Goal: Task Accomplishment & Management: Use online tool/utility

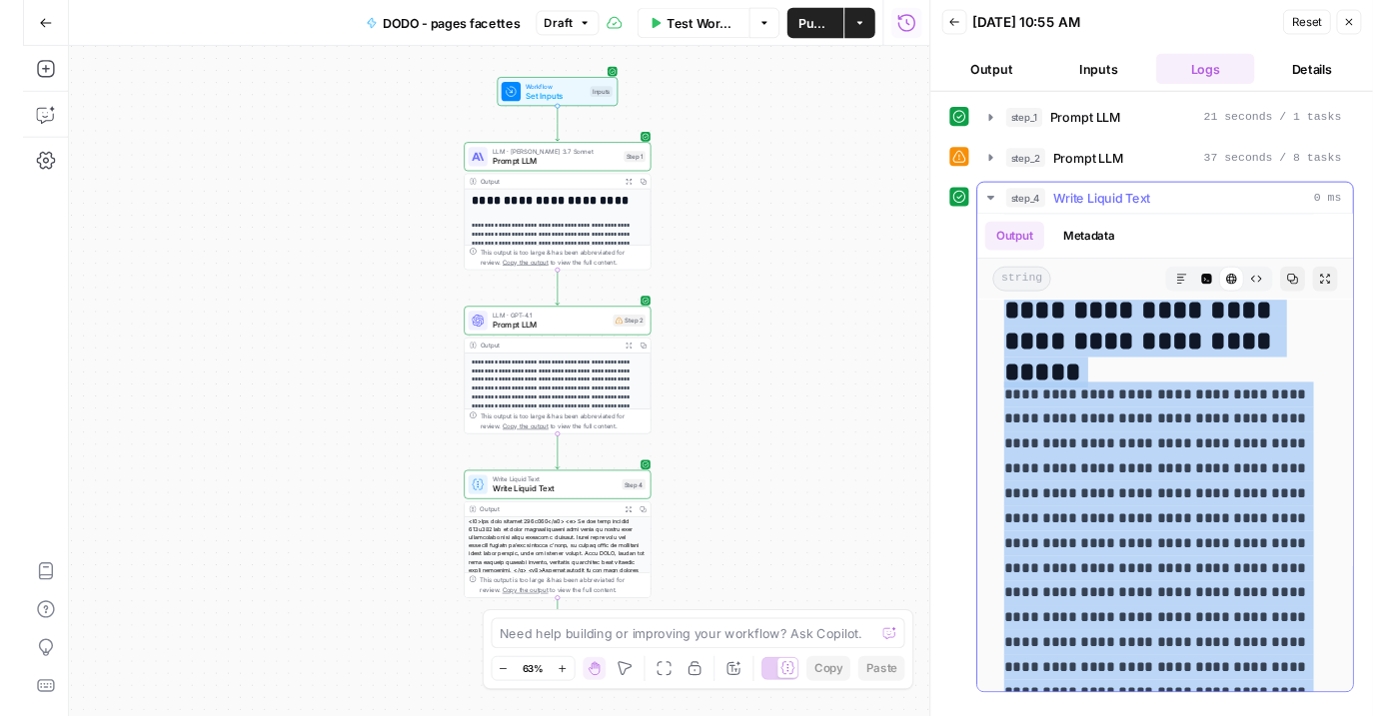
scroll to position [1808, 0]
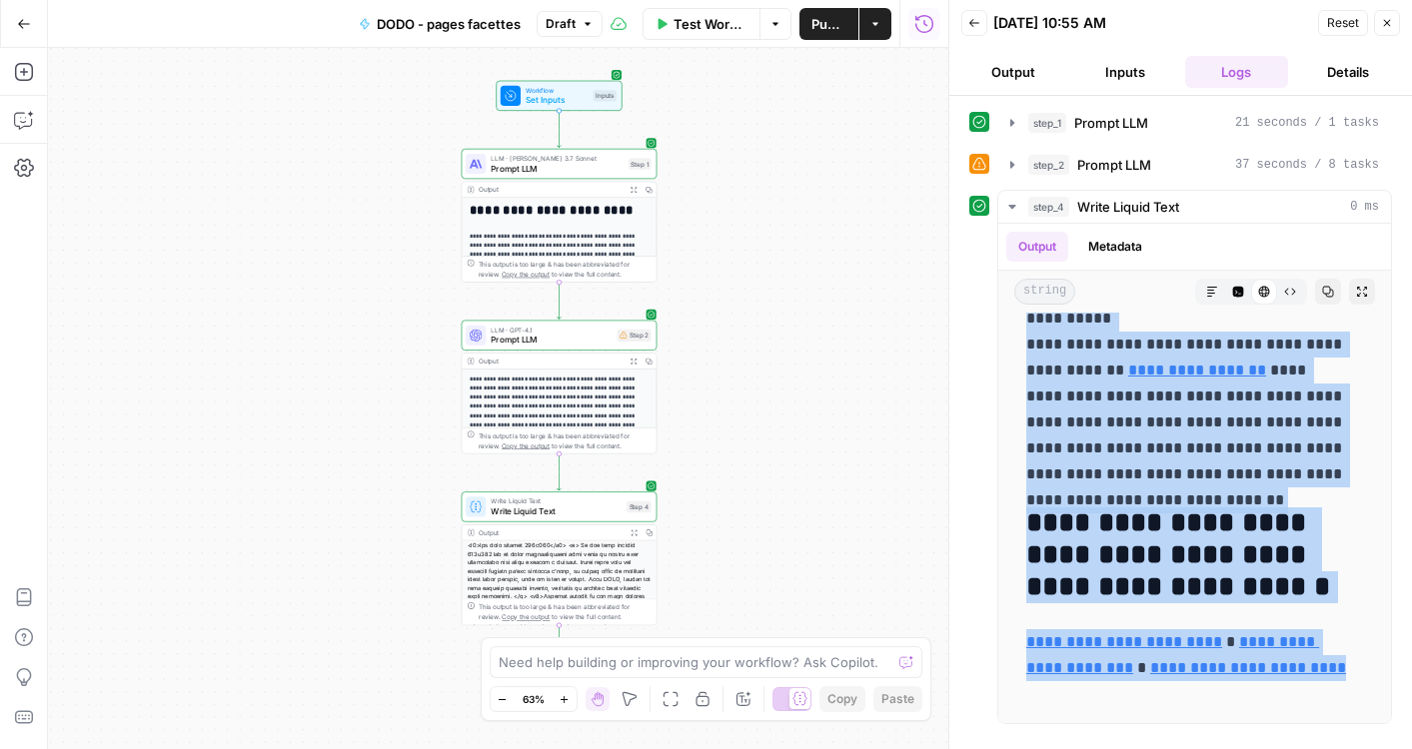
click at [967, 25] on button "Back" at bounding box center [974, 23] width 26 height 26
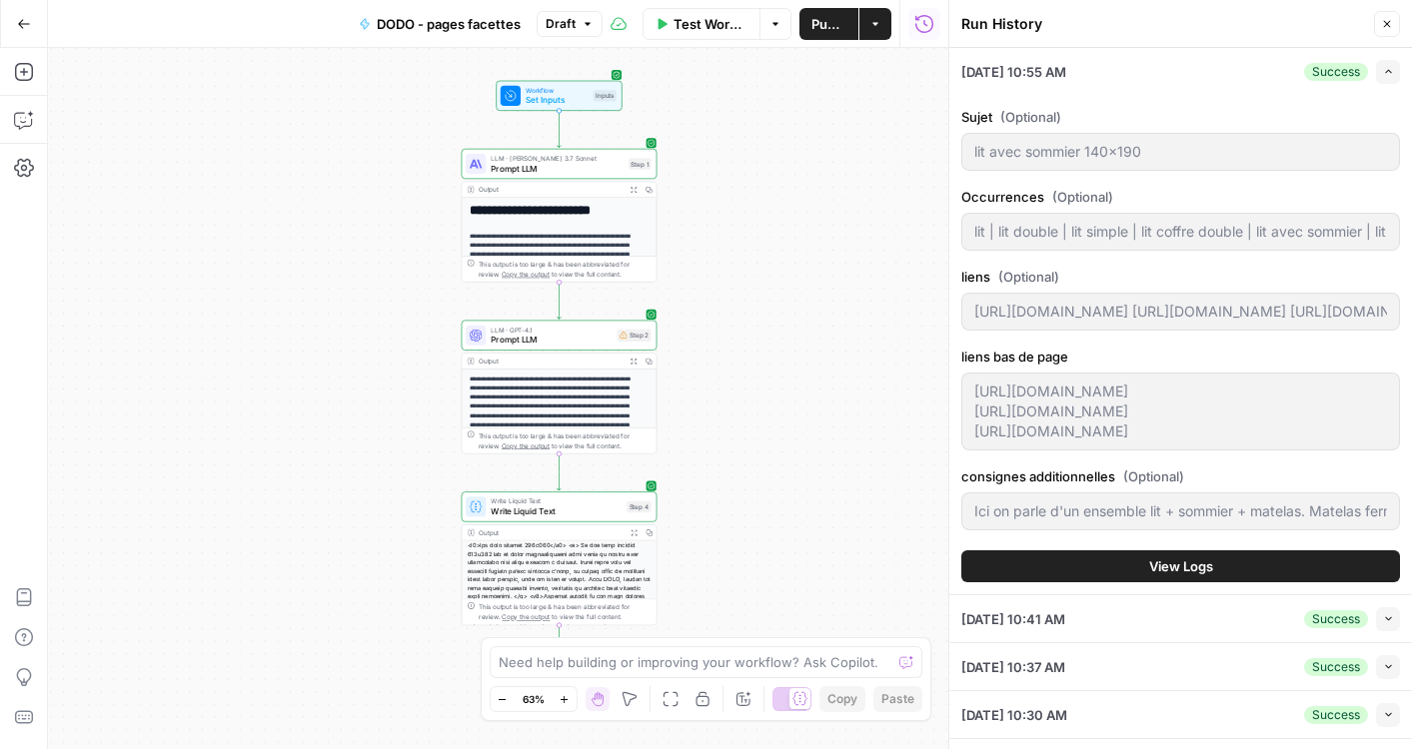
click at [741, 18] on span "Test Workflow" at bounding box center [710, 24] width 74 height 20
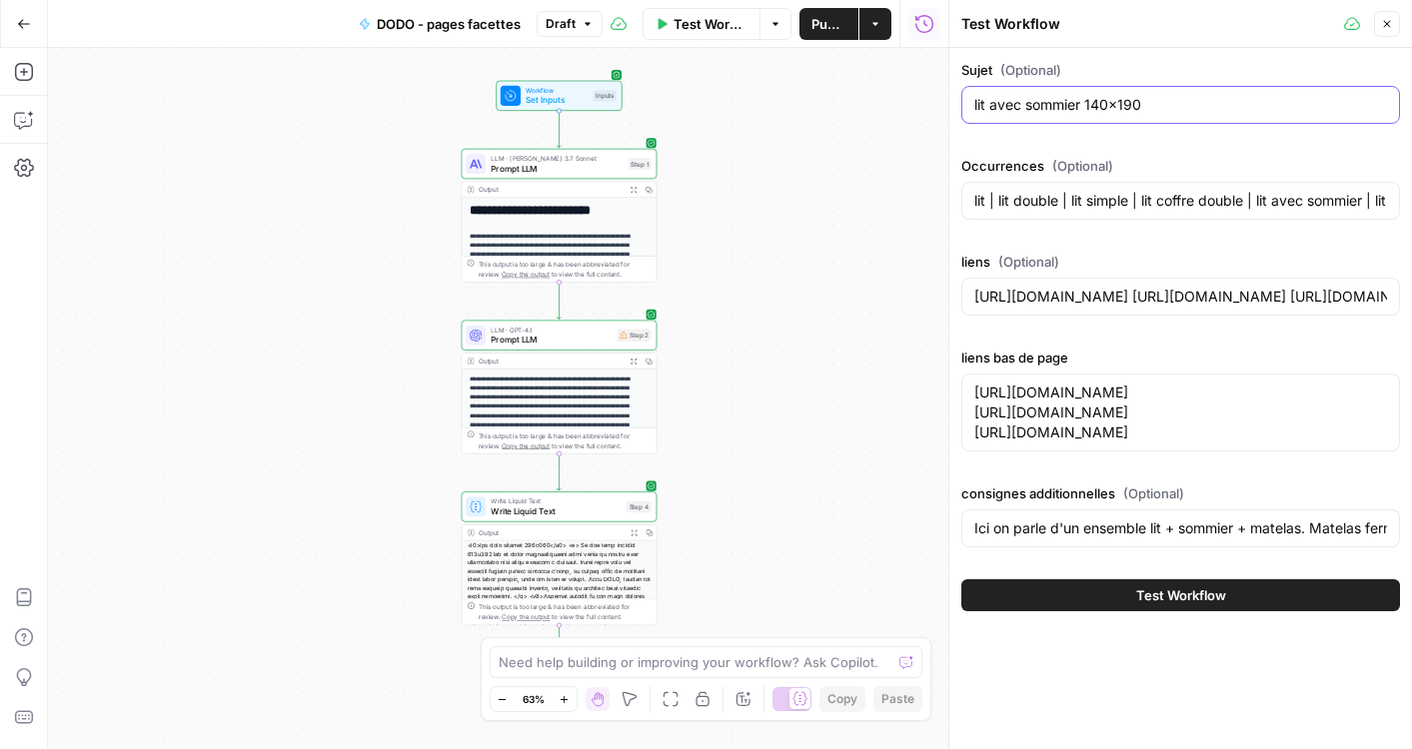
click at [1130, 103] on input "lit avec sommier 140x190" at bounding box center [1180, 105] width 413 height 20
paste input "9"
type input "lit avec sommier 90x190"
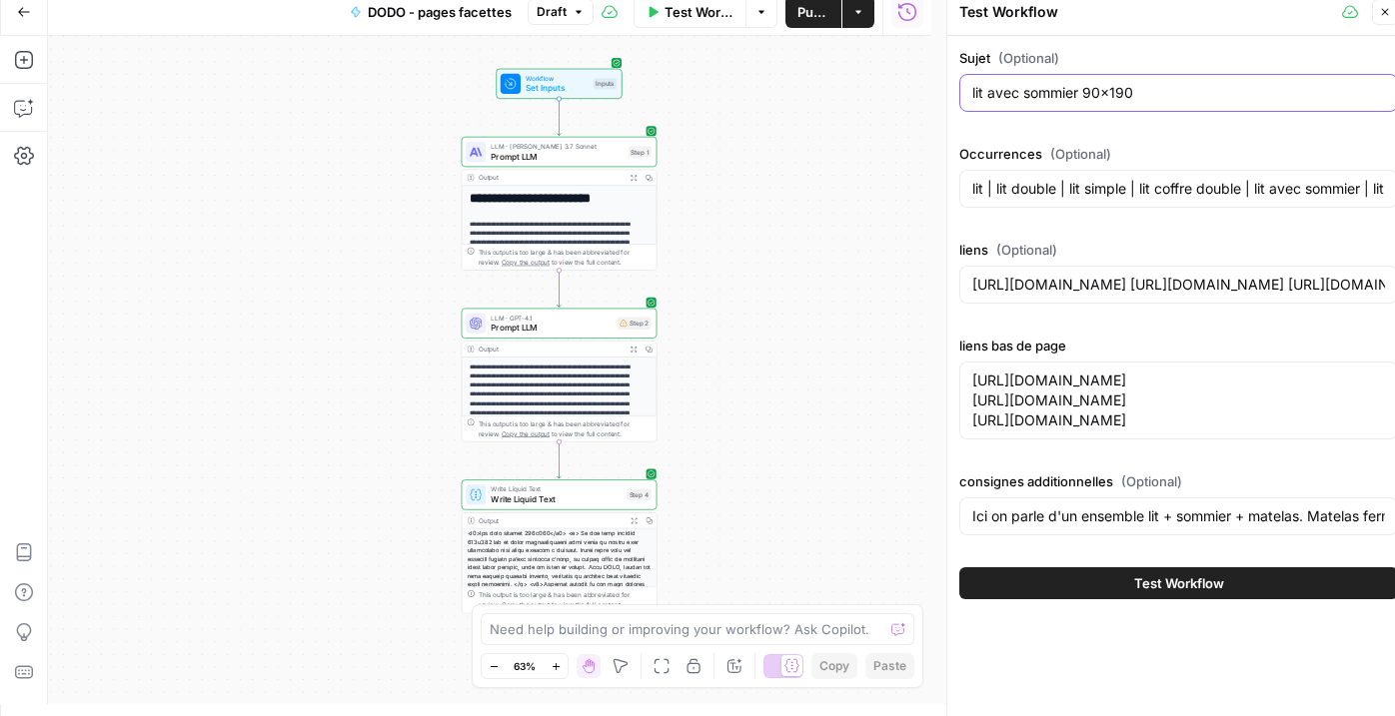
scroll to position [15, 0]
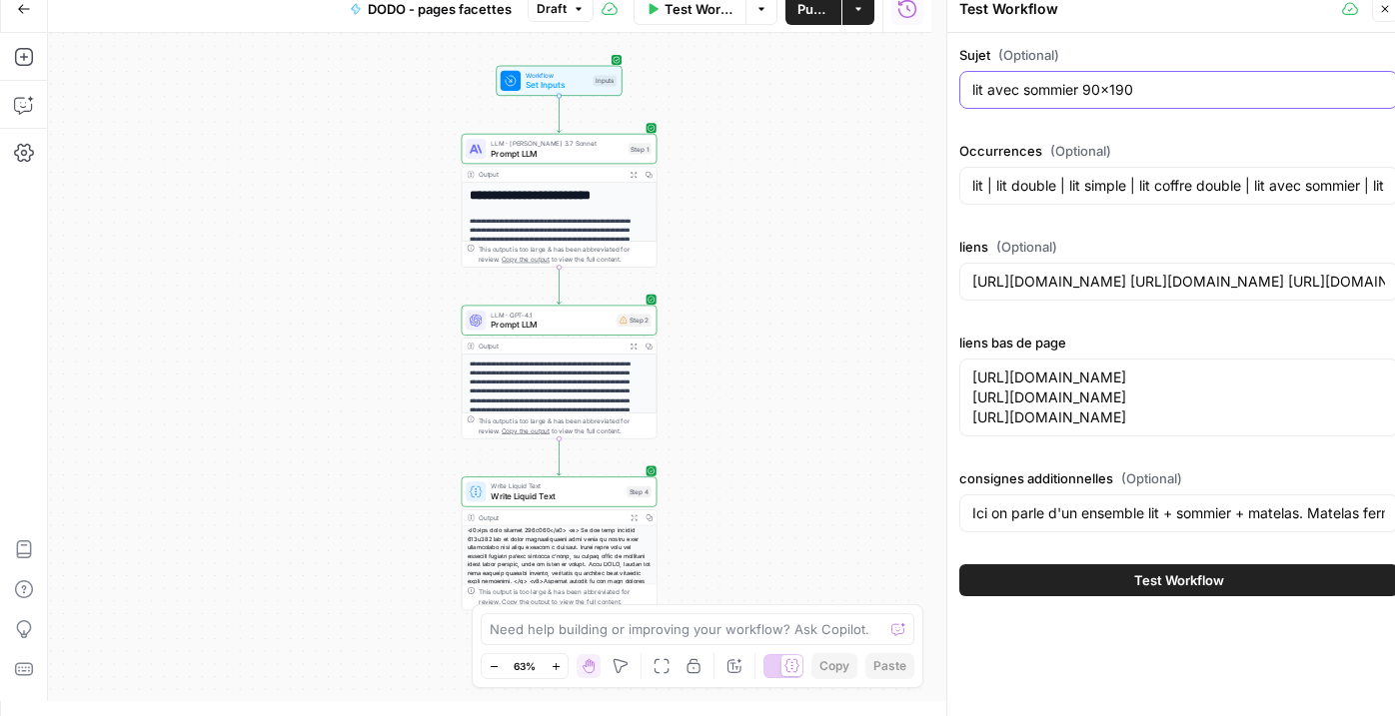
click at [1110, 82] on input "lit avec sommier 90x190" at bounding box center [1178, 90] width 413 height 20
click at [1103, 177] on input "lit | lit double | lit simple | lit coffre double | lit avec sommier | lit et s…" at bounding box center [1178, 186] width 413 height 20
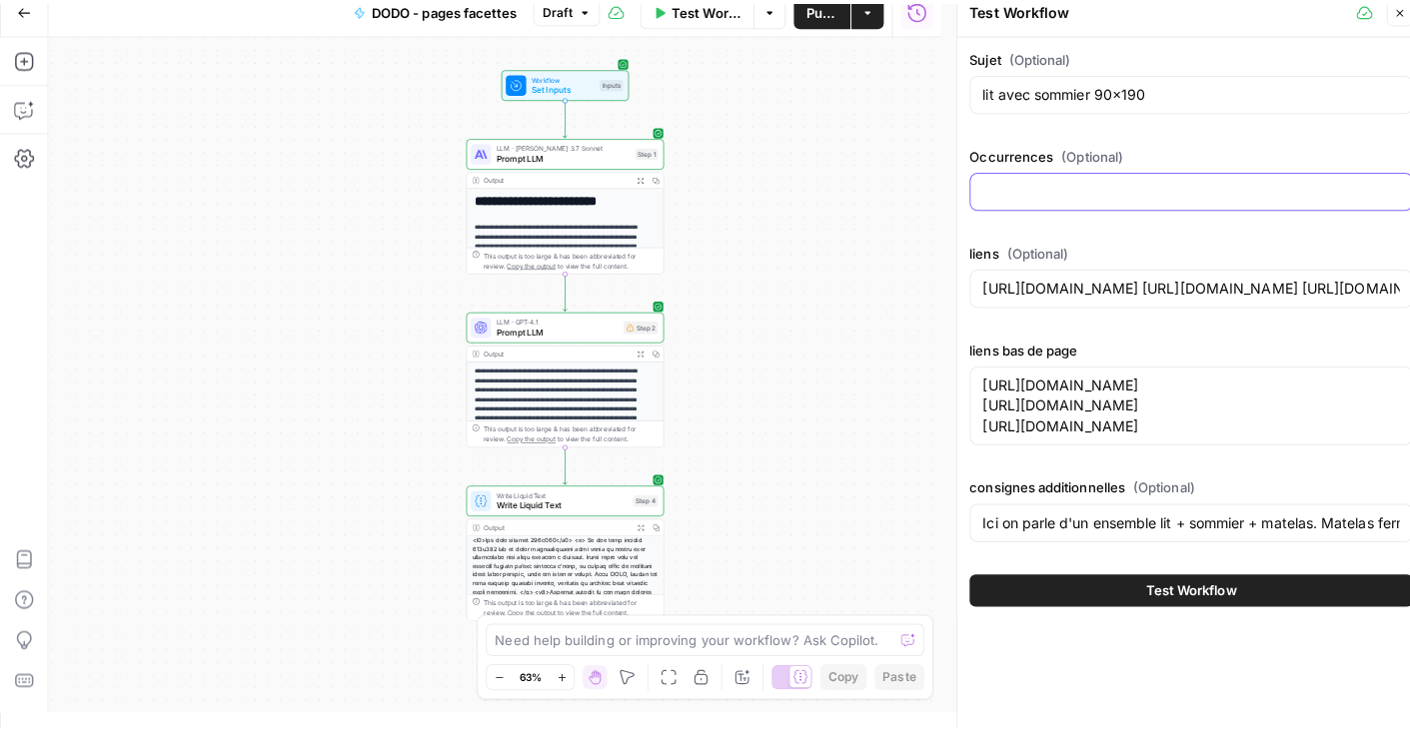
scroll to position [0, 0]
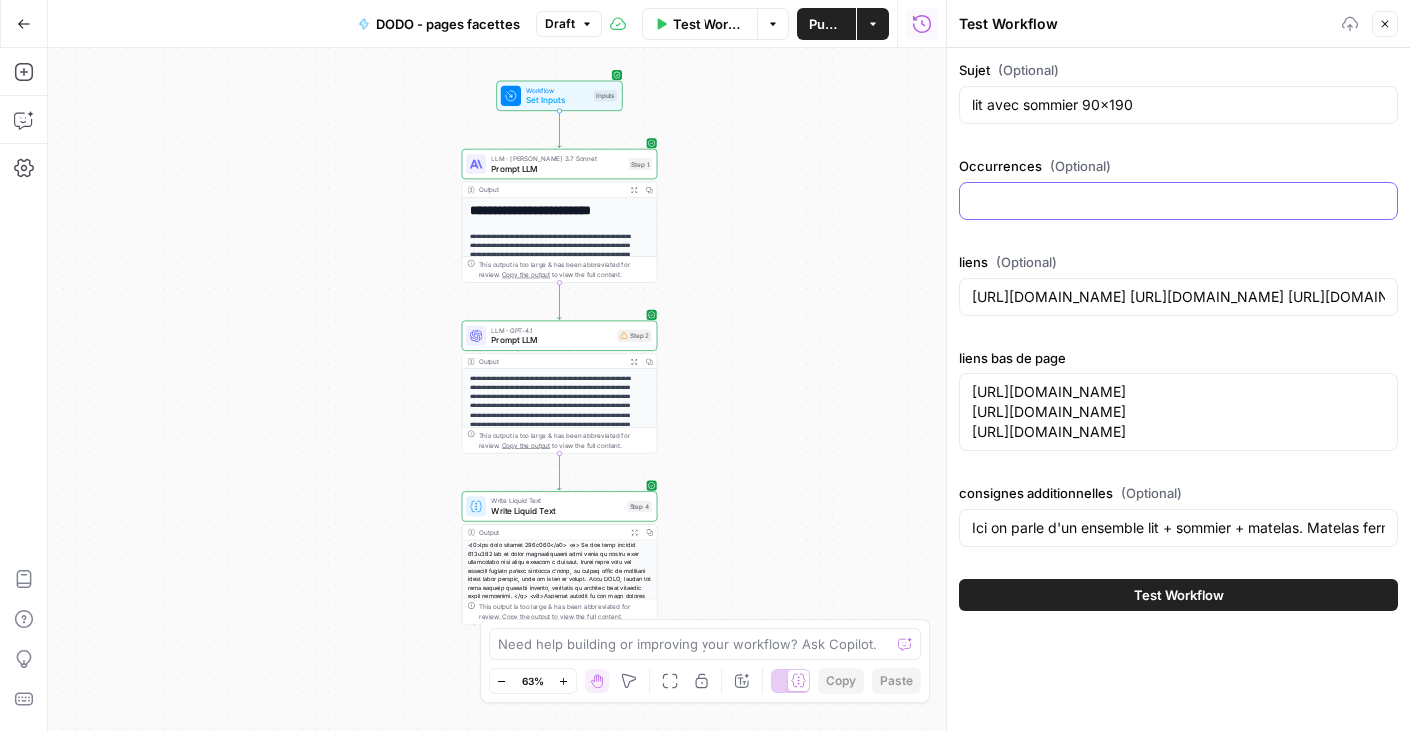
paste input "pieds | massif | style | lit | métal | chambre | cadre | matelas | lit simple |…"
type input "pieds | massif | style | lit | métal | chambre | cadre | matelas | lit simple |…"
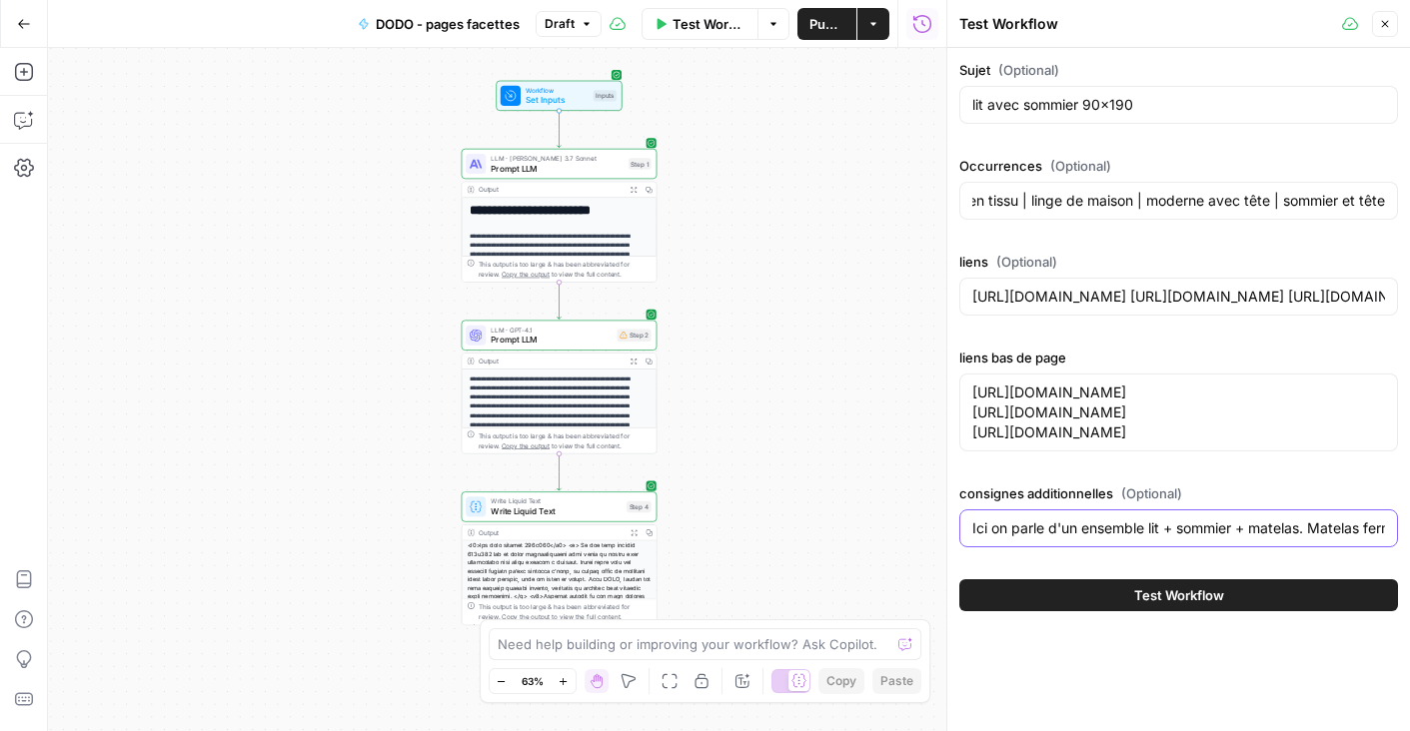
click at [1069, 529] on input "Ici on parle d'un ensemble lit + sommier + matelas. Matelas ferme ou mi-ferme ,…" at bounding box center [1178, 528] width 413 height 20
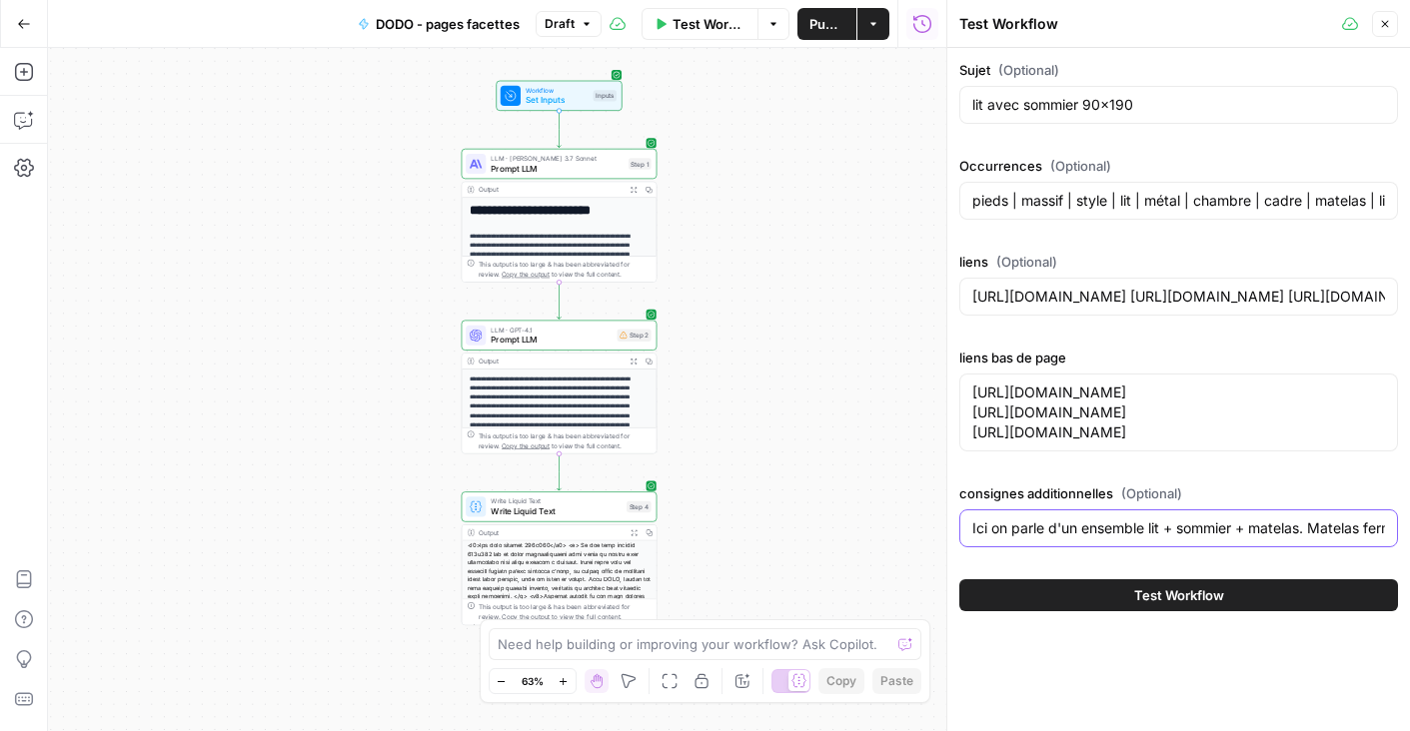
click at [1067, 531] on input "Ici on parle d'un ensemble lit + sommier + matelas. Matelas ferme ou mi-ferme ,…" at bounding box center [1178, 528] width 413 height 20
drag, startPoint x: 1332, startPoint y: 420, endPoint x: 908, endPoint y: 394, distance: 424.4
click at [908, 394] on body "**********" at bounding box center [705, 365] width 1410 height 731
paste textarea "lit avec sommier 140x190"
click at [1293, 399] on textarea "[URL][DOMAIN_NAME] [URL][DOMAIN_NAME] [URL][DOMAIN_NAME]" at bounding box center [1178, 413] width 413 height 60
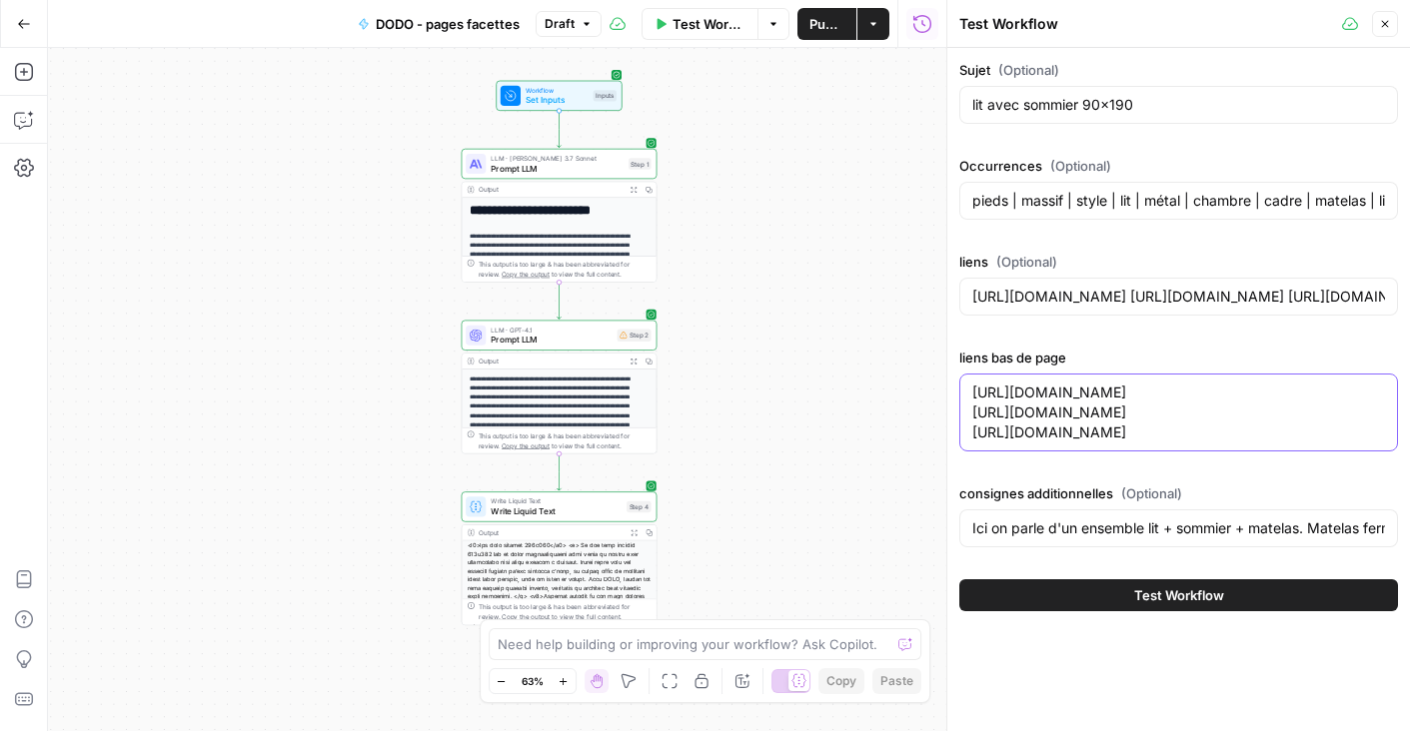
drag, startPoint x: 1325, startPoint y: 410, endPoint x: 975, endPoint y: 416, distance: 349.7
click at [975, 416] on textarea "[URL][DOMAIN_NAME] [URL][DOMAIN_NAME] [URL][DOMAIN_NAME]" at bounding box center [1178, 413] width 413 height 60
paste textarea "lit avec sommier 140x190"
paste textarea "14"
type textarea "[URL][DOMAIN_NAME] [URL][DOMAIN_NAME] [URL][DOMAIN_NAME]"
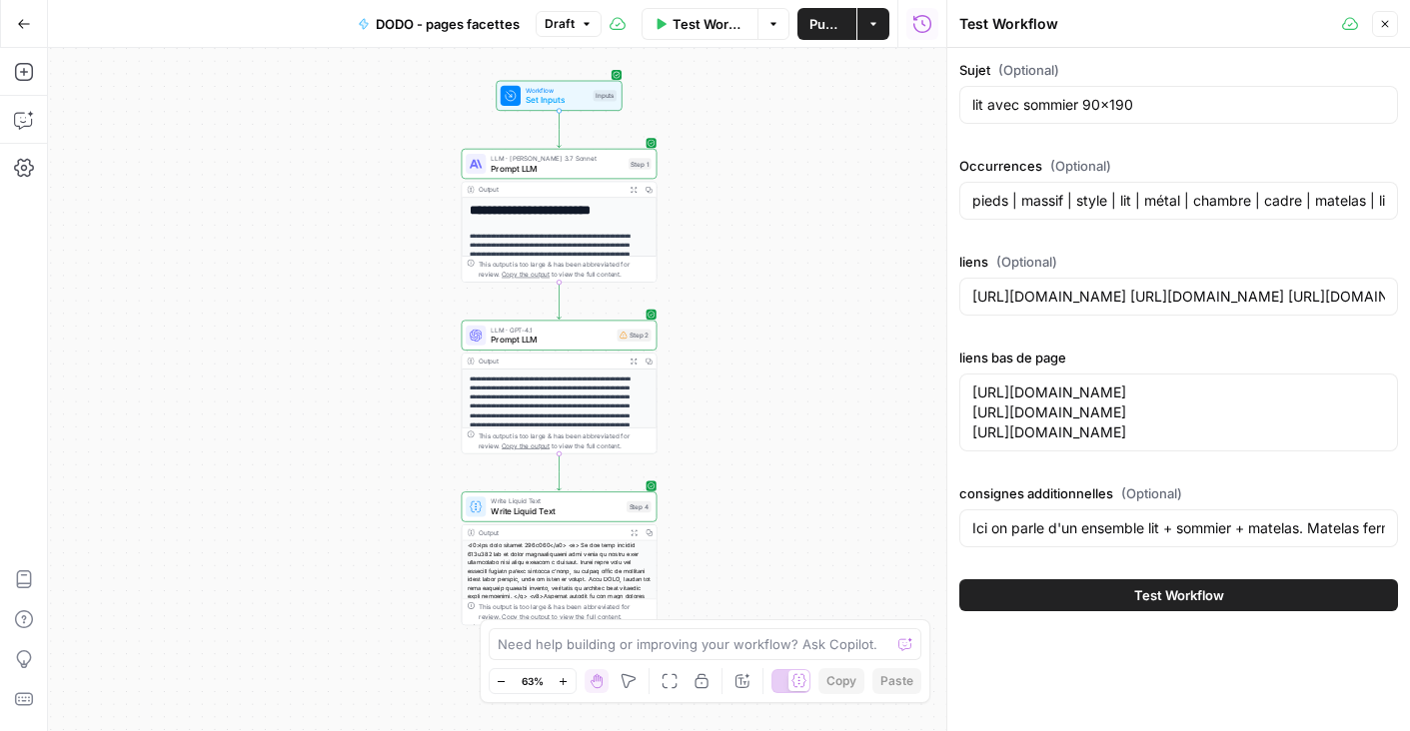
click at [1123, 606] on button "Test Workflow" at bounding box center [1178, 595] width 439 height 32
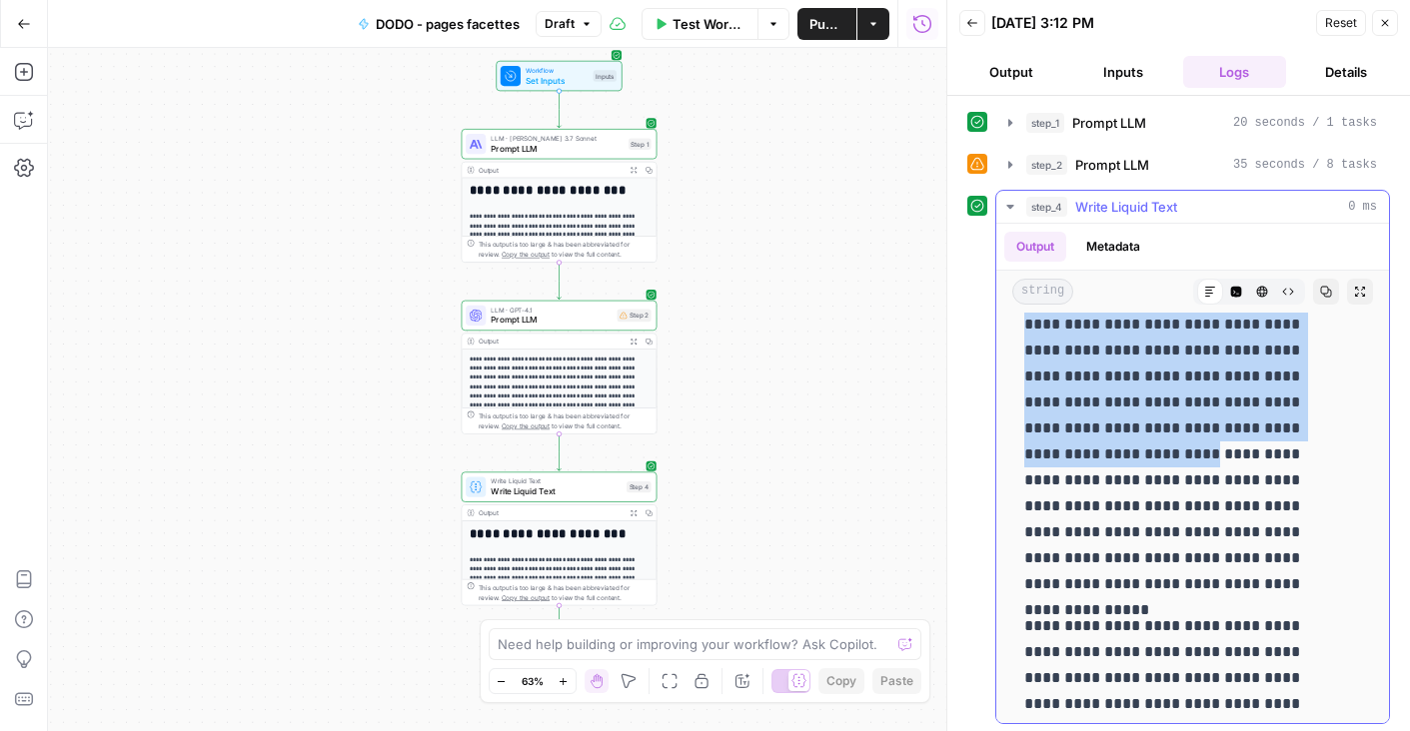
scroll to position [2054, 0]
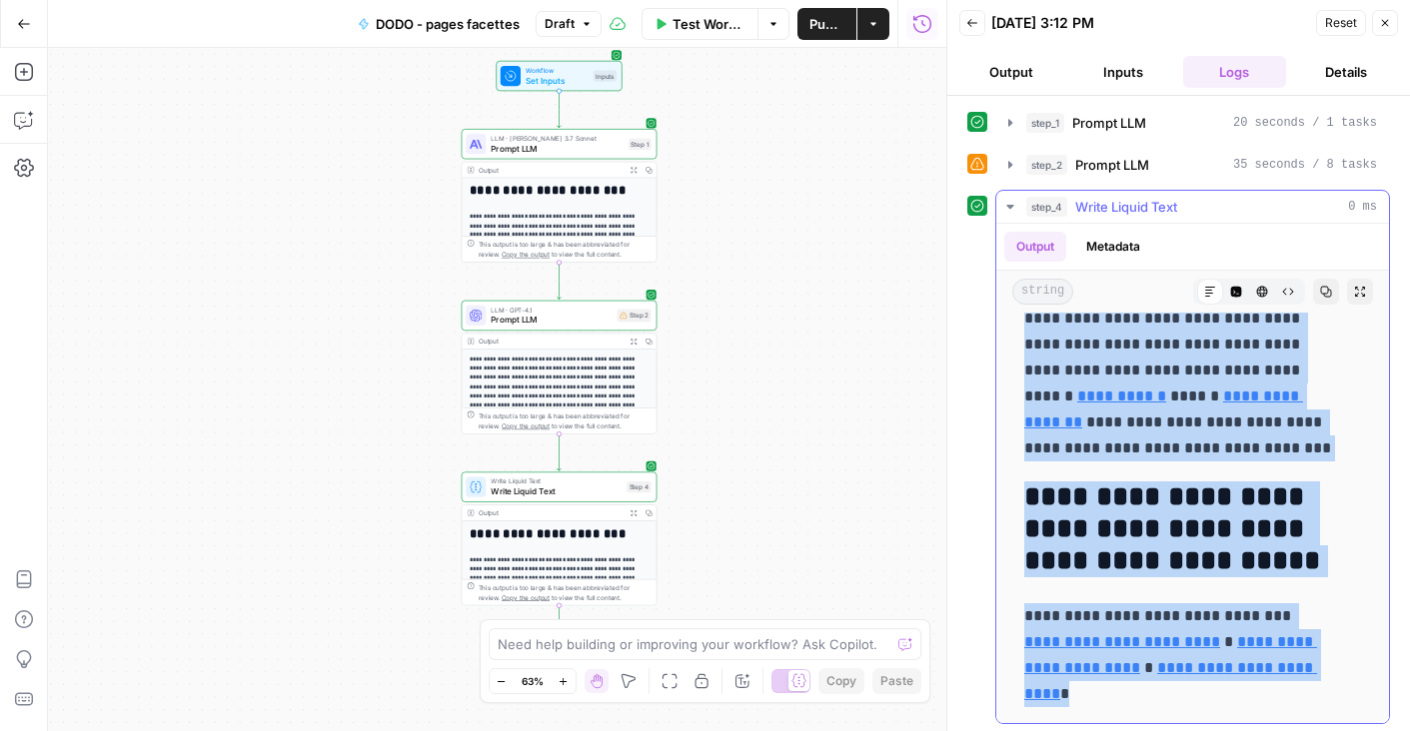
drag, startPoint x: 1021, startPoint y: 339, endPoint x: 1292, endPoint y: 687, distance: 441.4
copy div "**********"
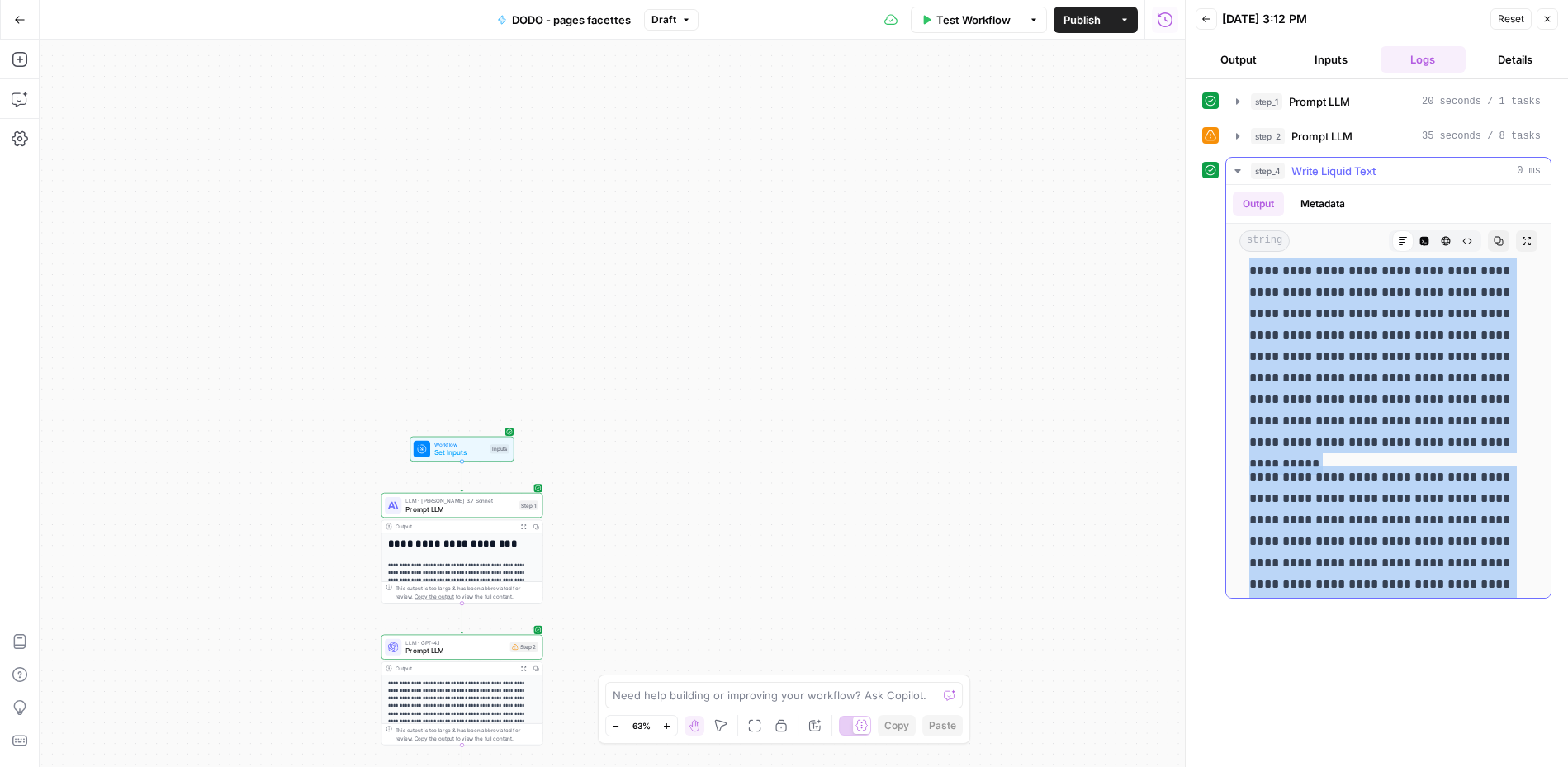
scroll to position [1287, 0]
click at [977, 17] on span "Test Workflow" at bounding box center [974, 20] width 74 height 17
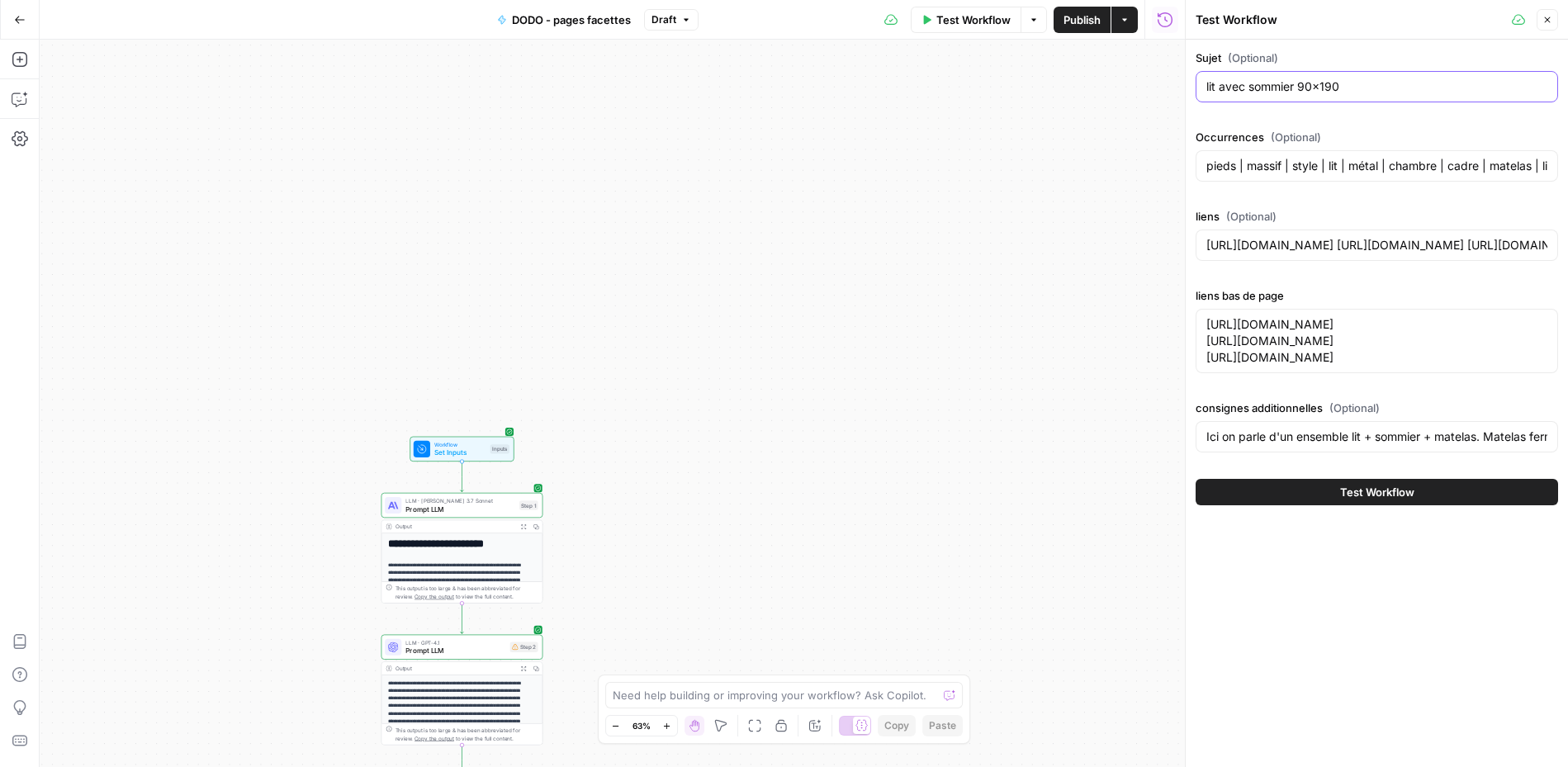
click at [1166, 83] on input "lit avec sommier 90x190" at bounding box center [1377, 87] width 341 height 17
paste input "Housse de couette beige"
type input "Housse de couette beige"
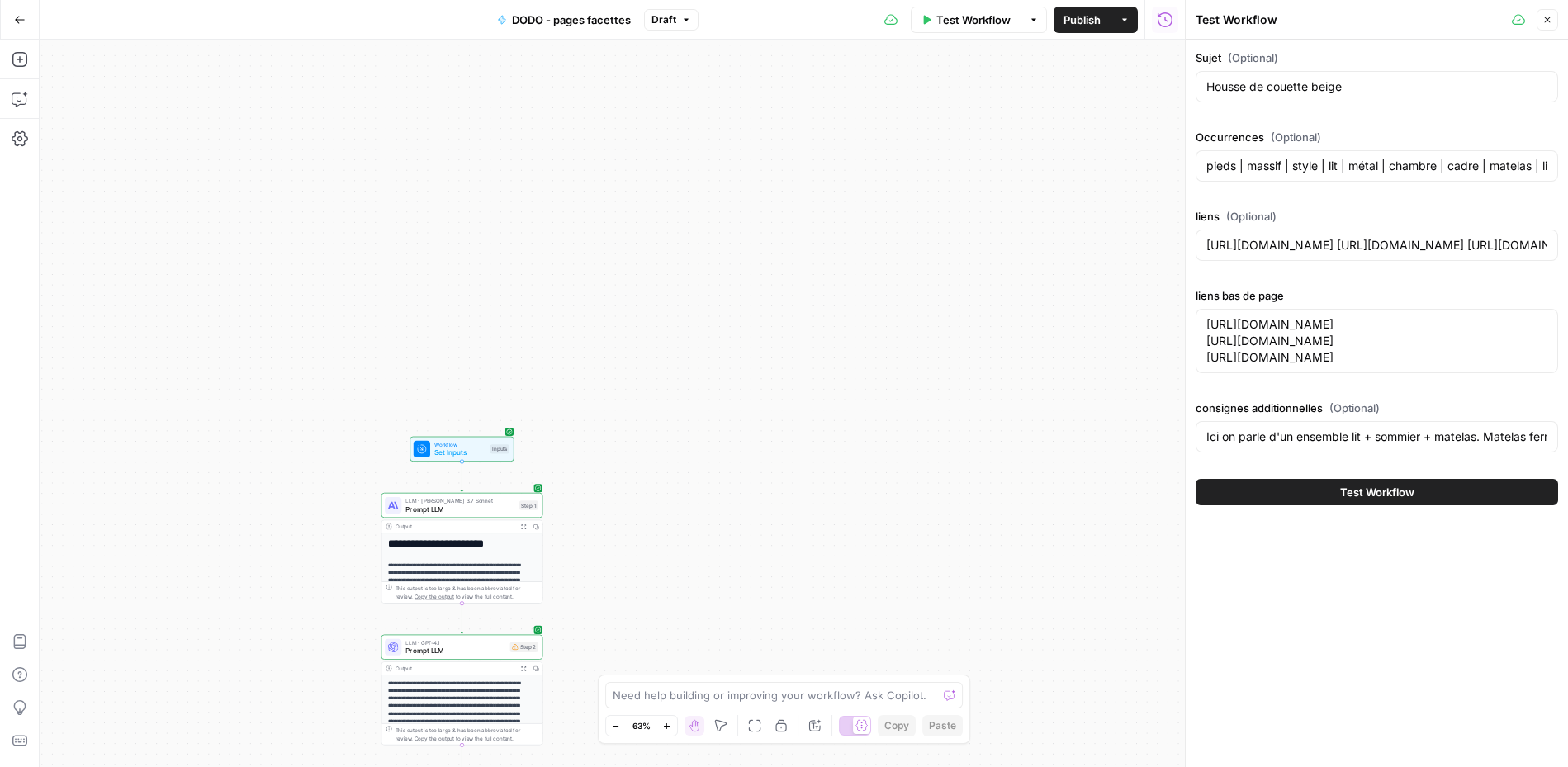
click at [1166, 177] on div "pieds | massif | style | lit | métal | chambre | cadre | matelas | lit simple |…" at bounding box center [1377, 166] width 363 height 31
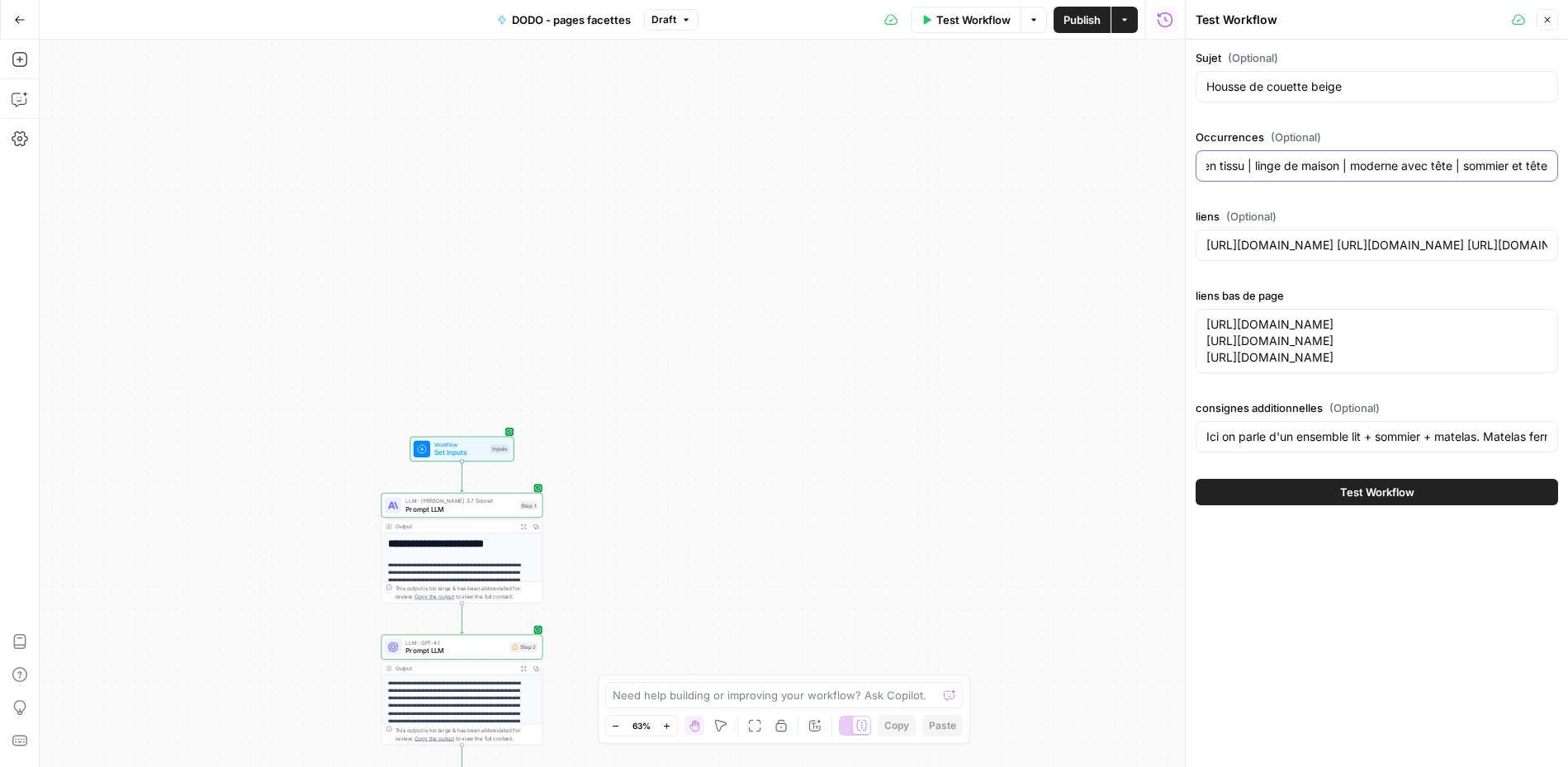
click at [1166, 169] on input "pieds | massif | style | lit | métal | chambre | cadre | matelas | lit simple |…" at bounding box center [1377, 166] width 341 height 17
click at [1166, 349] on textarea "[URL][DOMAIN_NAME] [URL][DOMAIN_NAME] [URL][DOMAIN_NAME]" at bounding box center [1377, 341] width 341 height 50
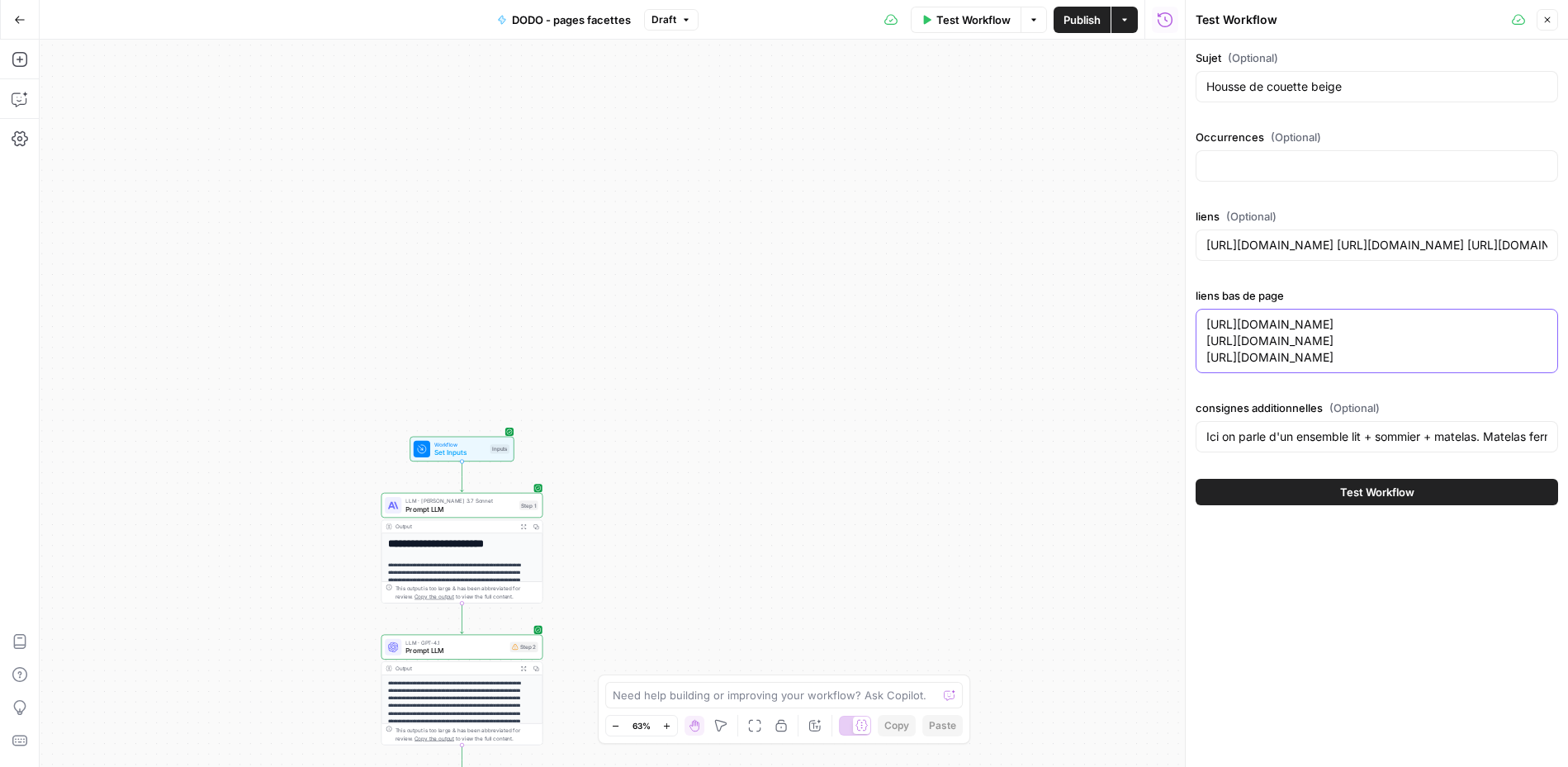
paste textarea "nge-de-lit/housses-de-couette/blanc.html [URL][DOMAIN_NAME] [URL][DOMAIN_NAME] …"
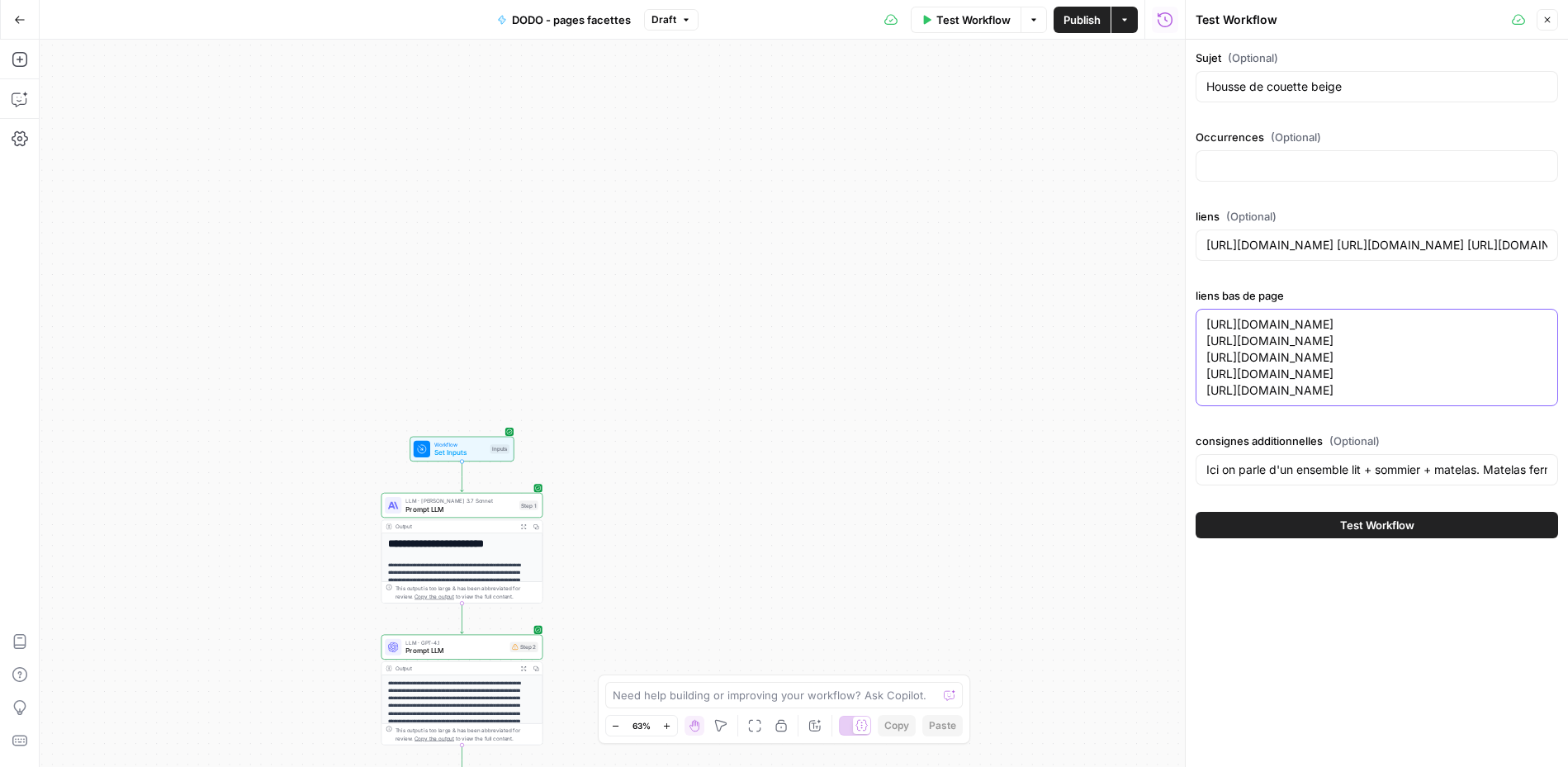
type textarea "[URL][DOMAIN_NAME] [URL][DOMAIN_NAME] [URL][DOMAIN_NAME] [URL][DOMAIN_NAME] [UR…"
click at [1166, 151] on div at bounding box center [1377, 166] width 363 height 31
paste input "coton | gris | lit | housse de couette | couette | beige | motifs | rose | perc…"
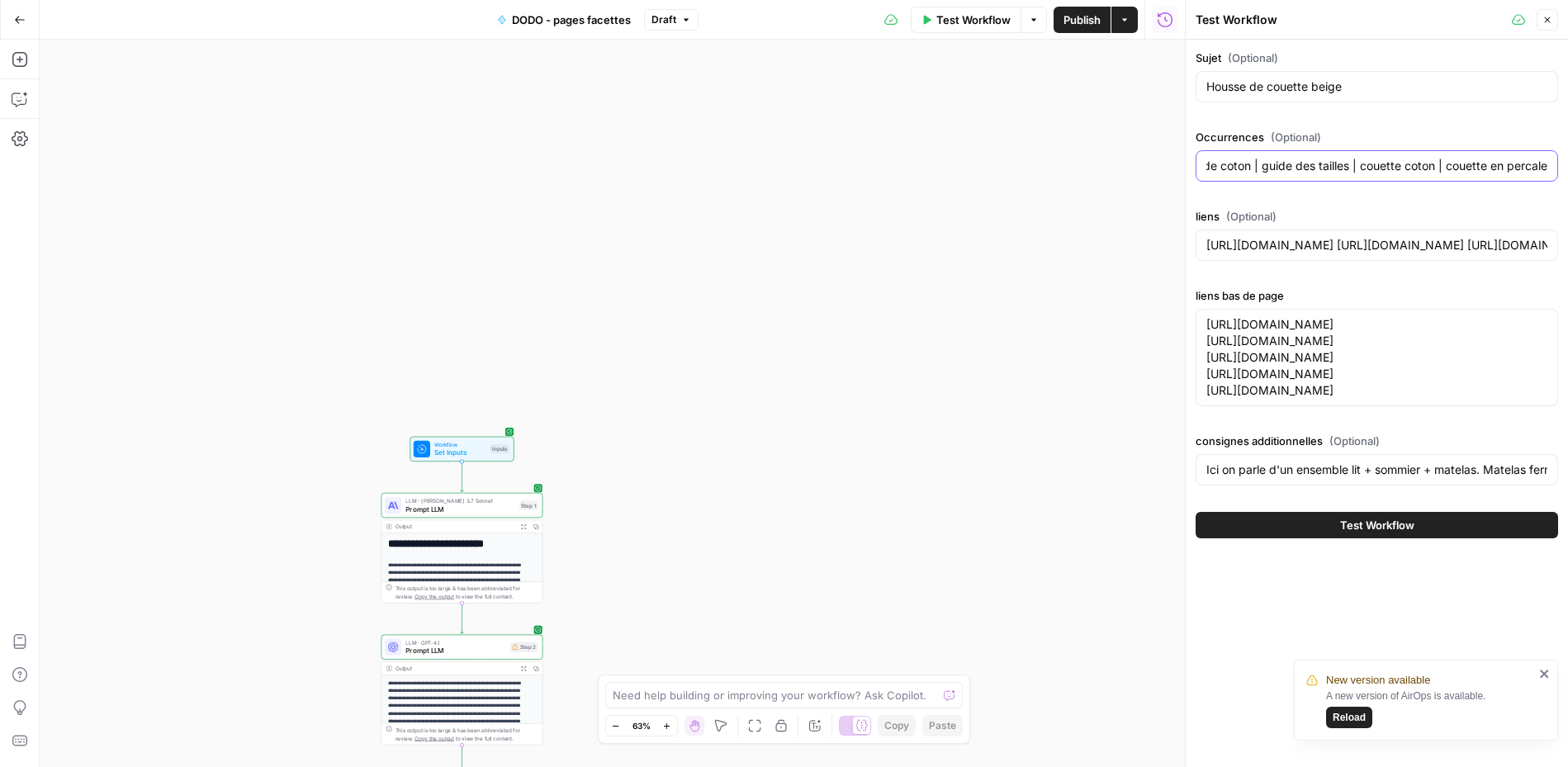
type input "coton | gris | lit | housse de couette | couette | beige | motifs | rose | perc…"
drag, startPoint x: 1338, startPoint y: 511, endPoint x: 1326, endPoint y: 536, distance: 27.7
click at [1166, 492] on div "Sujet (Optional) Housse de couette beige Occurrences (Optional) coton | gris | …" at bounding box center [1377, 270] width 363 height 442
click at [1166, 478] on input "Ici on parle d'un ensemble lit + sommier + matelas. Matelas ferme ou mi-ferme ,…" at bounding box center [1377, 469] width 341 height 17
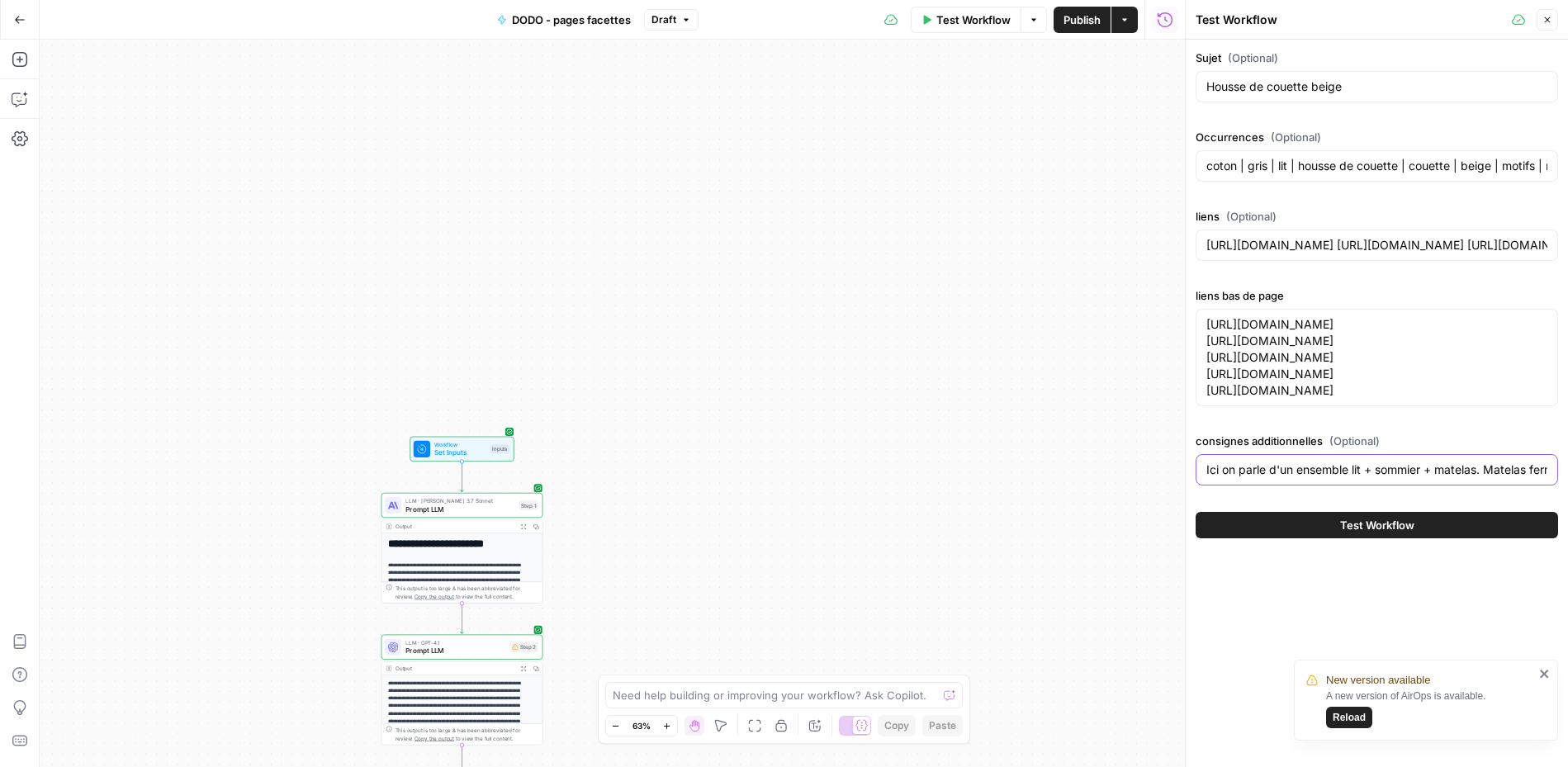
click at [1166, 478] on input "Ici on parle d'un ensemble lit + sommier + matelas. Matelas ferme ou mi-ferme ,…" at bounding box center [1377, 469] width 341 height 17
type input "tu peux mentionner les autres couleurs présentes dans les occurrences pour dire…"
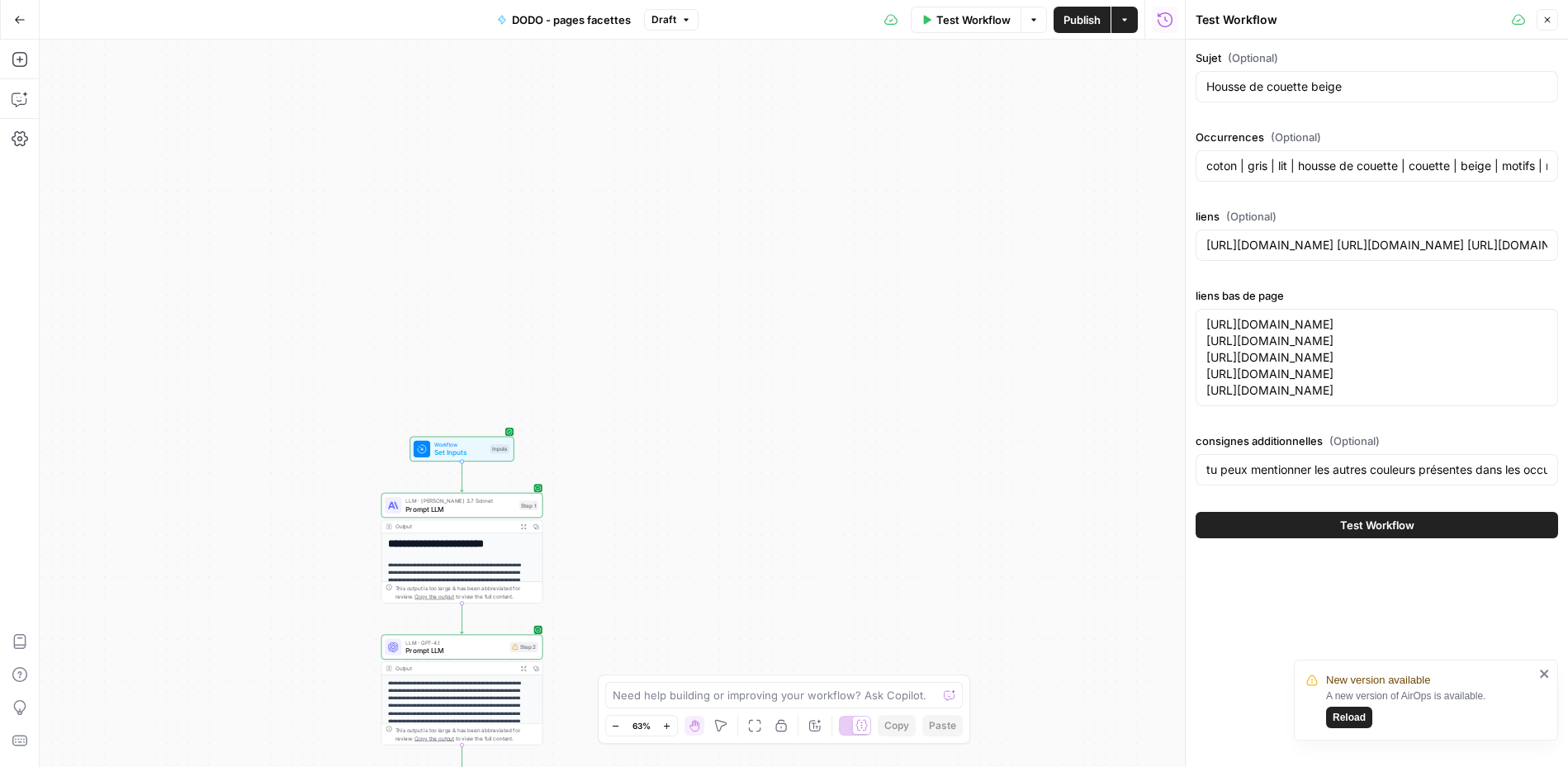
click at [1166, 533] on span "Test Workflow" at bounding box center [1377, 525] width 74 height 17
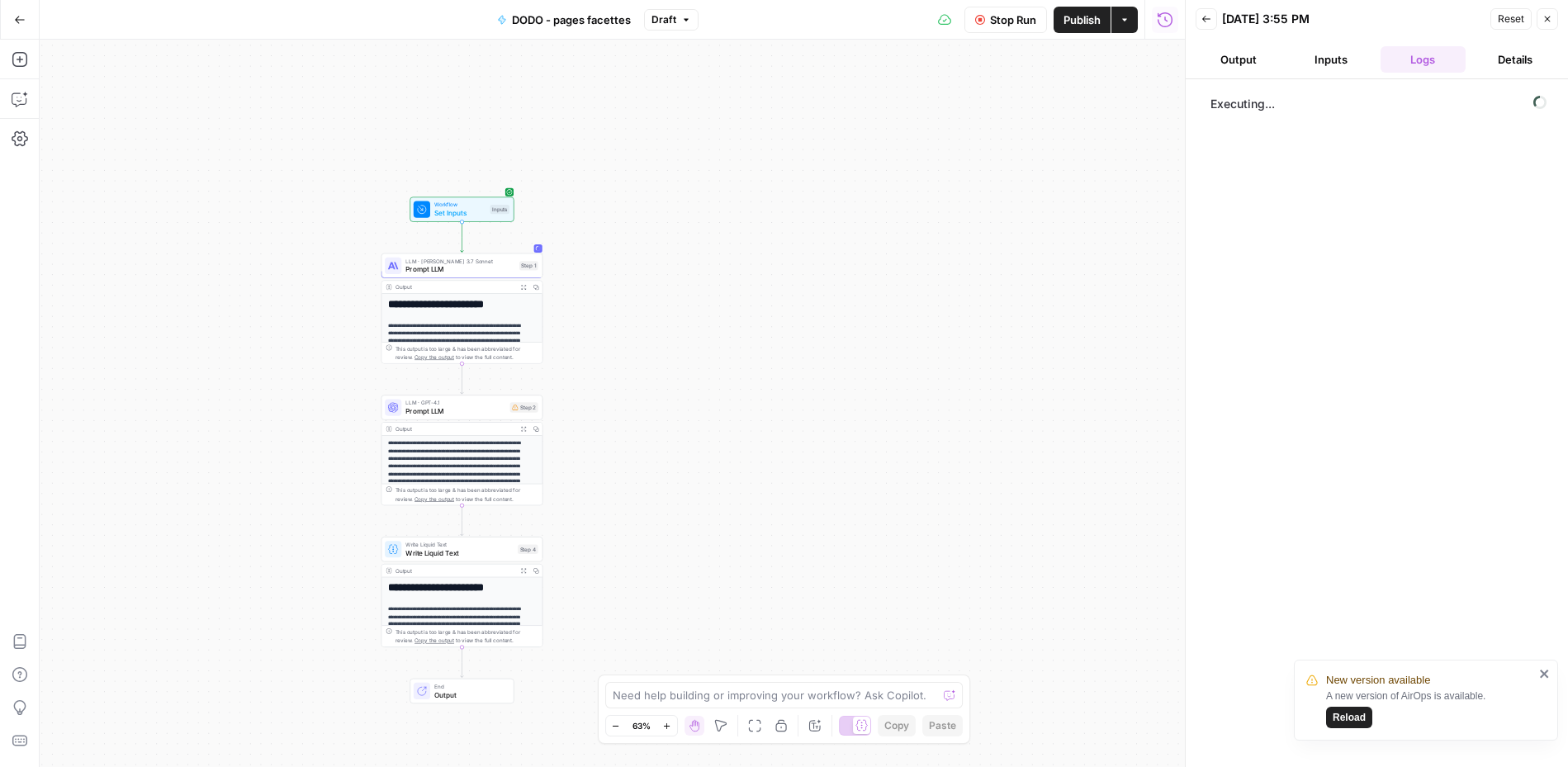
click at [667, 618] on icon "button" at bounding box center [666, 726] width 9 height 9
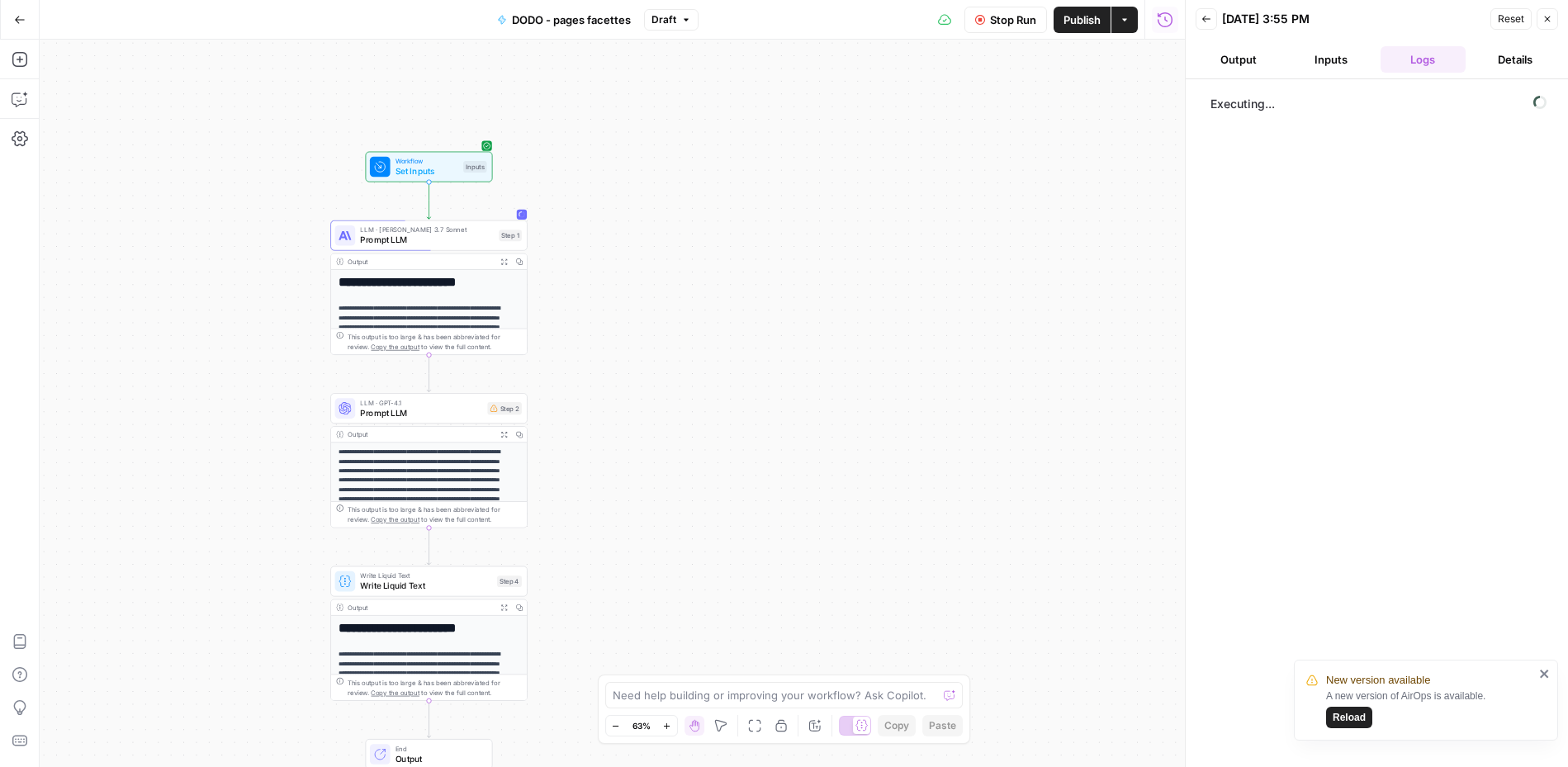
click at [667, 618] on icon "button" at bounding box center [666, 726] width 9 height 9
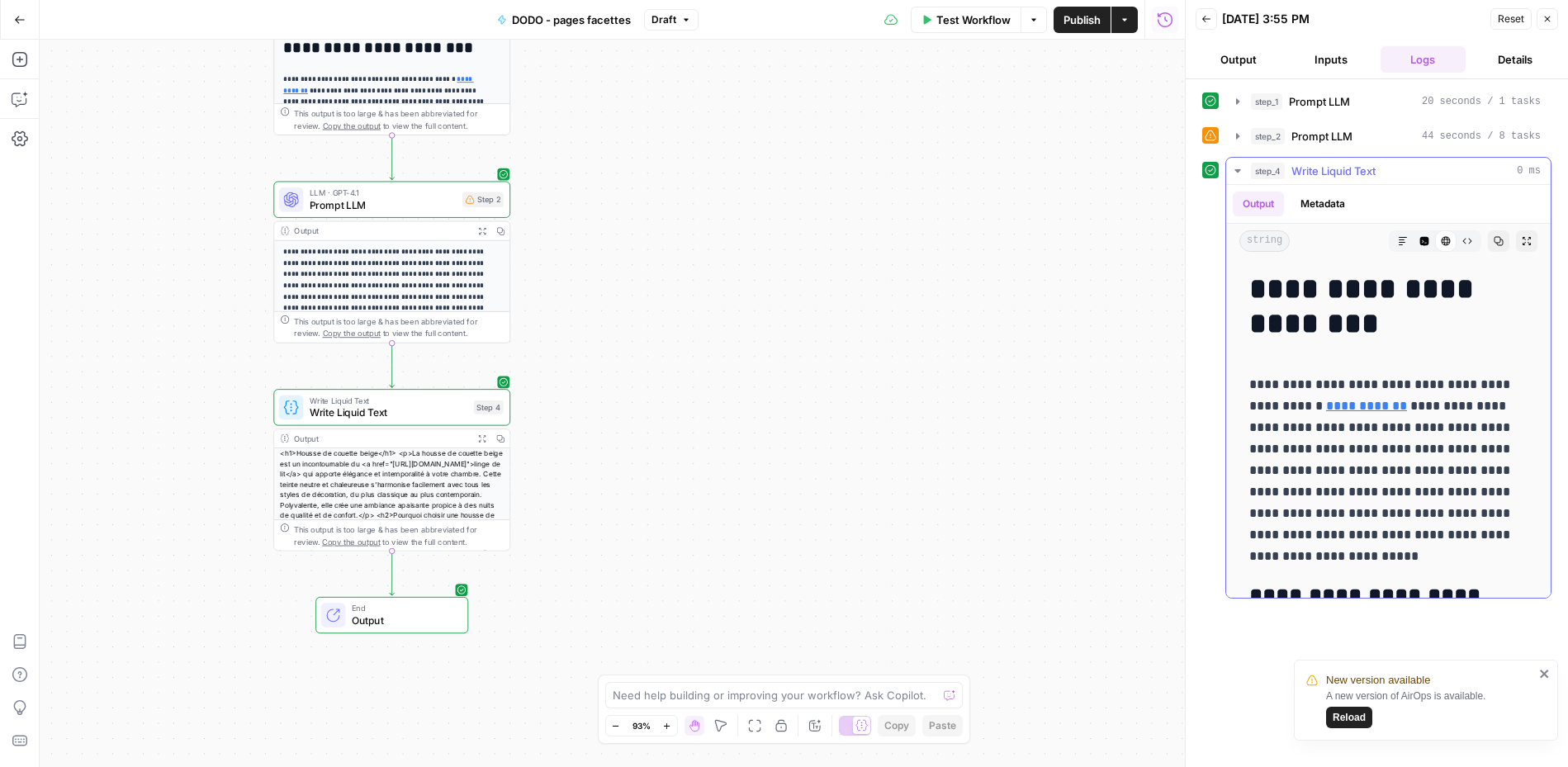
click at [1166, 297] on h1 "**********" at bounding box center [1383, 307] width 266 height 69
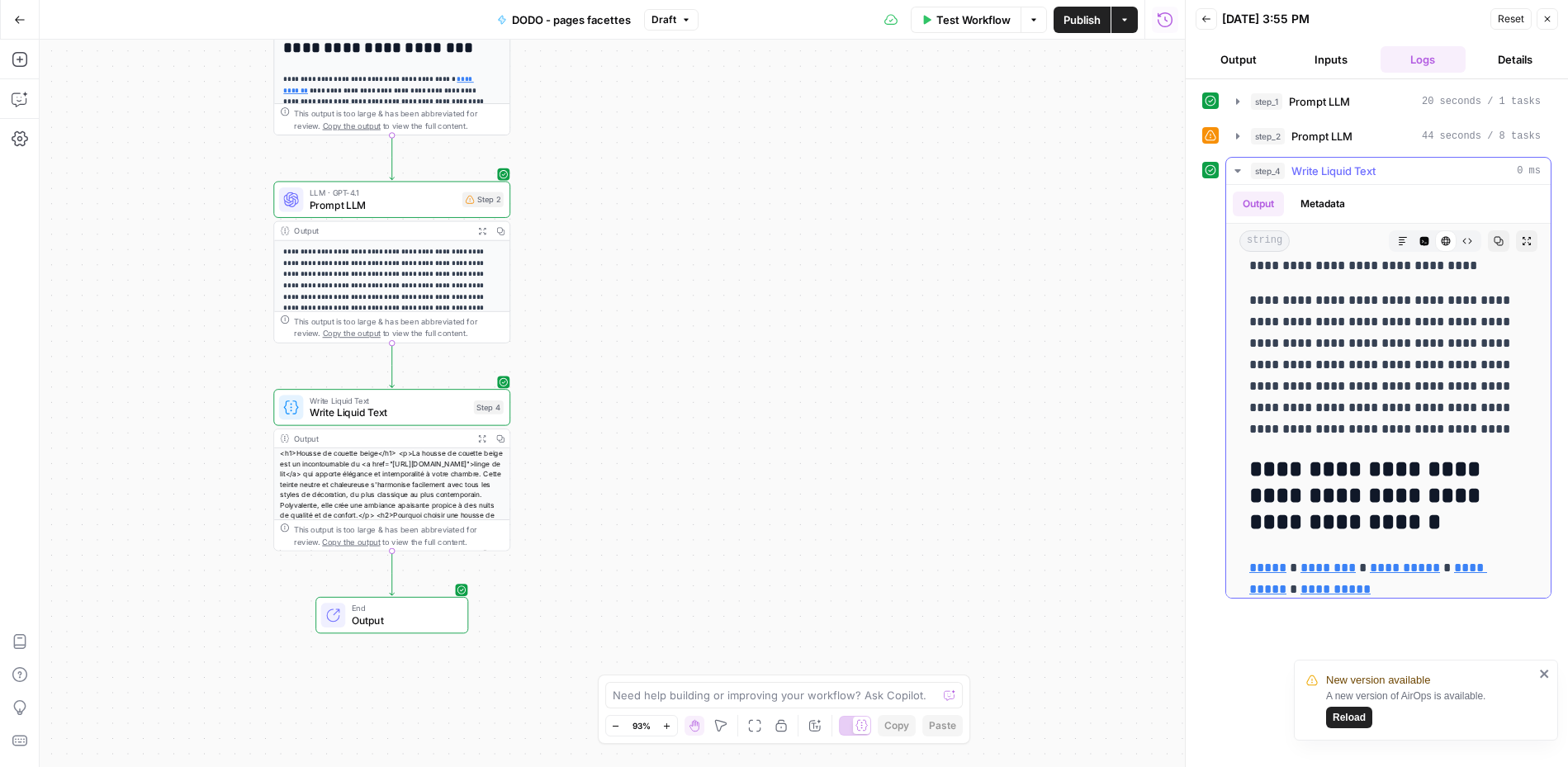
scroll to position [1638, 0]
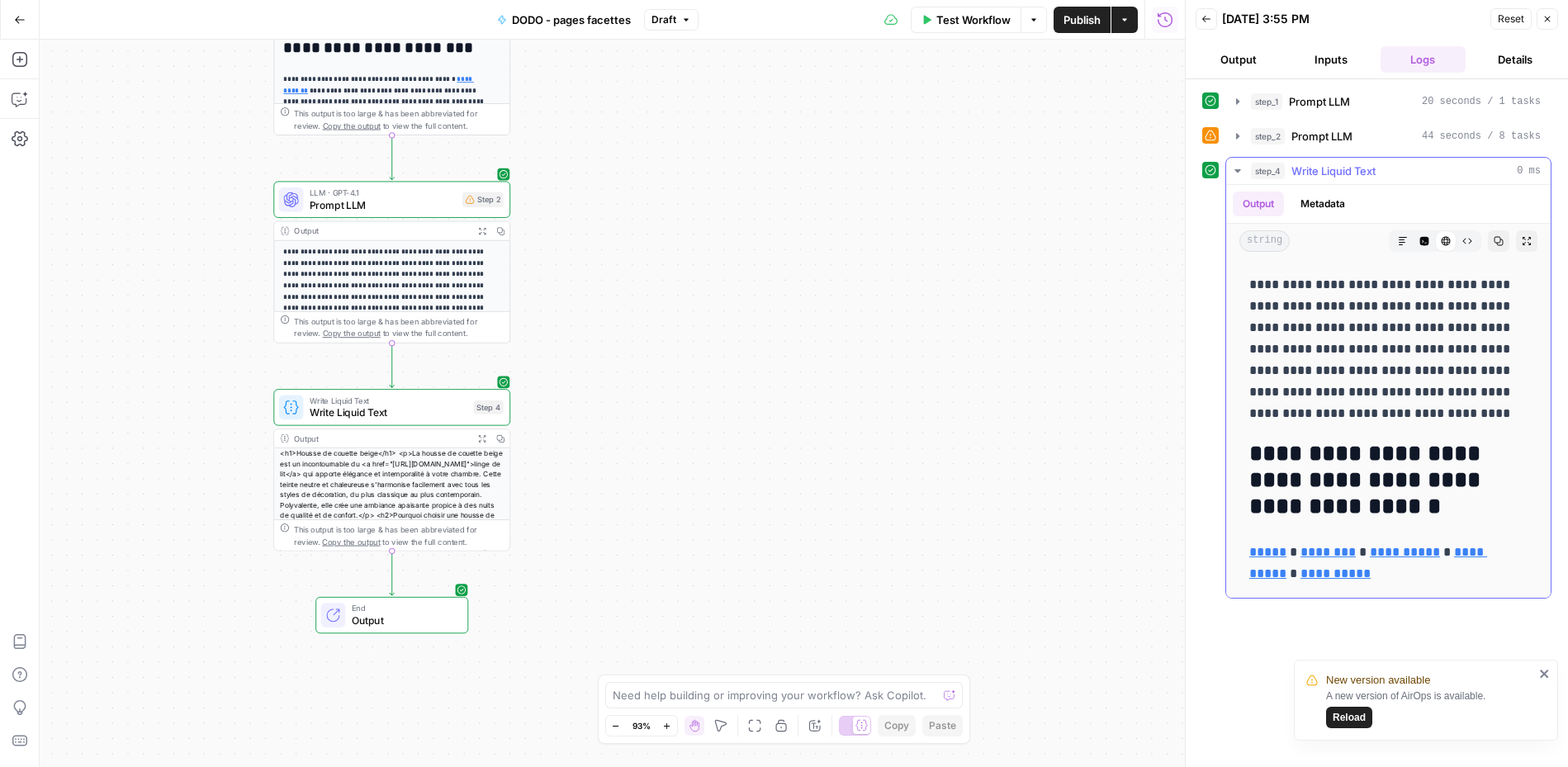
drag, startPoint x: 1261, startPoint y: 294, endPoint x: 1448, endPoint y: 591, distance: 351.0
copy div "**********"
click at [962, 12] on span "Test Workflow" at bounding box center [974, 20] width 74 height 17
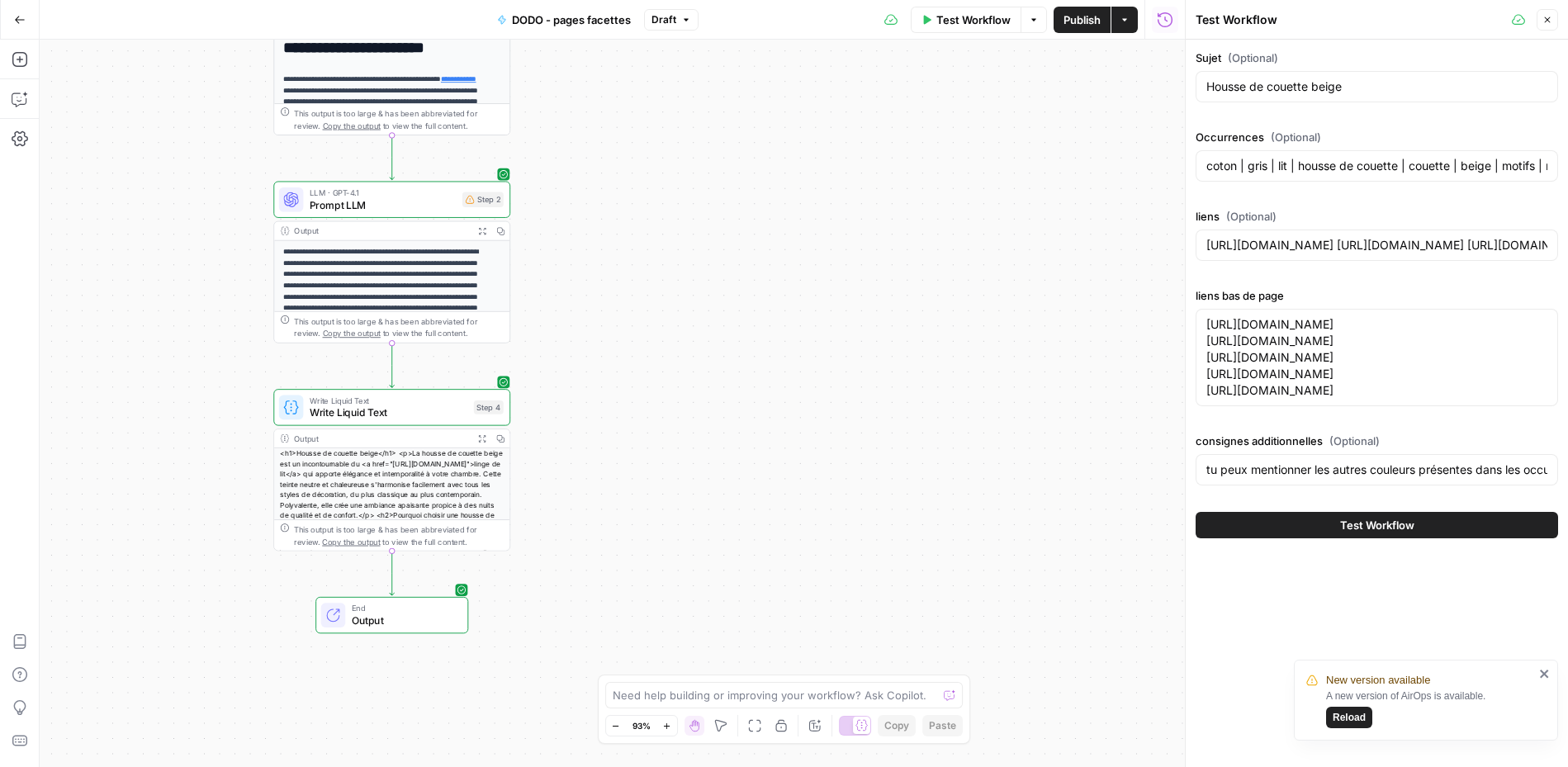
drag, startPoint x: 1334, startPoint y: 102, endPoint x: 1327, endPoint y: 90, distance: 13.9
click at [1166, 103] on div "Sujet (Optional) Housse de couette beige" at bounding box center [1377, 79] width 363 height 60
click at [1166, 90] on input "Housse de couette beige" at bounding box center [1377, 87] width 341 height 17
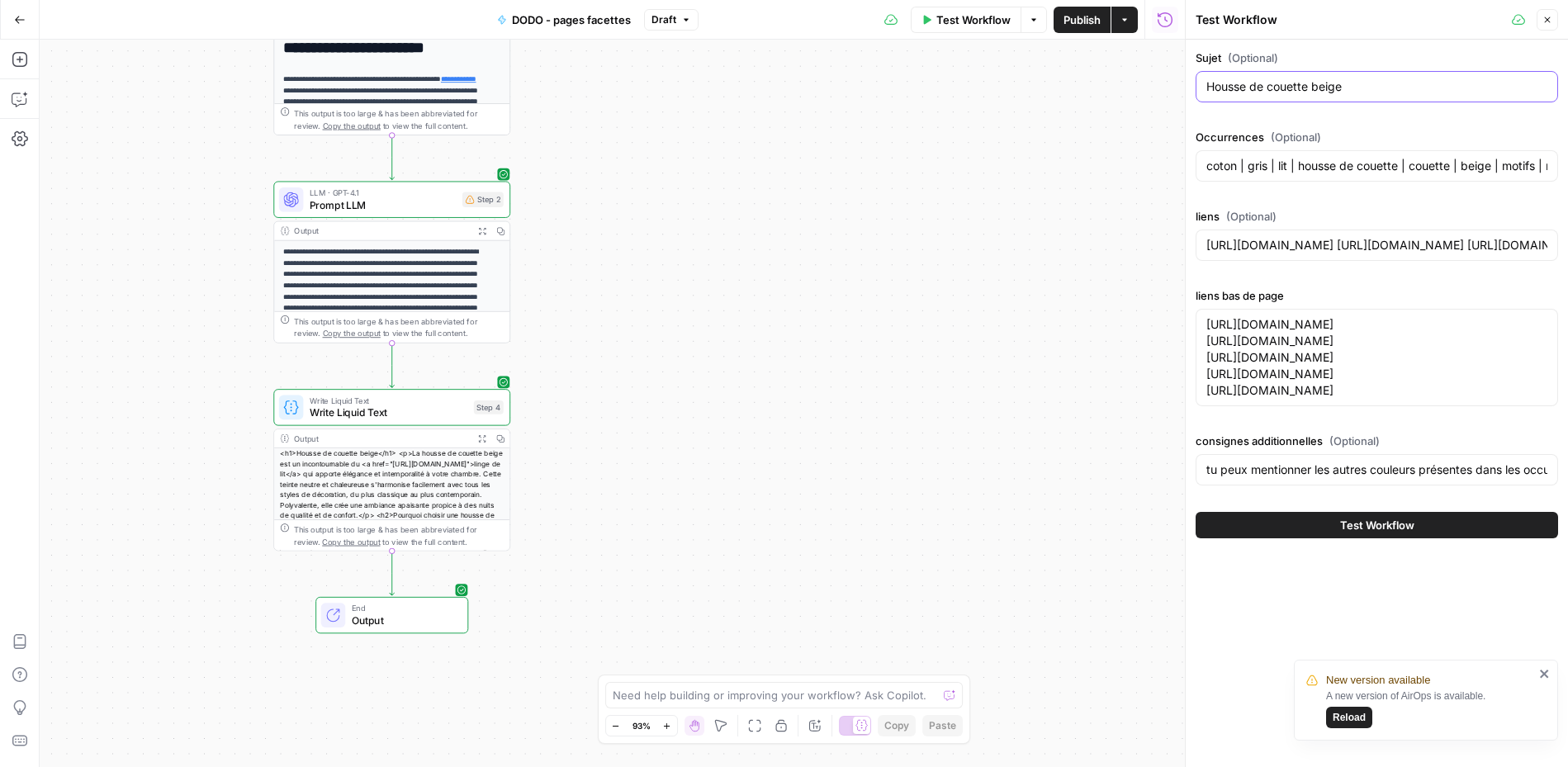
paste input "lanch"
type input "Housse de couette blanche"
click at [1166, 399] on textarea "[URL][DOMAIN_NAME] [URL][DOMAIN_NAME] [URL][DOMAIN_NAME] [URL][DOMAIN_NAME] [UR…" at bounding box center [1377, 358] width 341 height 83
drag, startPoint x: 1317, startPoint y: 345, endPoint x: 1177, endPoint y: 321, distance: 142.0
click at [1166, 321] on div "Test Workflow Close Sujet (Optional) Housse de couette blanche Occurrences (Opt…" at bounding box center [1377, 384] width 384 height 767
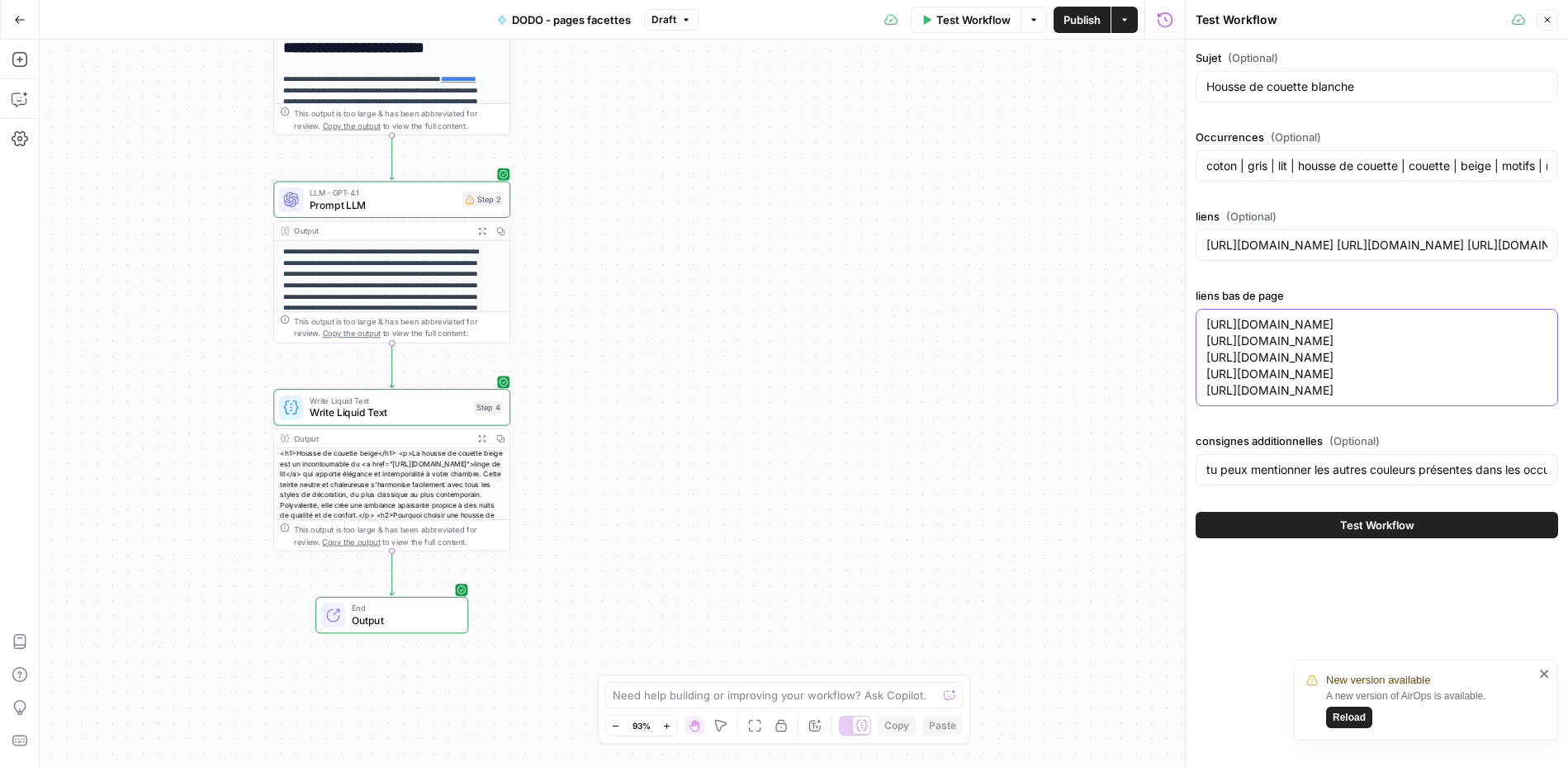
drag, startPoint x: 1316, startPoint y: 372, endPoint x: 1143, endPoint y: 321, distance: 180.4
click at [1143, 321] on body "**********" at bounding box center [784, 384] width 1568 height 767
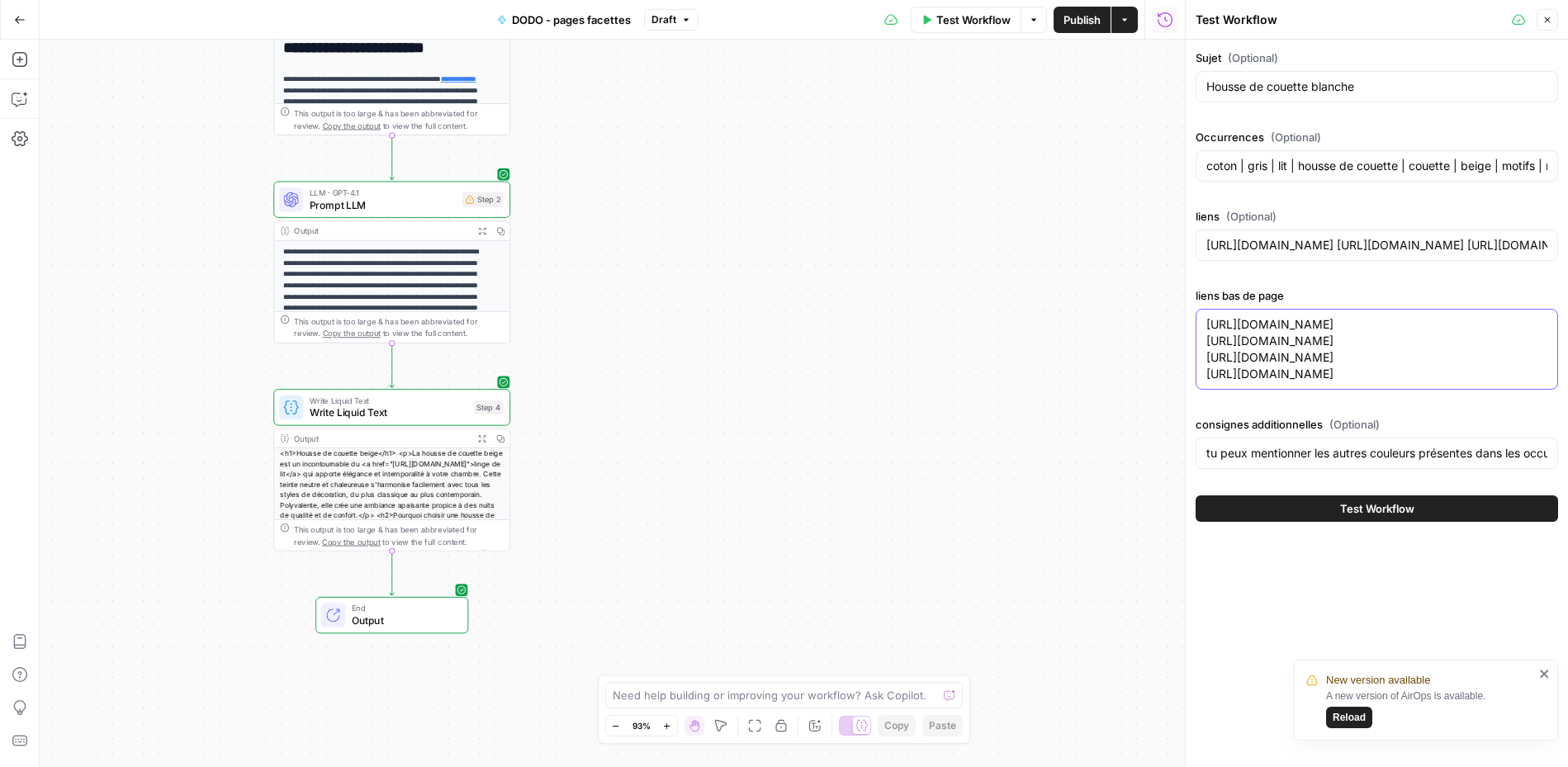
drag, startPoint x: 1468, startPoint y: 323, endPoint x: 1184, endPoint y: 332, distance: 284.1
click at [1166, 332] on div "Test Workflow Close Sujet (Optional) Housse de couette blanche Occurrences (Opt…" at bounding box center [1377, 384] width 384 height 767
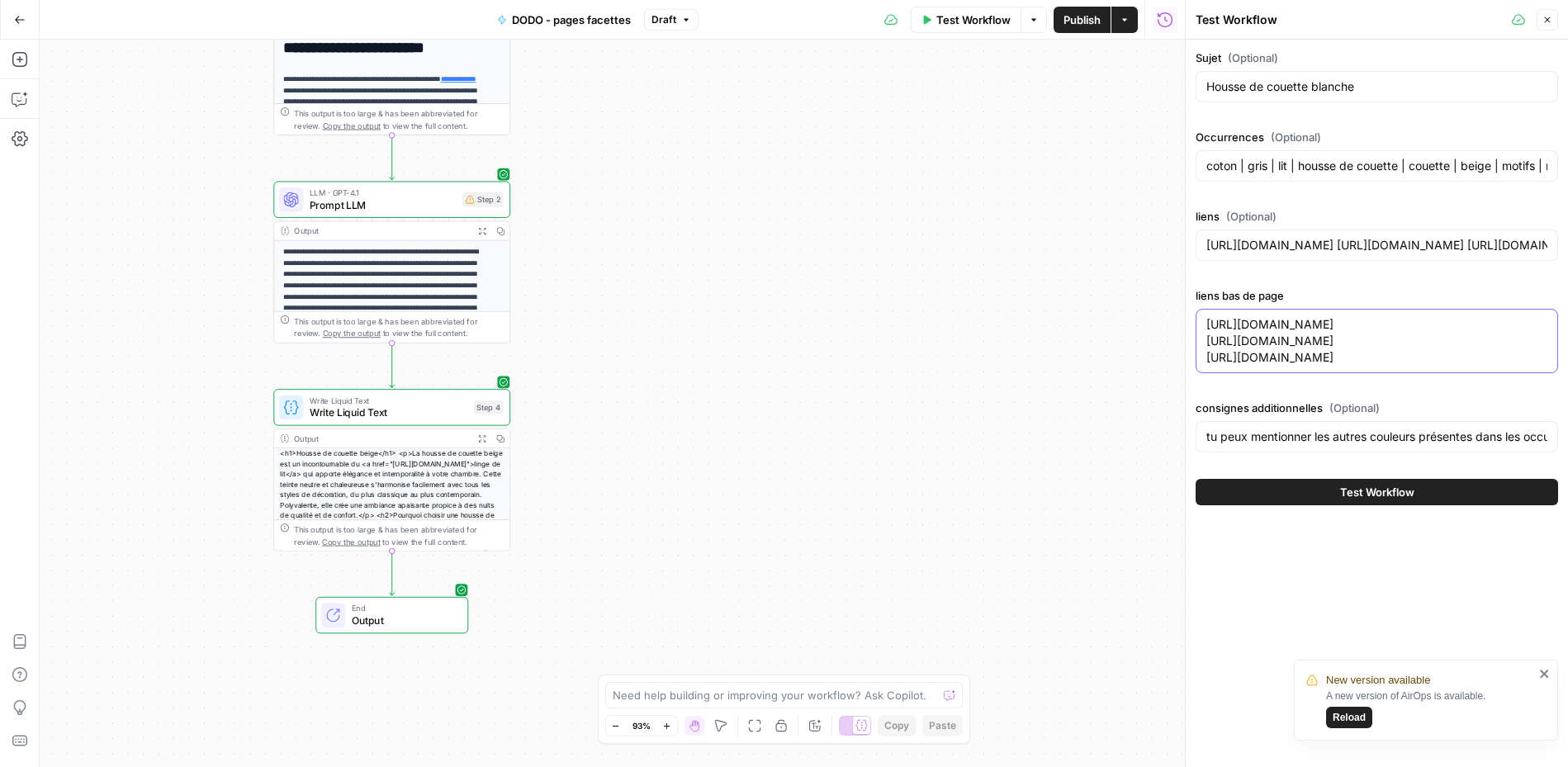
paste textarea "[URL][DOMAIN_NAME]"
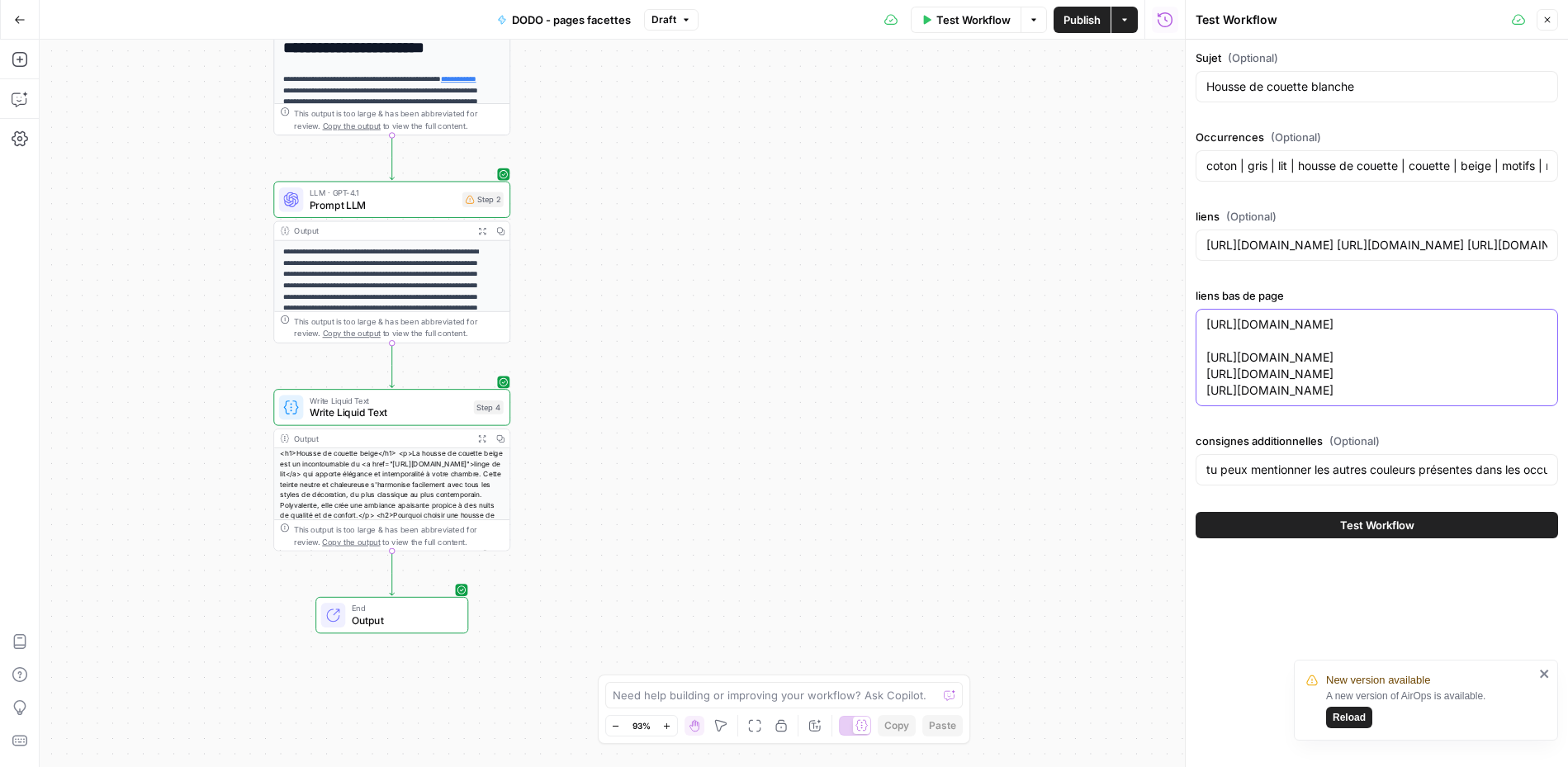
paste textarea "[URL][DOMAIN_NAME]"
type textarea "[URL][DOMAIN_NAME] [URL][DOMAIN_NAME] [URL][DOMAIN_NAME] [URL][DOMAIN_NAME] [UR…"
click at [1166, 250] on input "[URL][DOMAIN_NAME] [URL][DOMAIN_NAME] [URL][DOMAIN_NAME] [URL][DOMAIN_NAME] [UR…" at bounding box center [1377, 245] width 341 height 17
drag, startPoint x: 1459, startPoint y: 250, endPoint x: 1647, endPoint y: 268, distance: 188.9
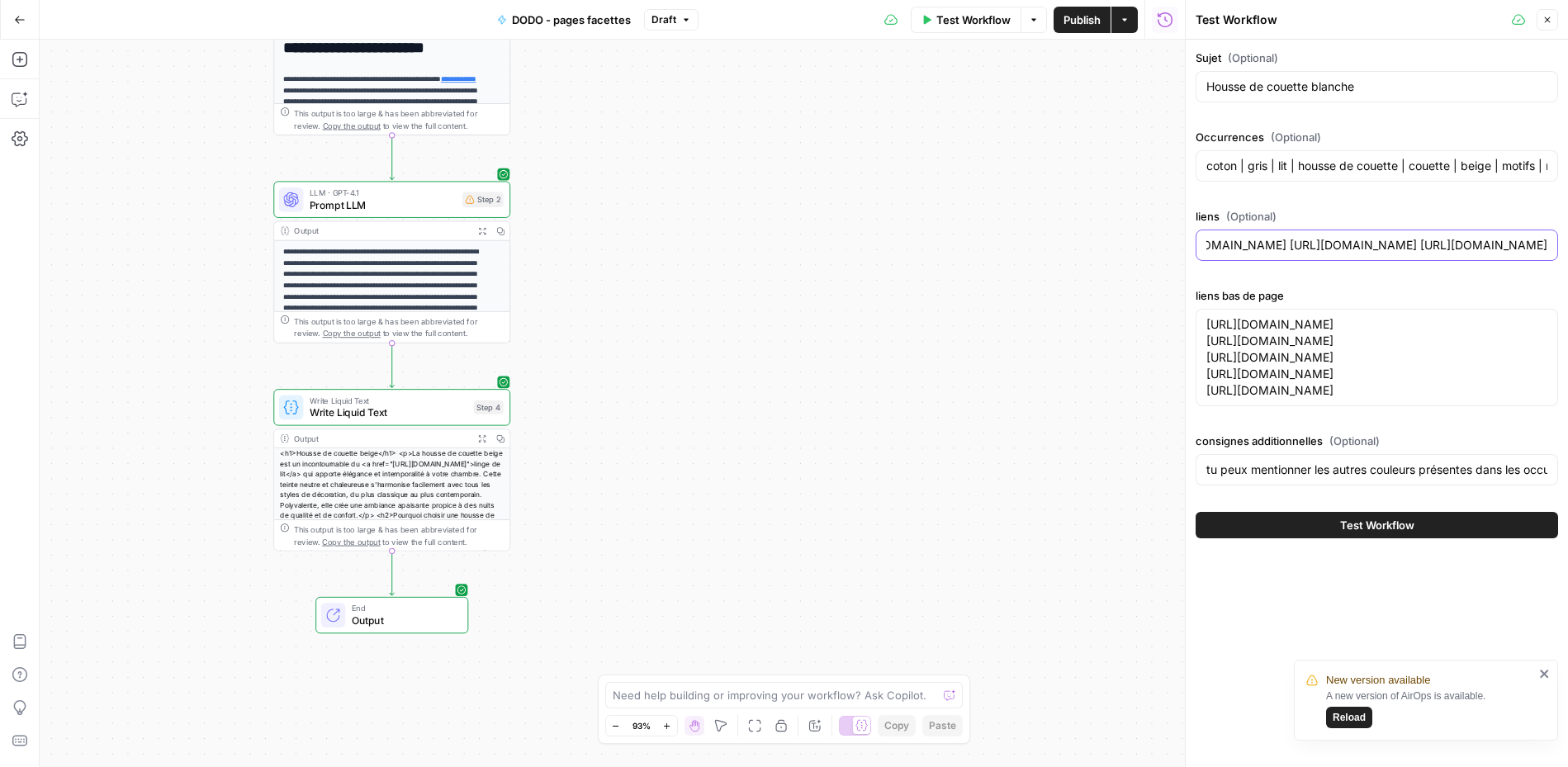
click at [1166, 268] on html "**********" at bounding box center [784, 384] width 1568 height 767
drag, startPoint x: 1464, startPoint y: 553, endPoint x: 1557, endPoint y: 584, distance: 98.0
click at [1166, 582] on html "**********" at bounding box center [784, 384] width 1568 height 767
click at [1166, 478] on input "tu peux mentionner les autres couleurs présentes dans les occurrences pour dire…" at bounding box center [1377, 469] width 341 height 17
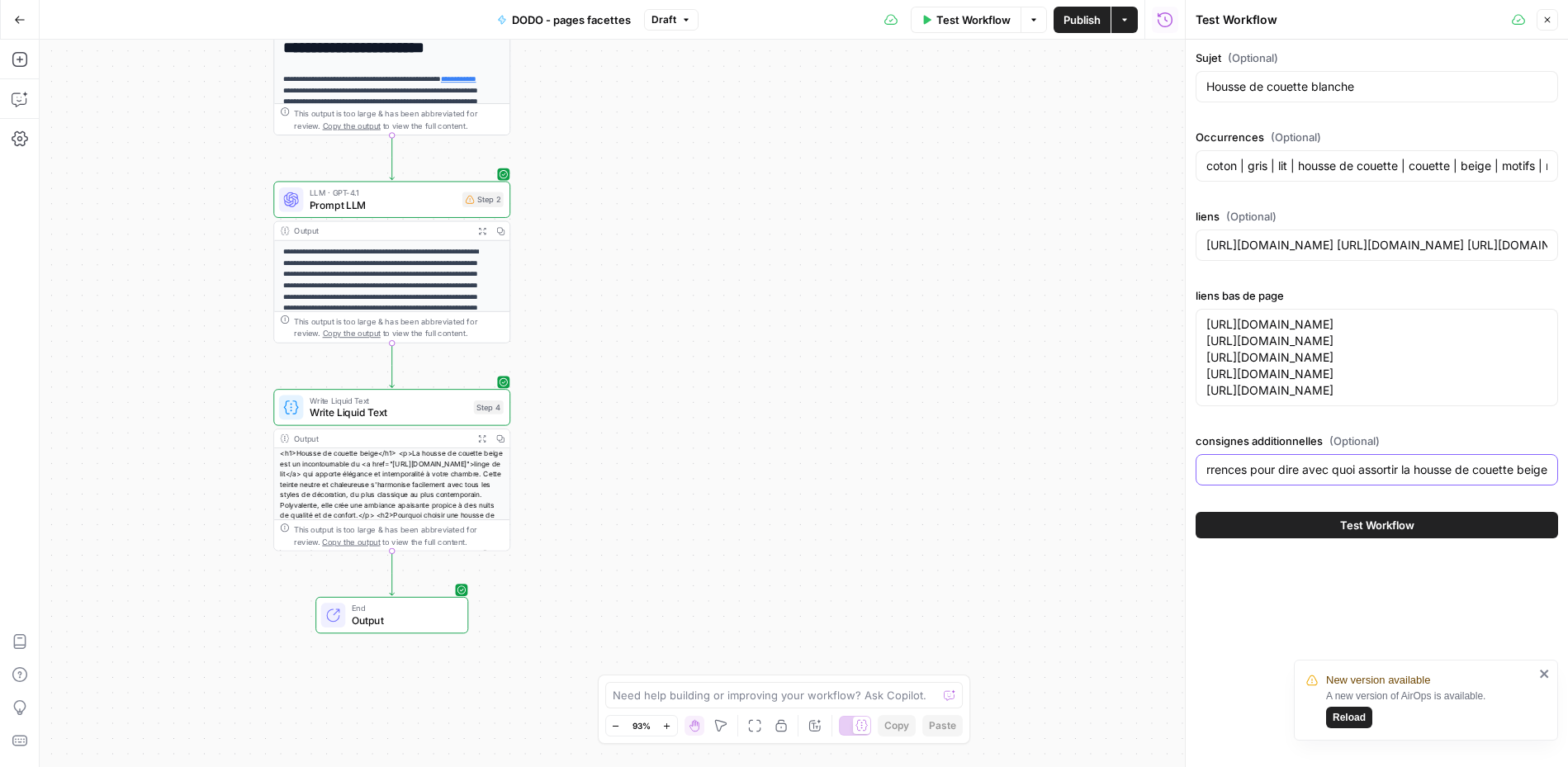
drag, startPoint x: 1516, startPoint y: 550, endPoint x: 1573, endPoint y: 551, distance: 57.0
click at [1166, 551] on html "**********" at bounding box center [784, 384] width 1568 height 767
type input "tu peux mentionner les autres couleurs présentes dans les occurrences pour dire…"
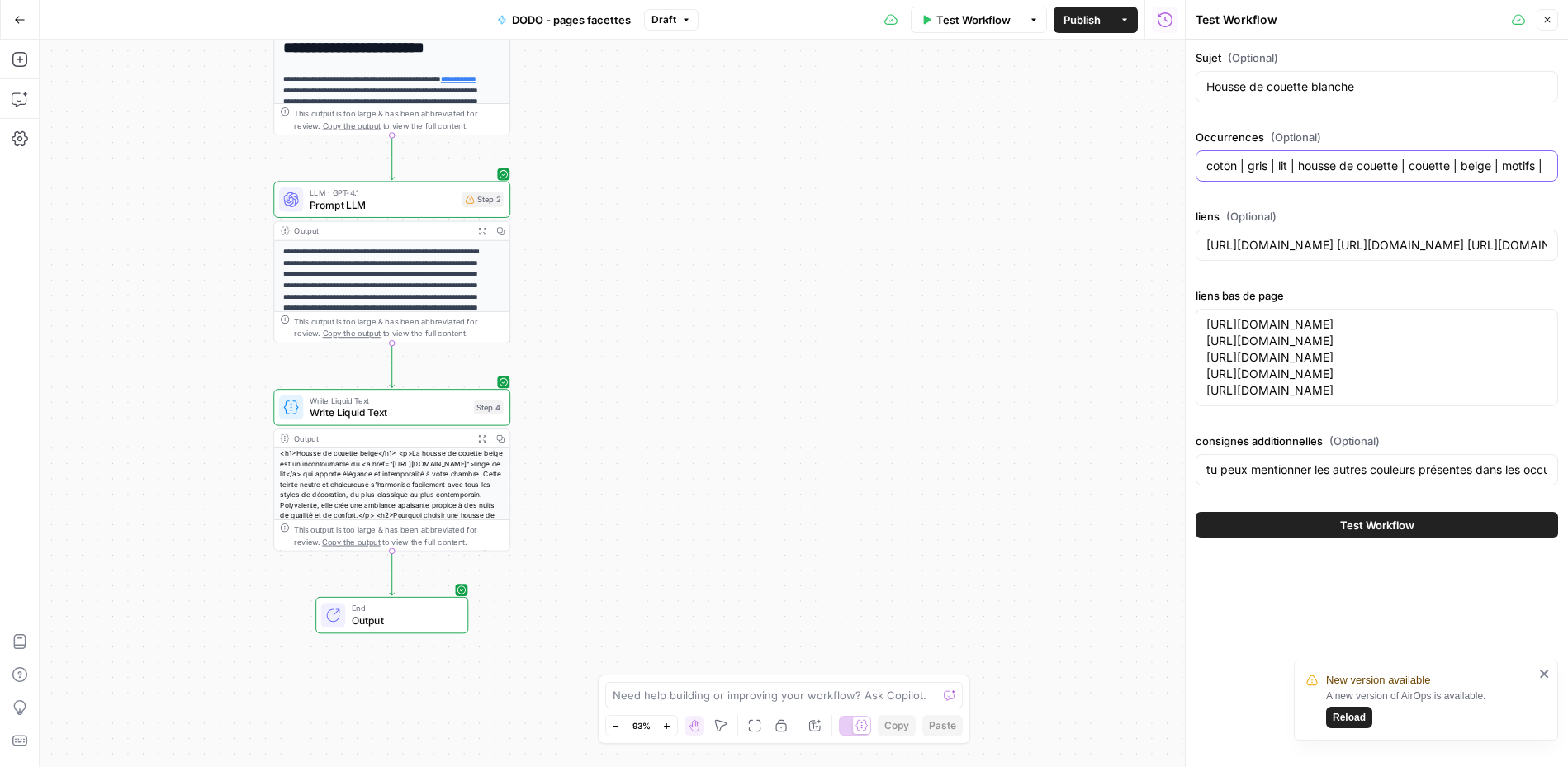
click at [1166, 164] on input "coton | gris | lit | housse de couette | couette | beige | motifs | rose | perc…" at bounding box center [1377, 166] width 341 height 17
paste input "blanc | lit | housse de couette | couette | housses de couette | percale | conf…"
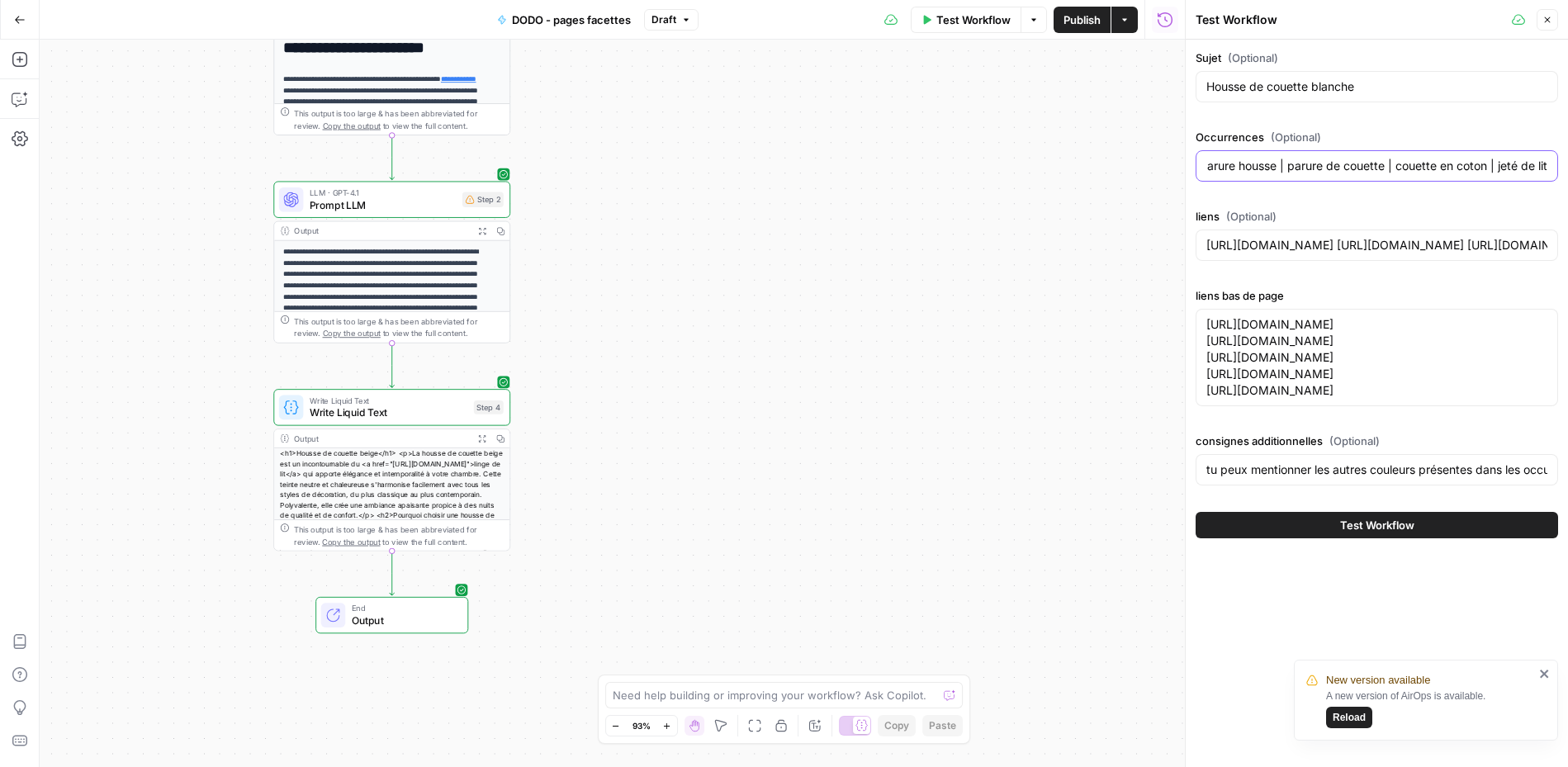
type input "coton | blanc | lit | housse de couette | couette | housses de couette | percal…"
drag, startPoint x: 1380, startPoint y: 553, endPoint x: 1764, endPoint y: 526, distance: 384.9
click at [1166, 526] on html "**********" at bounding box center [784, 384] width 1568 height 767
click at [1166, 399] on textarea "[URL][DOMAIN_NAME] [URL][DOMAIN_NAME] [URL][DOMAIN_NAME] [URL][DOMAIN_NAME] [UR…" at bounding box center [1377, 358] width 341 height 83
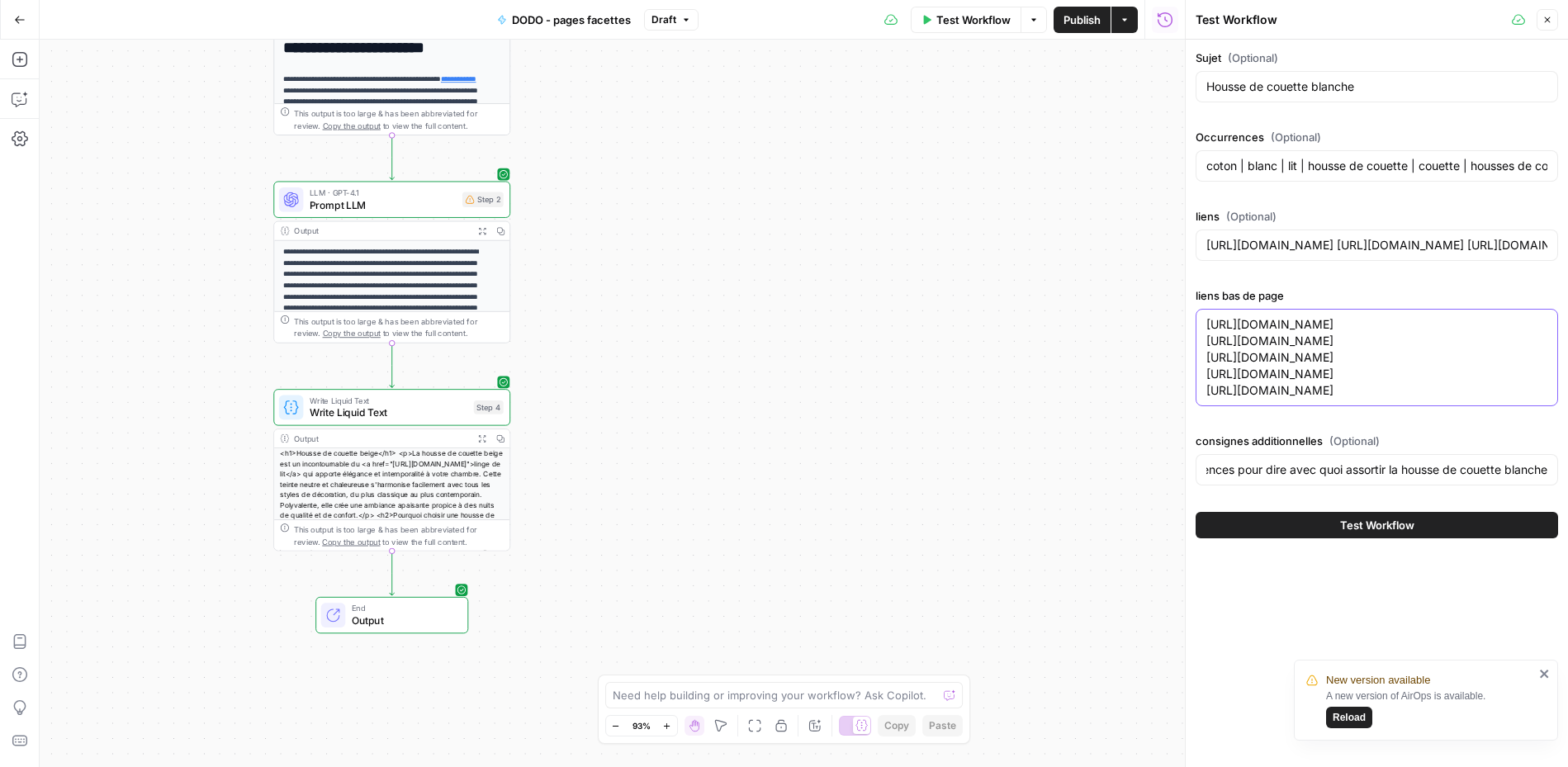
scroll to position [0, 0]
click at [1166, 538] on button "Test Workflow" at bounding box center [1377, 525] width 363 height 26
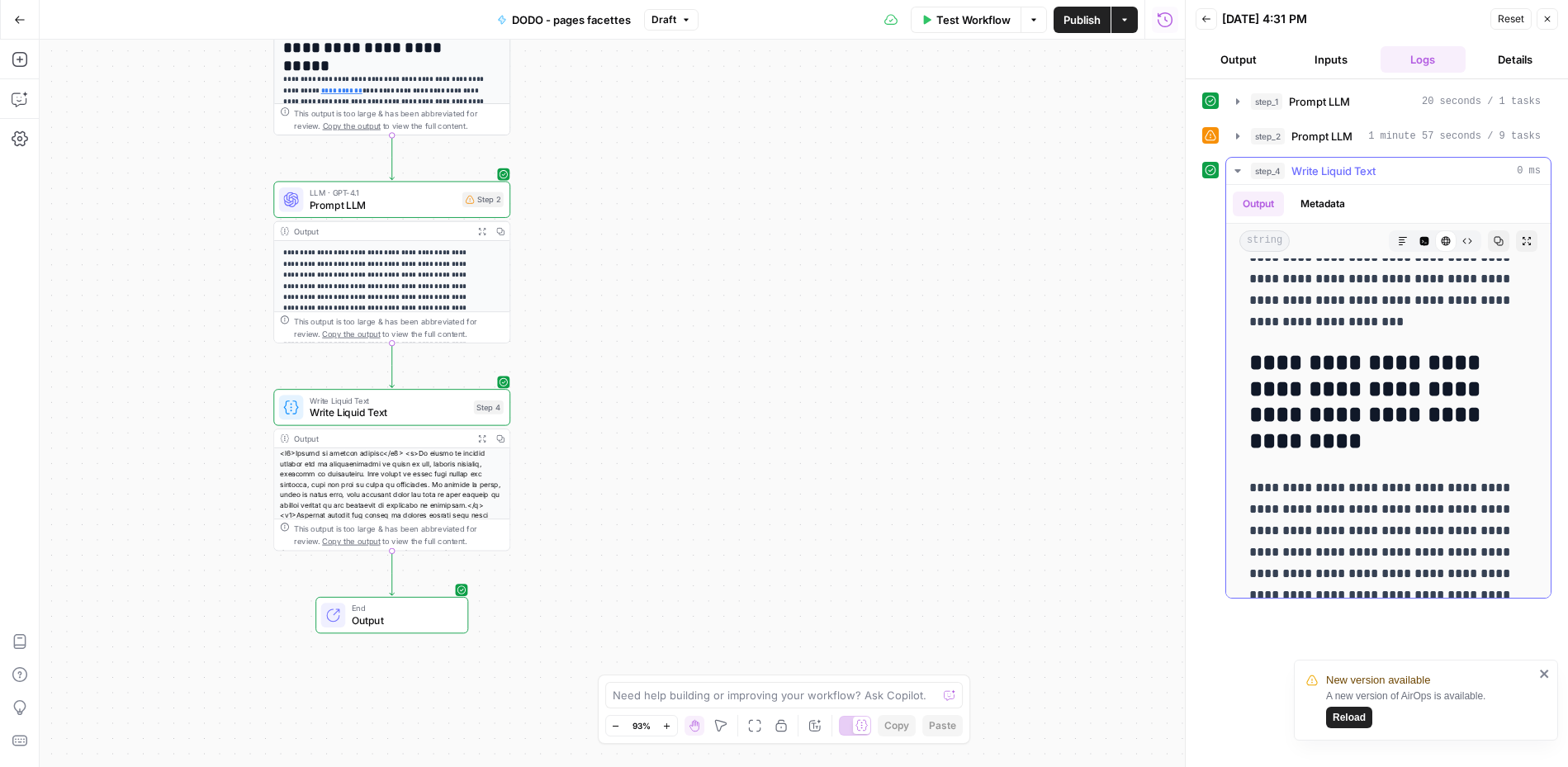
scroll to position [1805, 0]
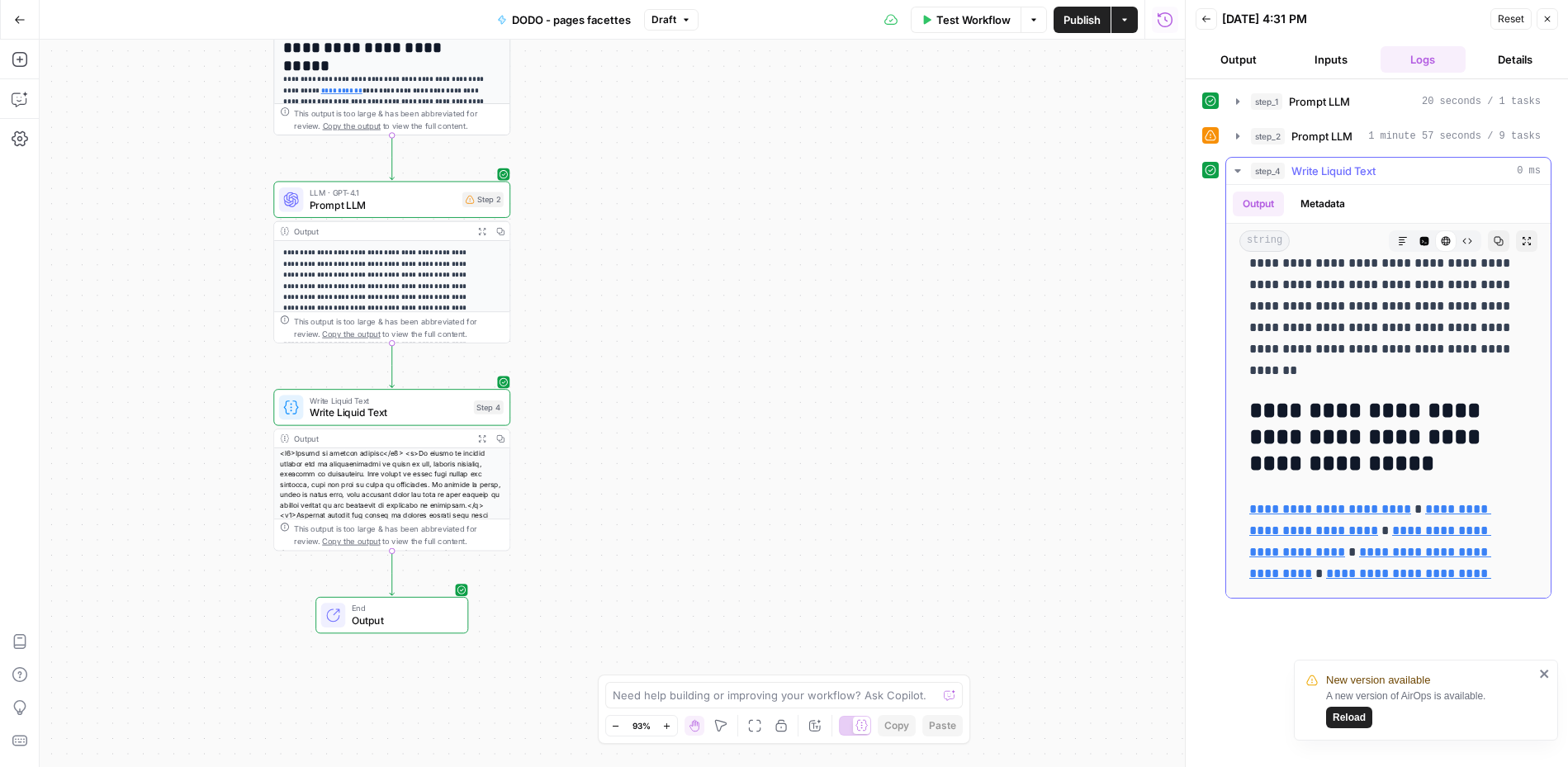
drag, startPoint x: 1258, startPoint y: 292, endPoint x: 1480, endPoint y: 581, distance: 364.4
copy div "**********"
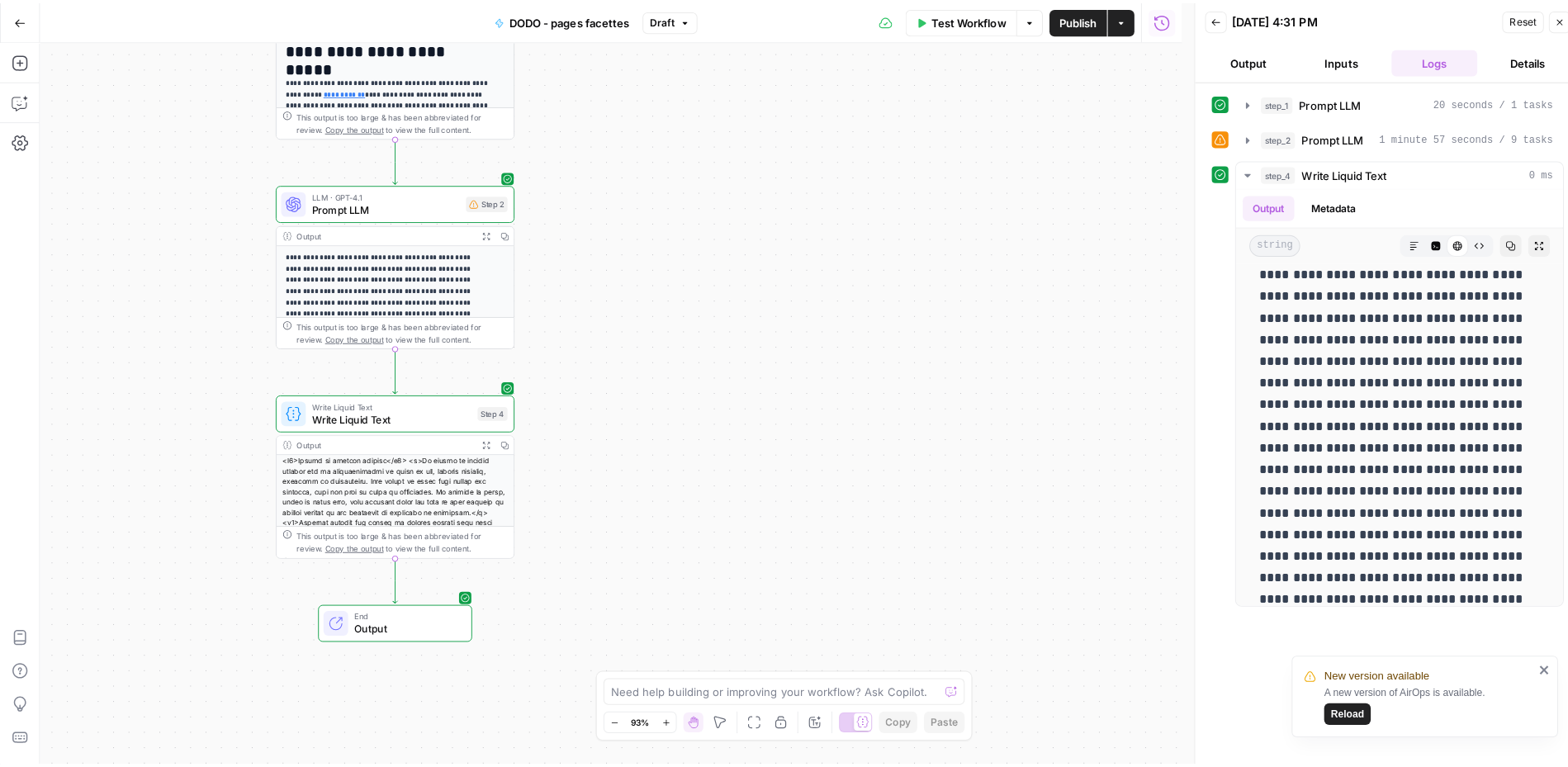
scroll to position [0, 0]
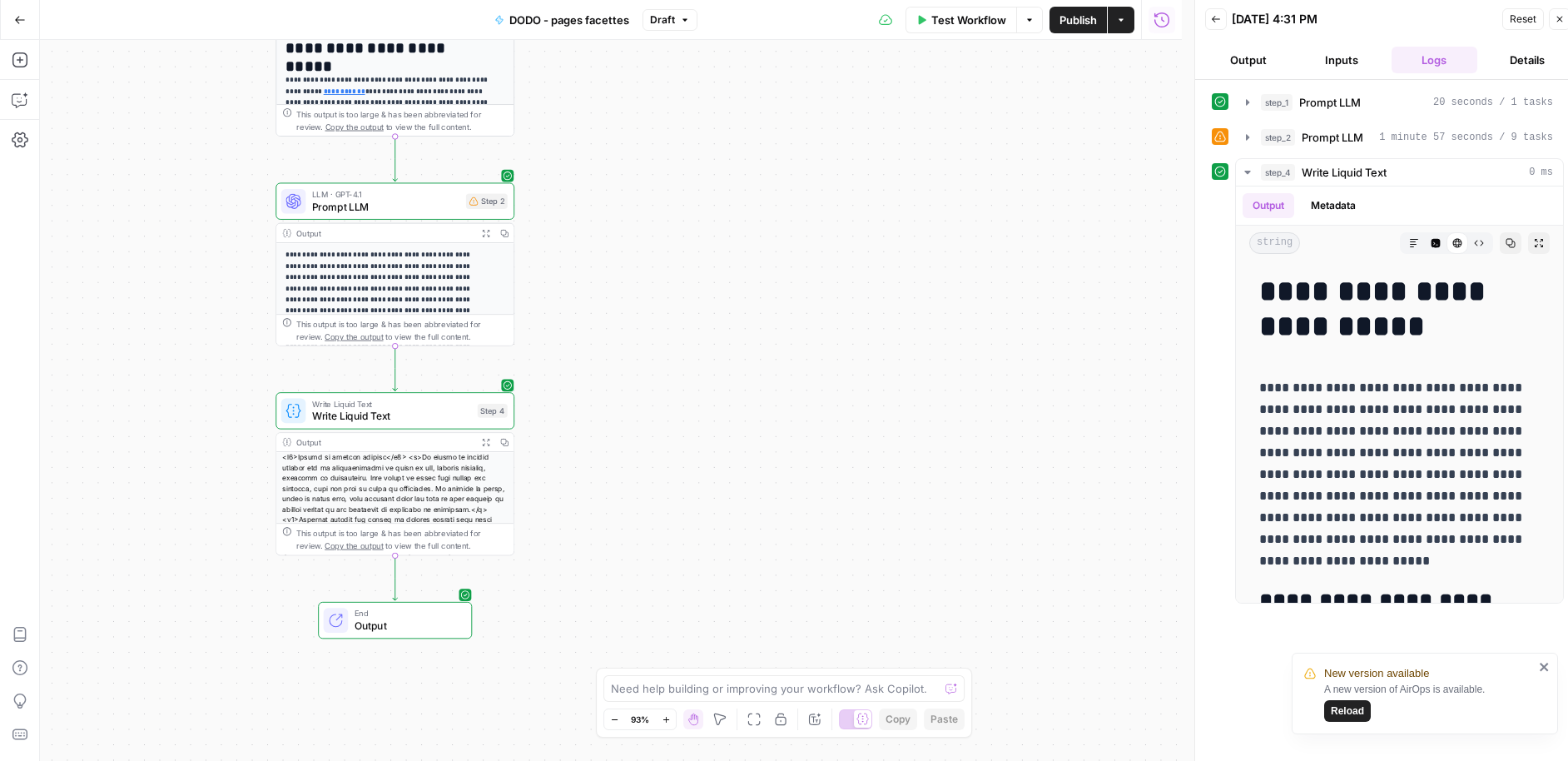
click at [1176, 9] on button "Back" at bounding box center [1216, 19] width 22 height 22
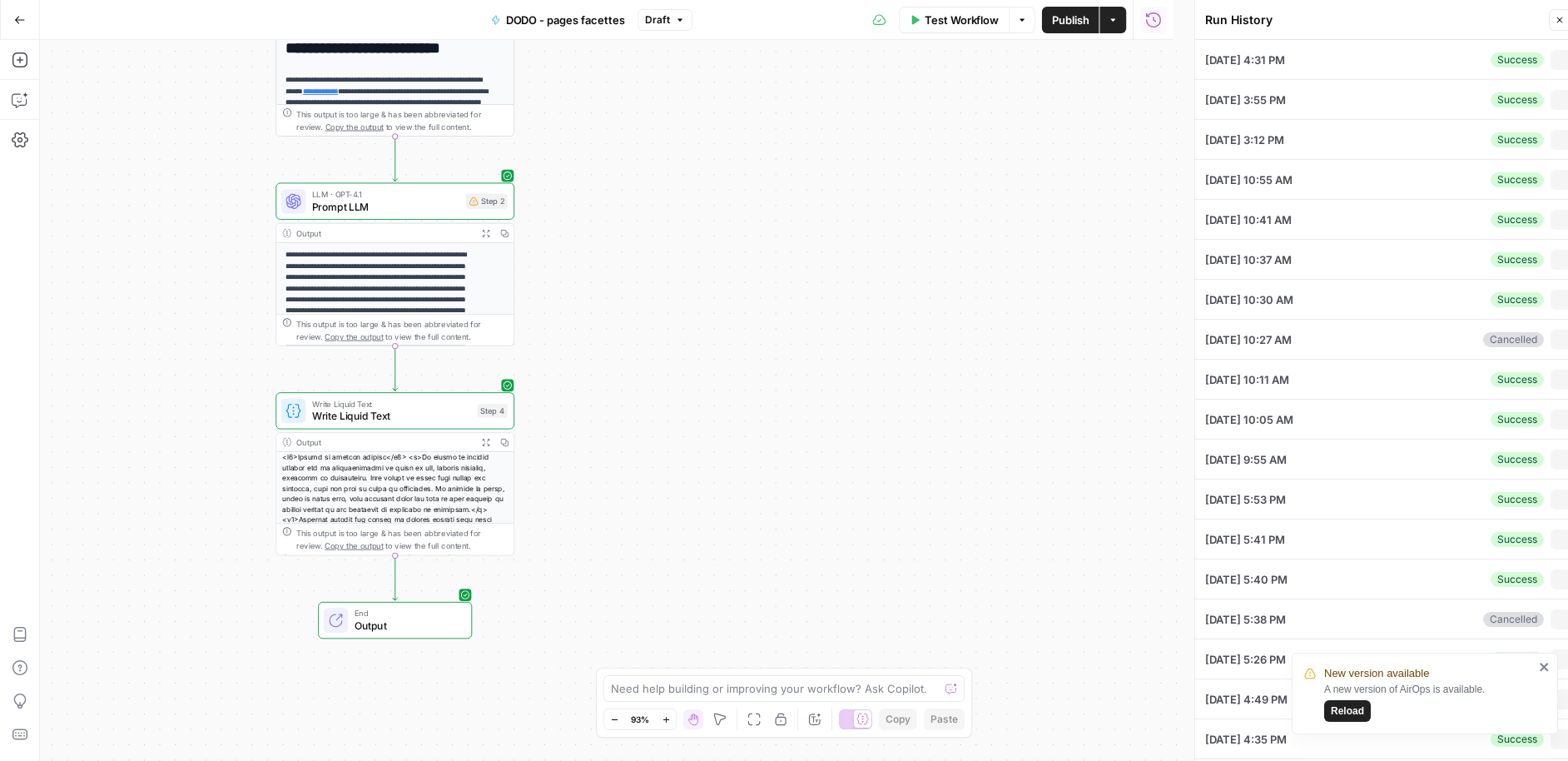
type input "Housse de couette blanche"
type input "coton | blanc | lit | housse de couette | couette | housses de couette | percal…"
type input "[URL][DOMAIN_NAME] [URL][DOMAIN_NAME] [URL][DOMAIN_NAME] [URL][DOMAIN_NAME] [UR…"
type input "tu peux mentionner les autres couleurs présentes dans les occurrences pour dire…"
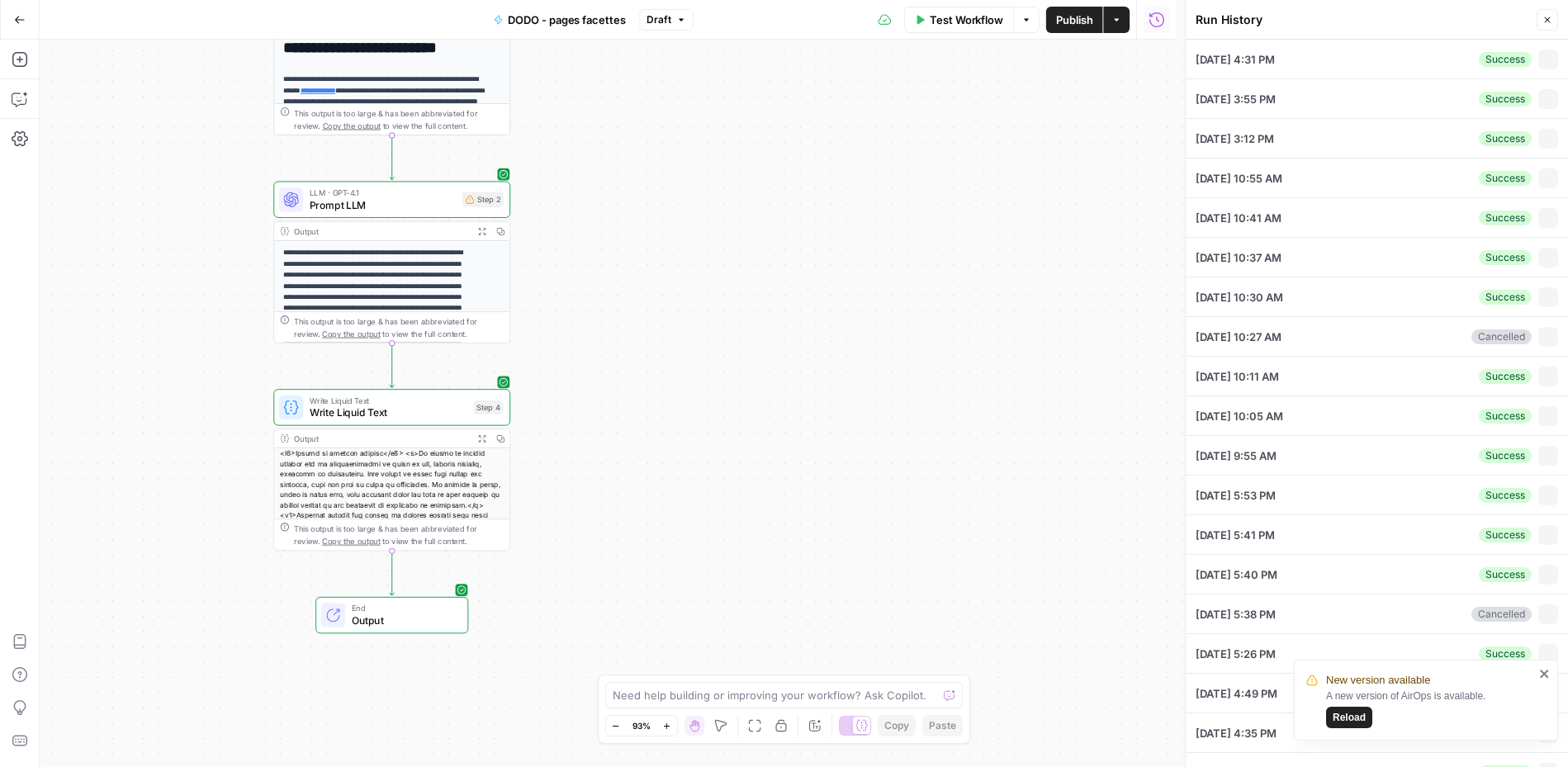
type textarea "[URL][DOMAIN_NAME] [URL][DOMAIN_NAME] [URL][DOMAIN_NAME] [URL][DOMAIN_NAME] [UR…"
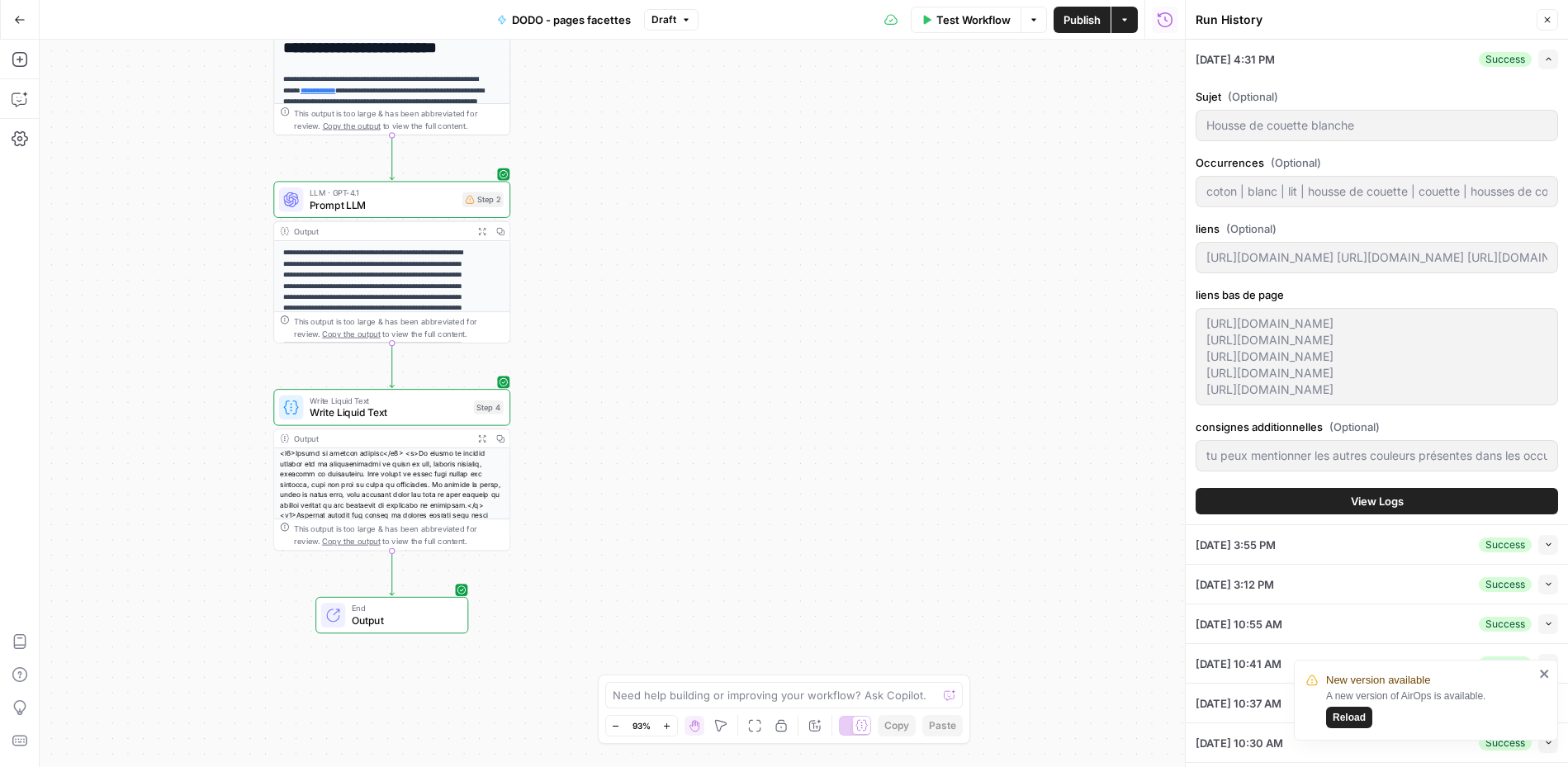
click at [979, 25] on span "Test Workflow" at bounding box center [974, 20] width 74 height 17
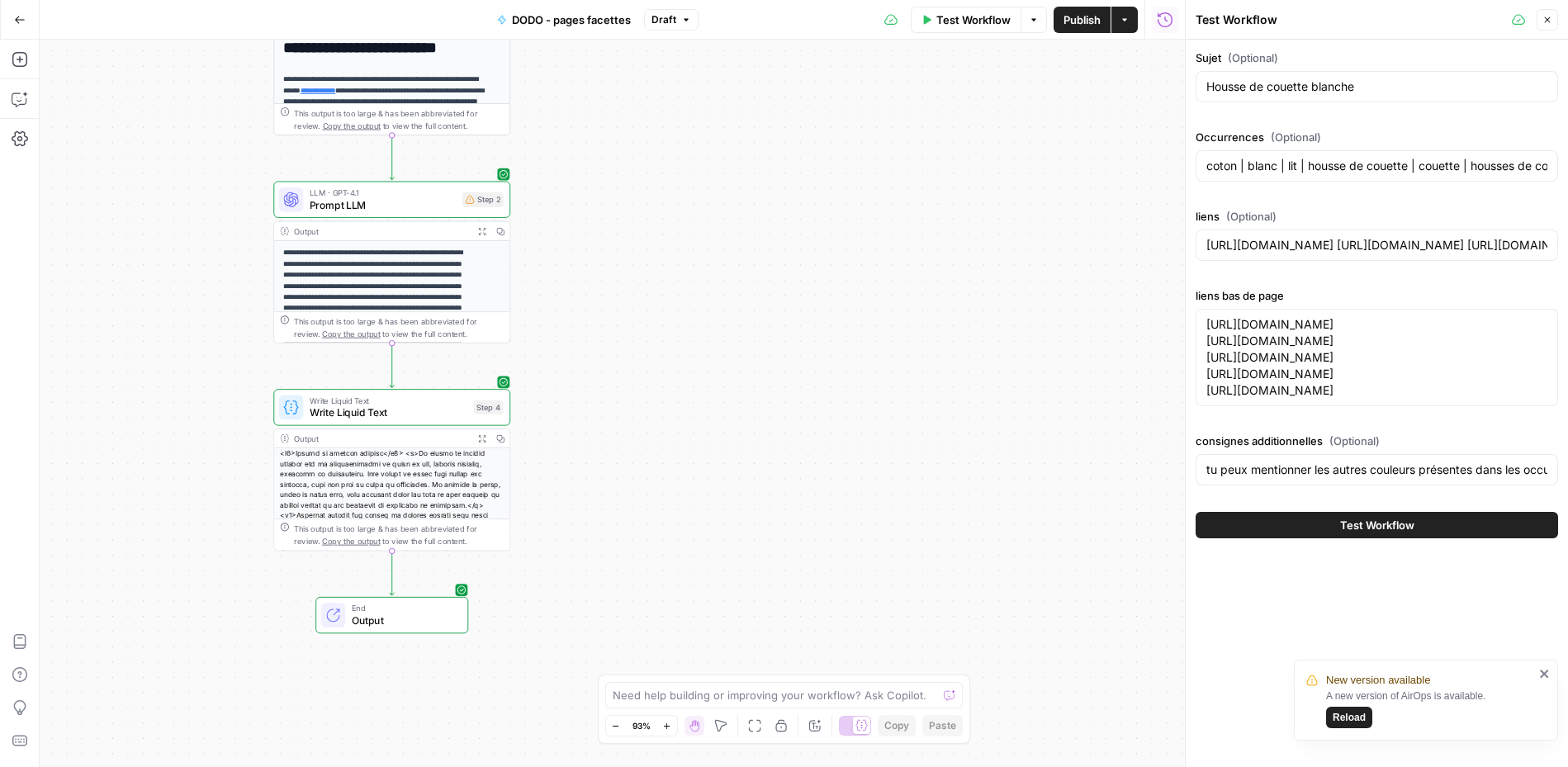
click at [1166, 538] on button "Test Workflow" at bounding box center [1377, 525] width 363 height 26
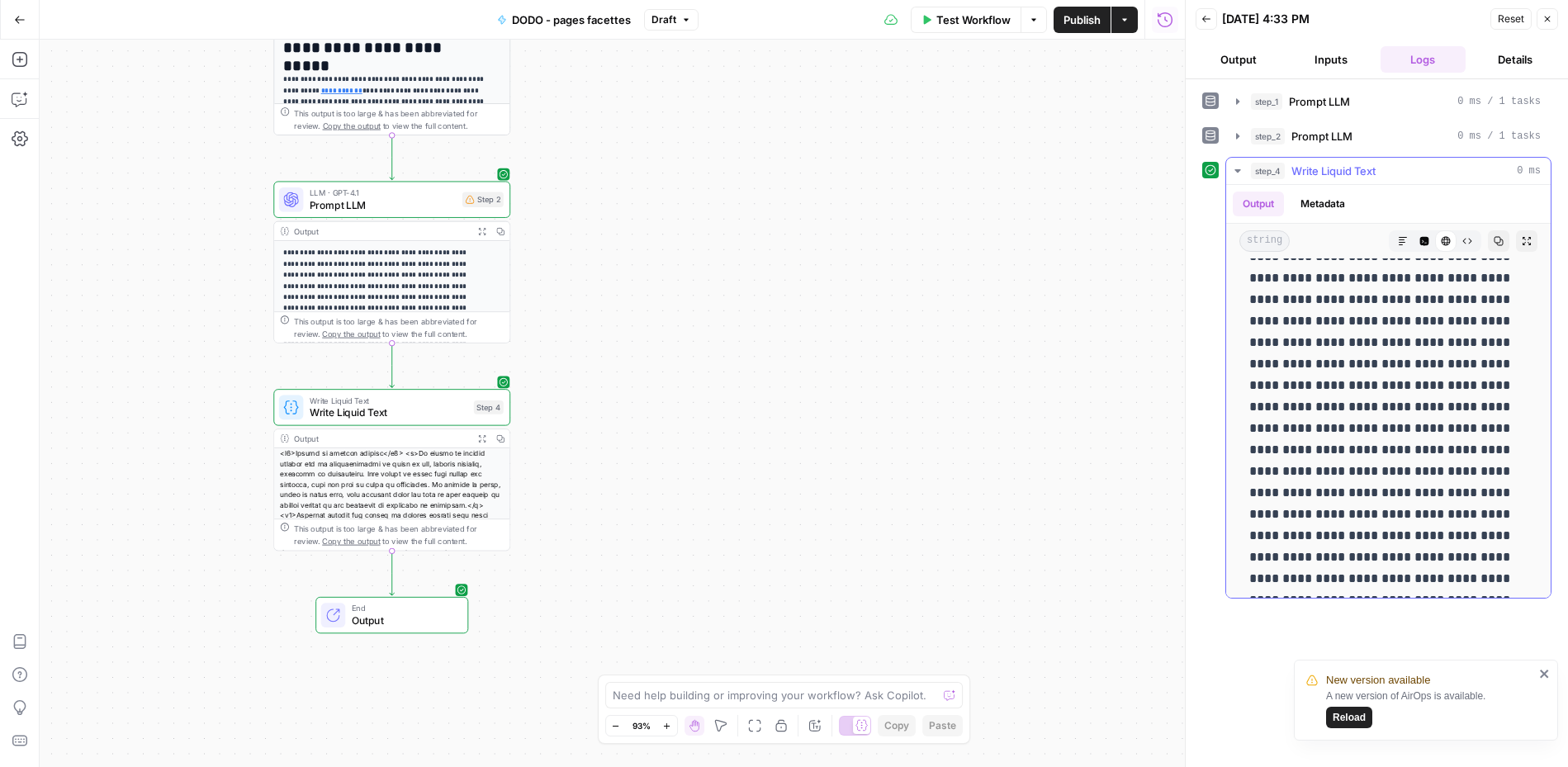
scroll to position [1805, 0]
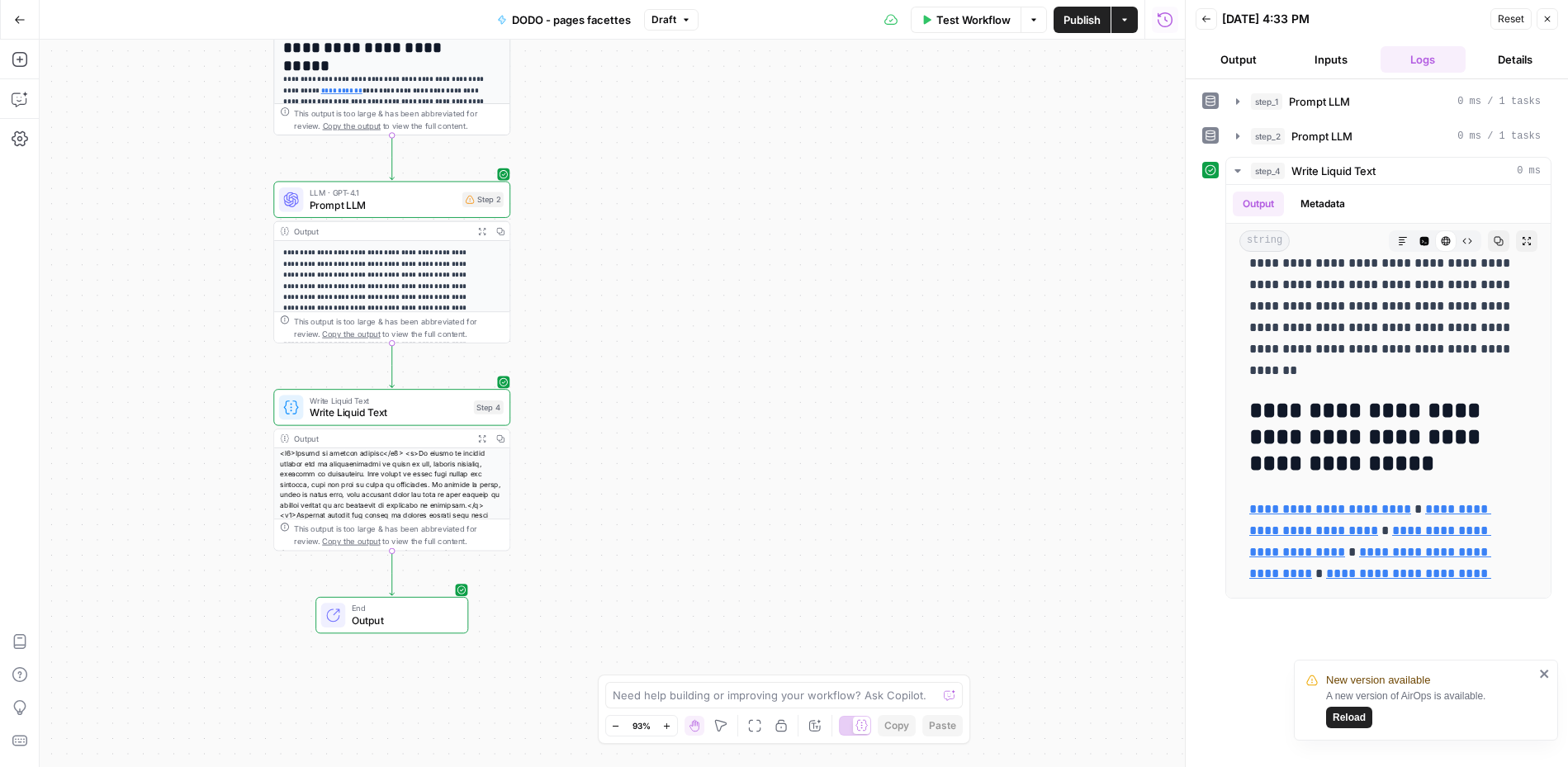
click at [1166, 20] on icon "button" at bounding box center [1207, 19] width 10 height 10
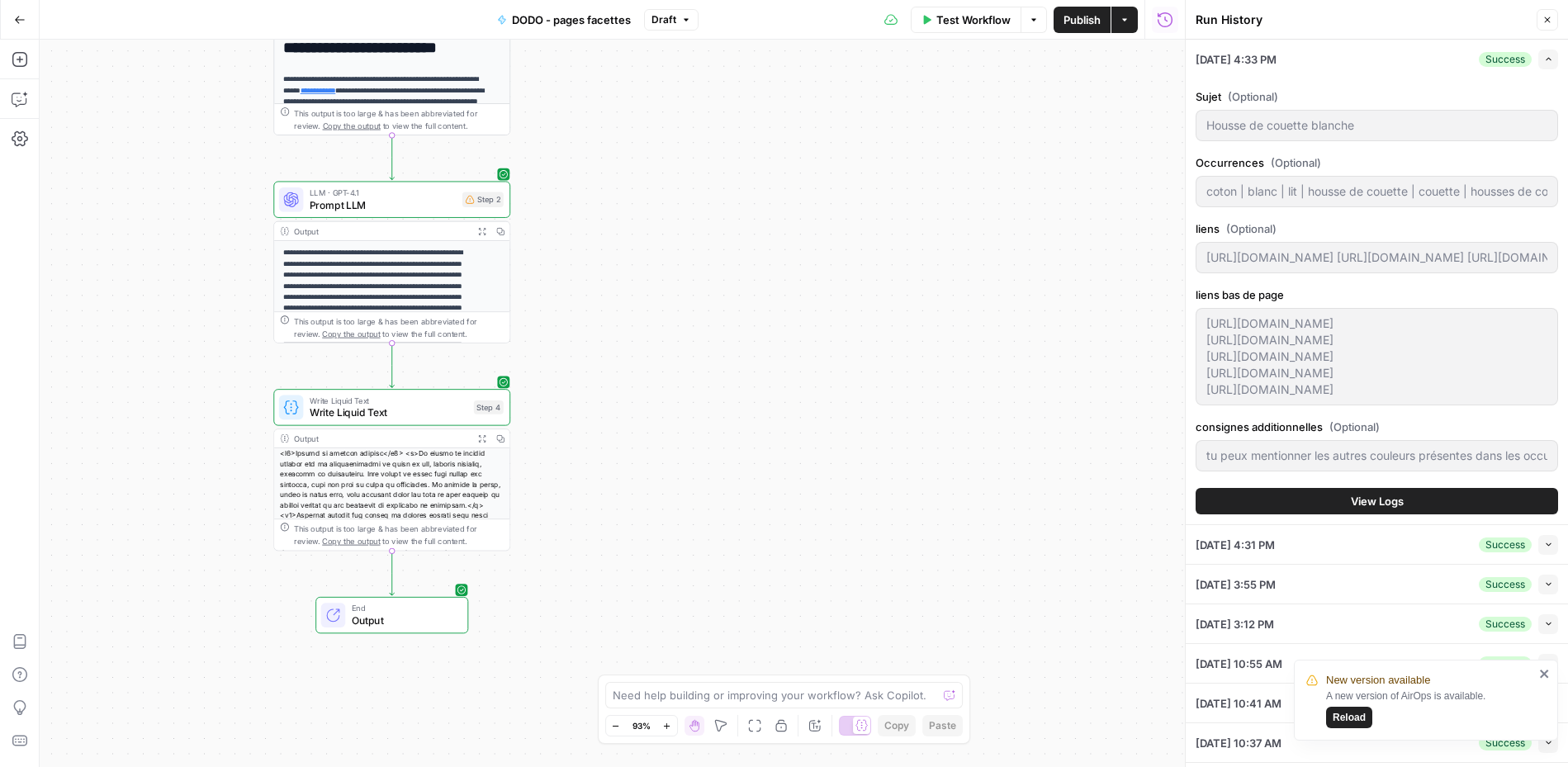
click at [963, 25] on span "Test Workflow" at bounding box center [974, 20] width 74 height 17
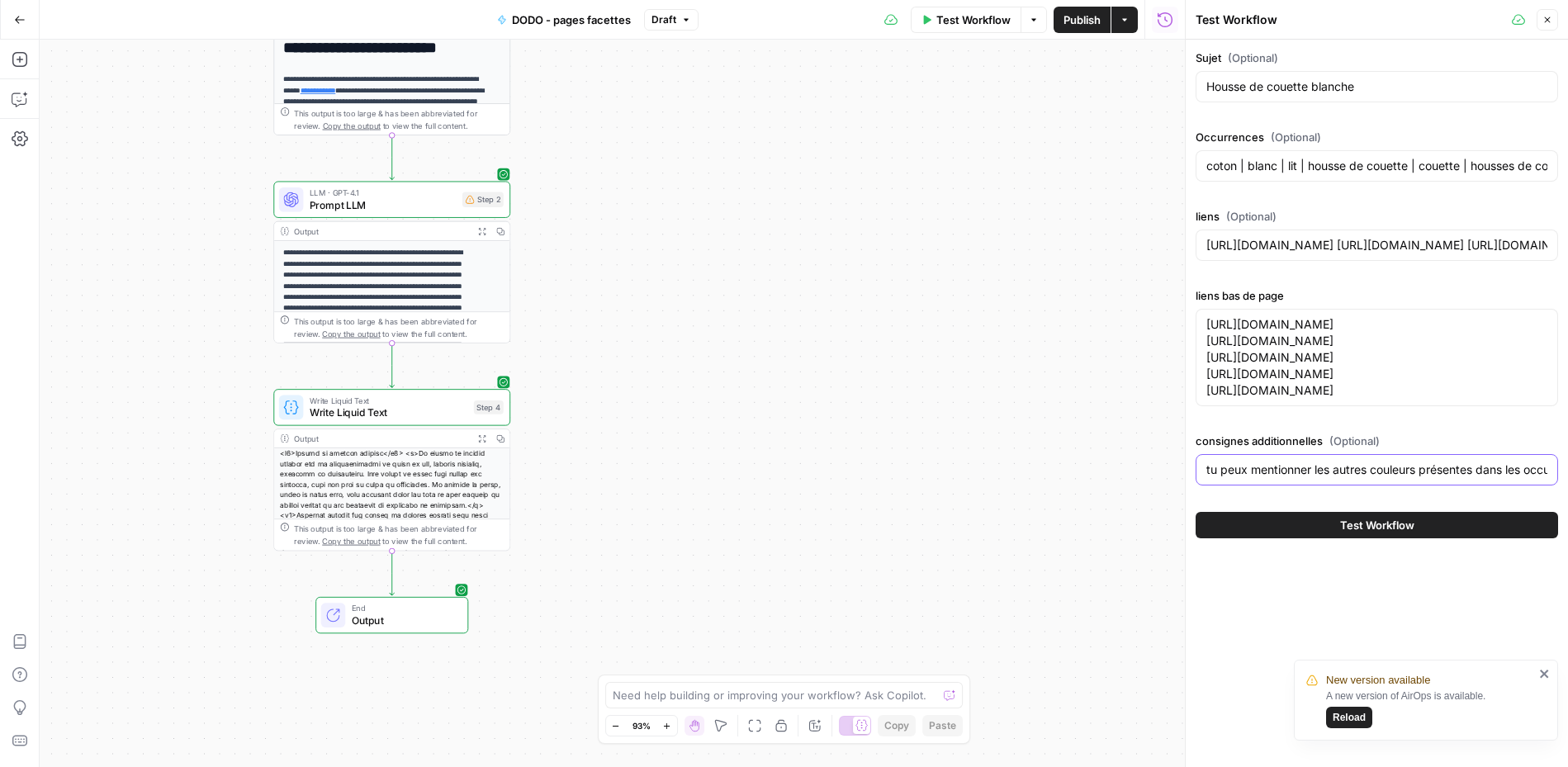
click at [1166, 478] on input "tu peux mentionner les autres couleurs présentes dans les occurrences pour dire…" at bounding box center [1377, 469] width 341 height 17
type input "prévois un h2 sur les avantages d'une housse de couette blanche (facile à assor…"
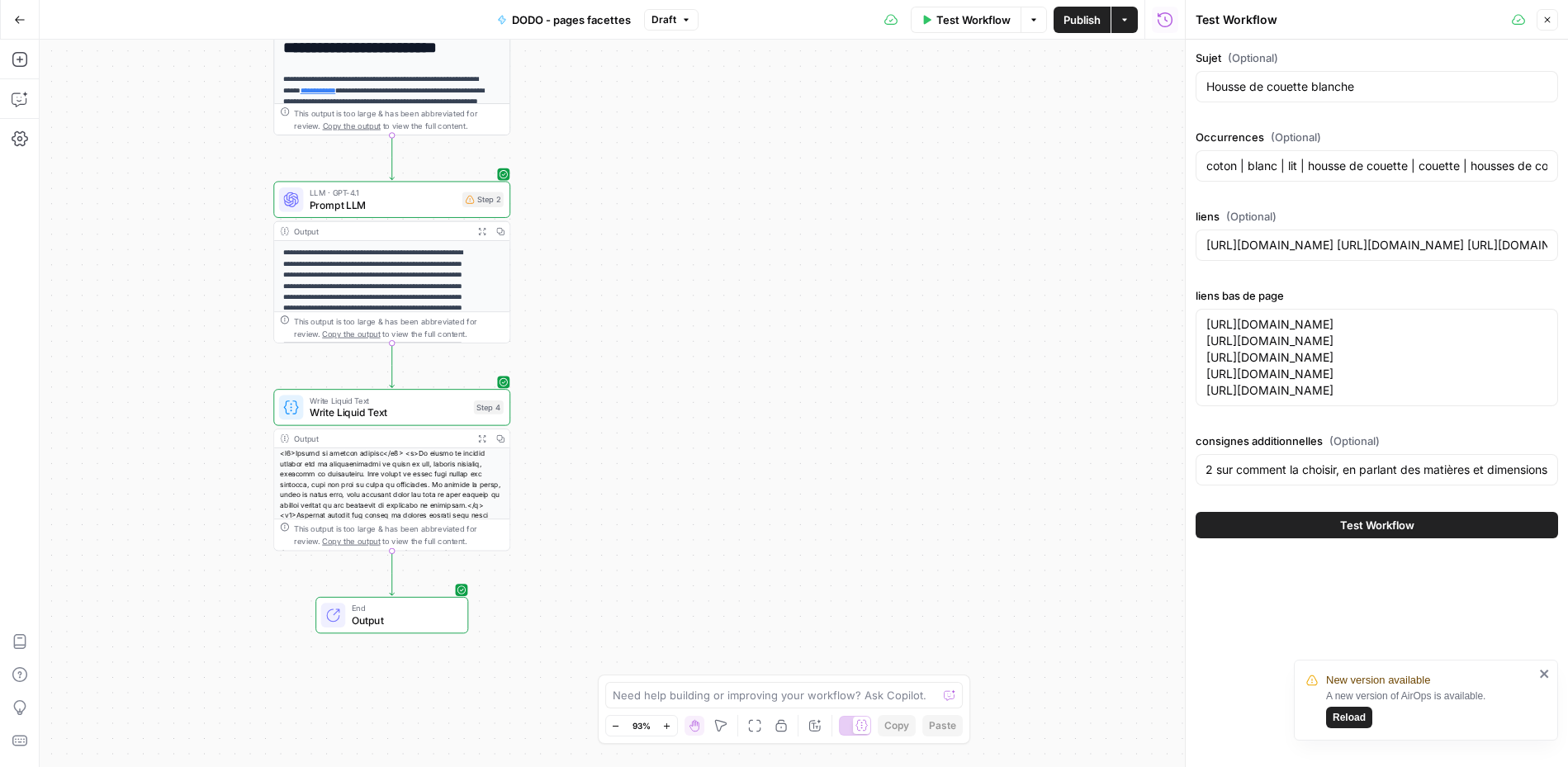
scroll to position [0, 0]
click at [1166, 533] on span "Test Workflow" at bounding box center [1377, 525] width 74 height 17
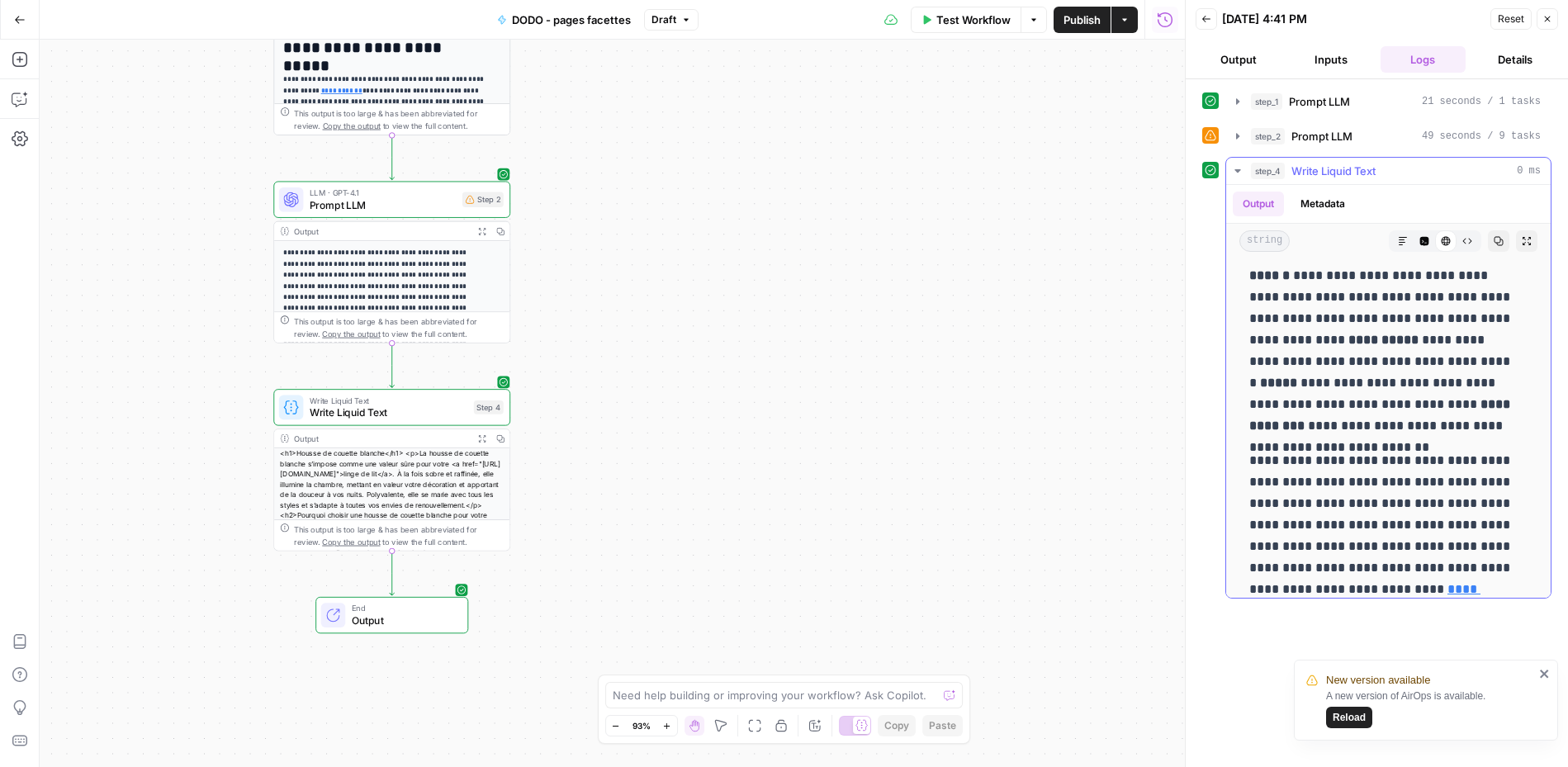
scroll to position [1579, 0]
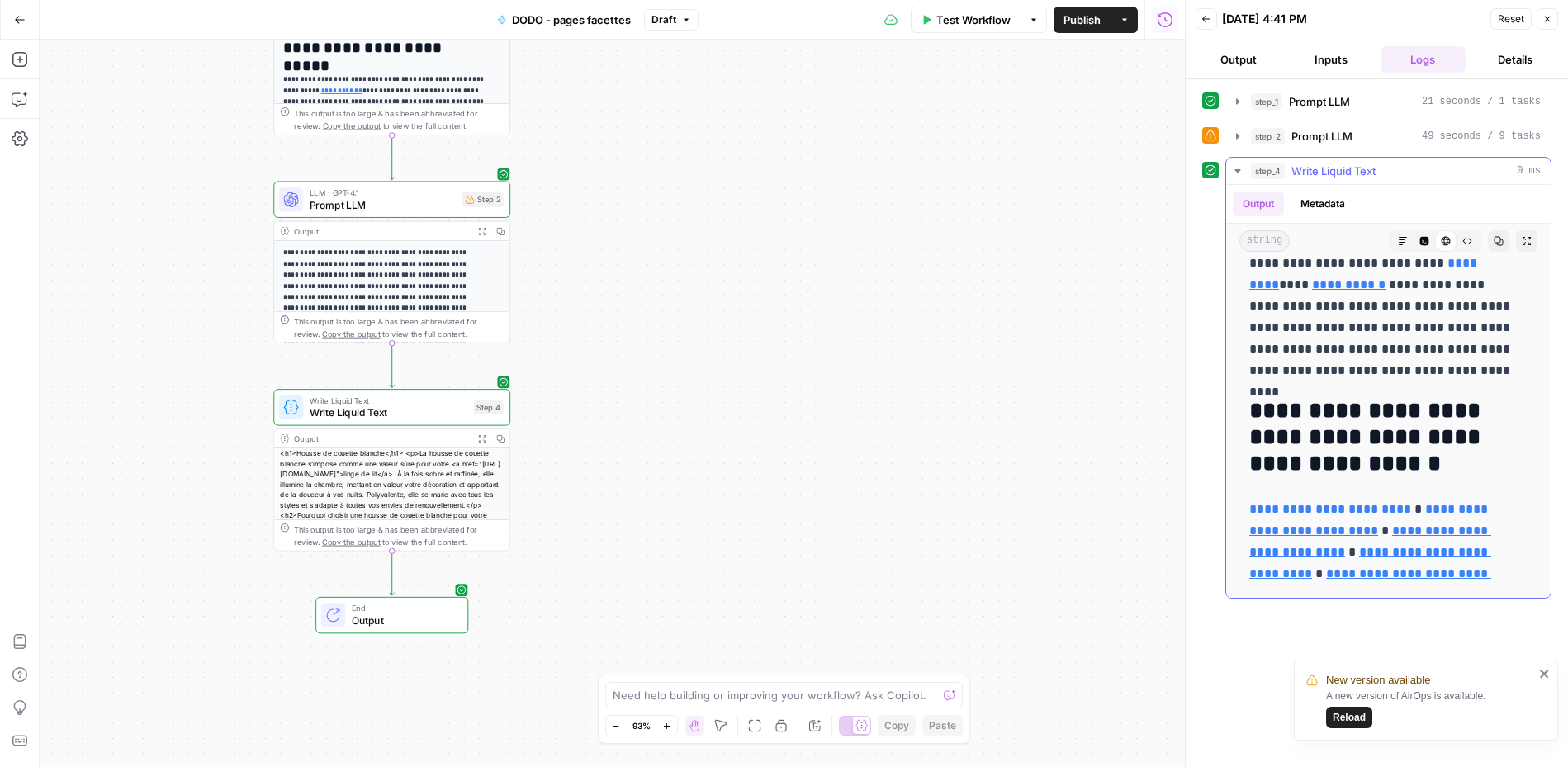
drag, startPoint x: 1250, startPoint y: 276, endPoint x: 1478, endPoint y: 457, distance: 291.1
click at [1166, 374] on p "**********" at bounding box center [1383, 253] width 266 height 258
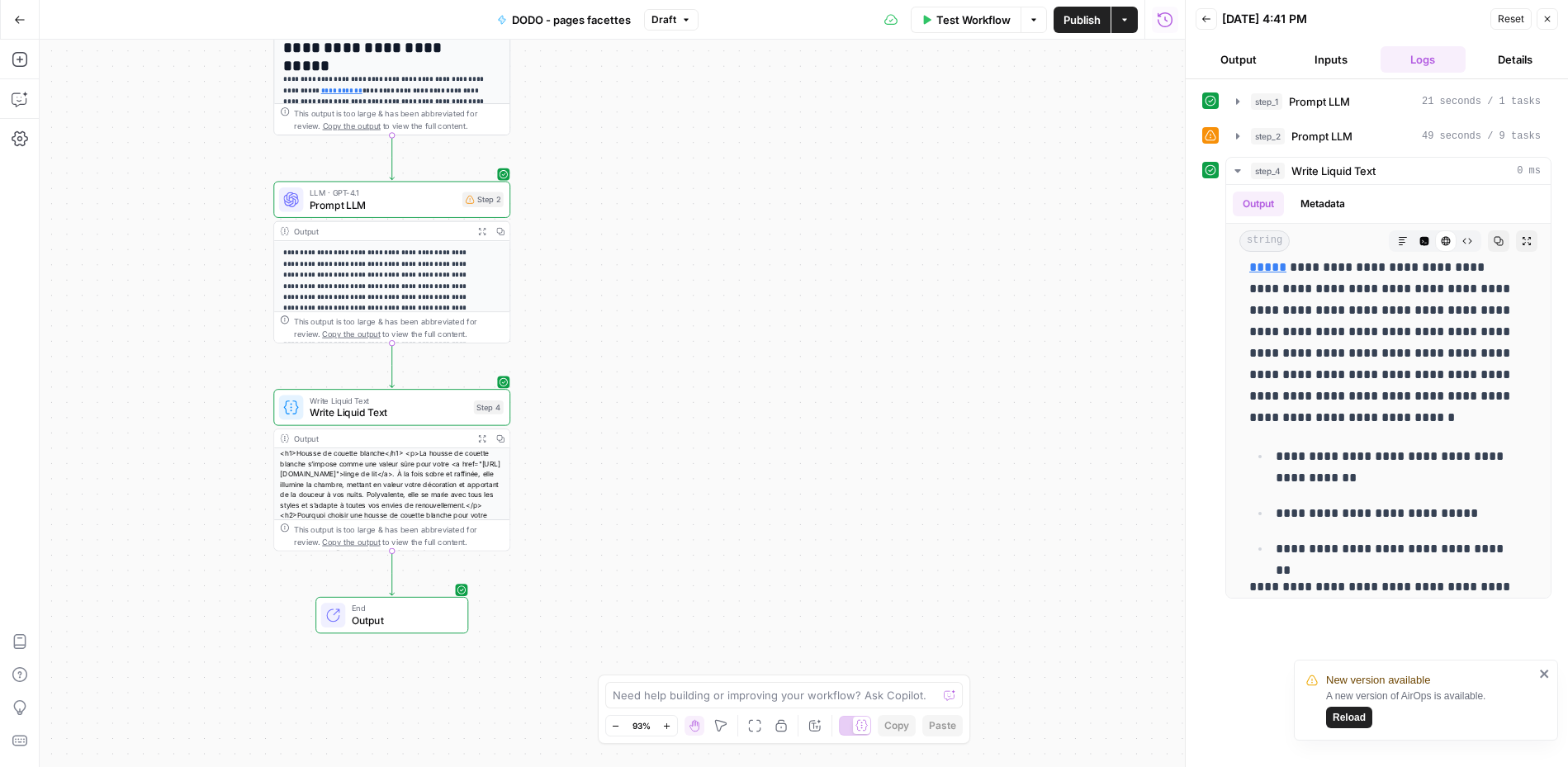
scroll to position [0, 0]
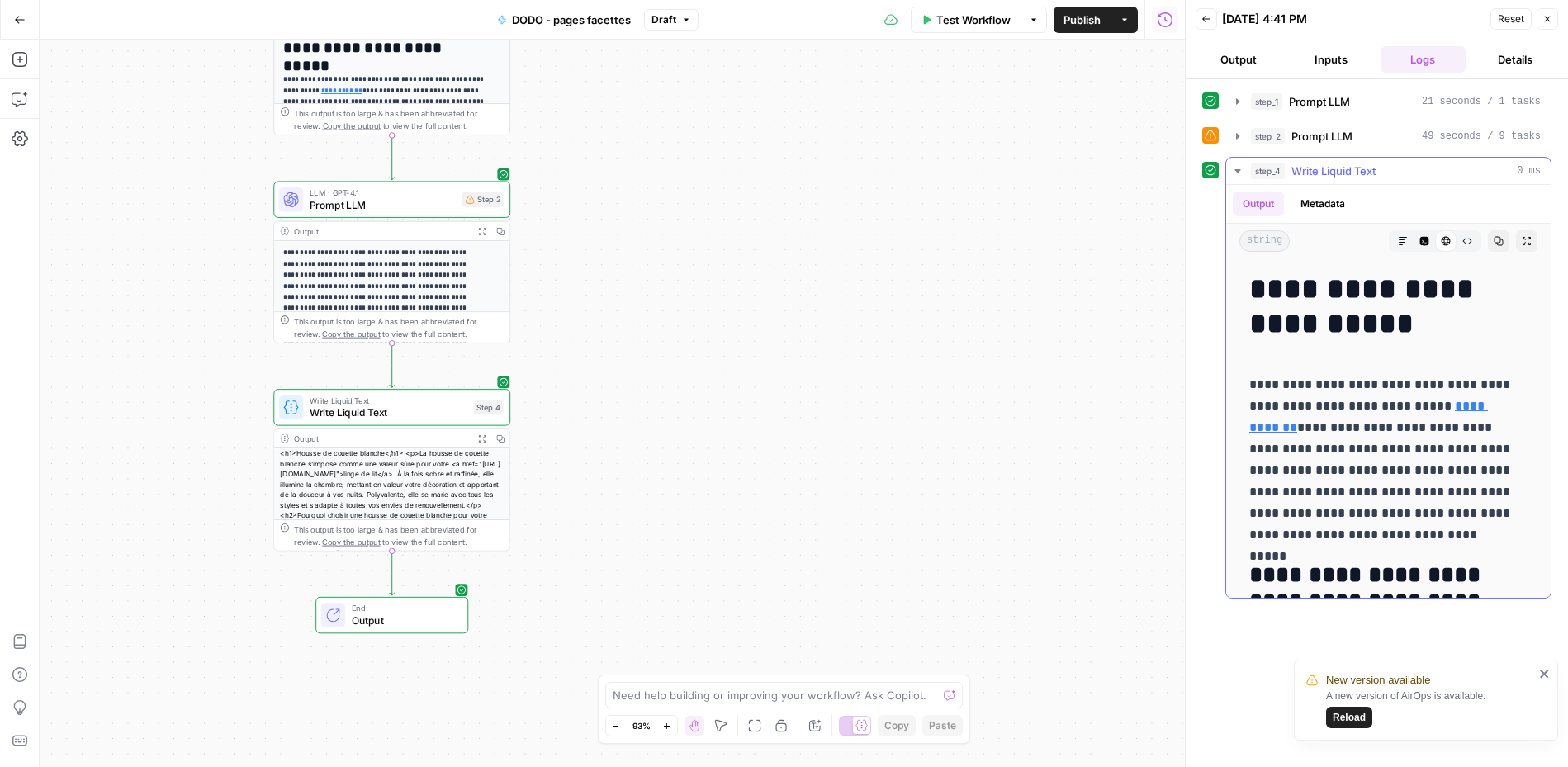
drag, startPoint x: 1399, startPoint y: 374, endPoint x: 1244, endPoint y: 279, distance: 181.8
click at [1166, 9] on button "Back" at bounding box center [1207, 19] width 21 height 21
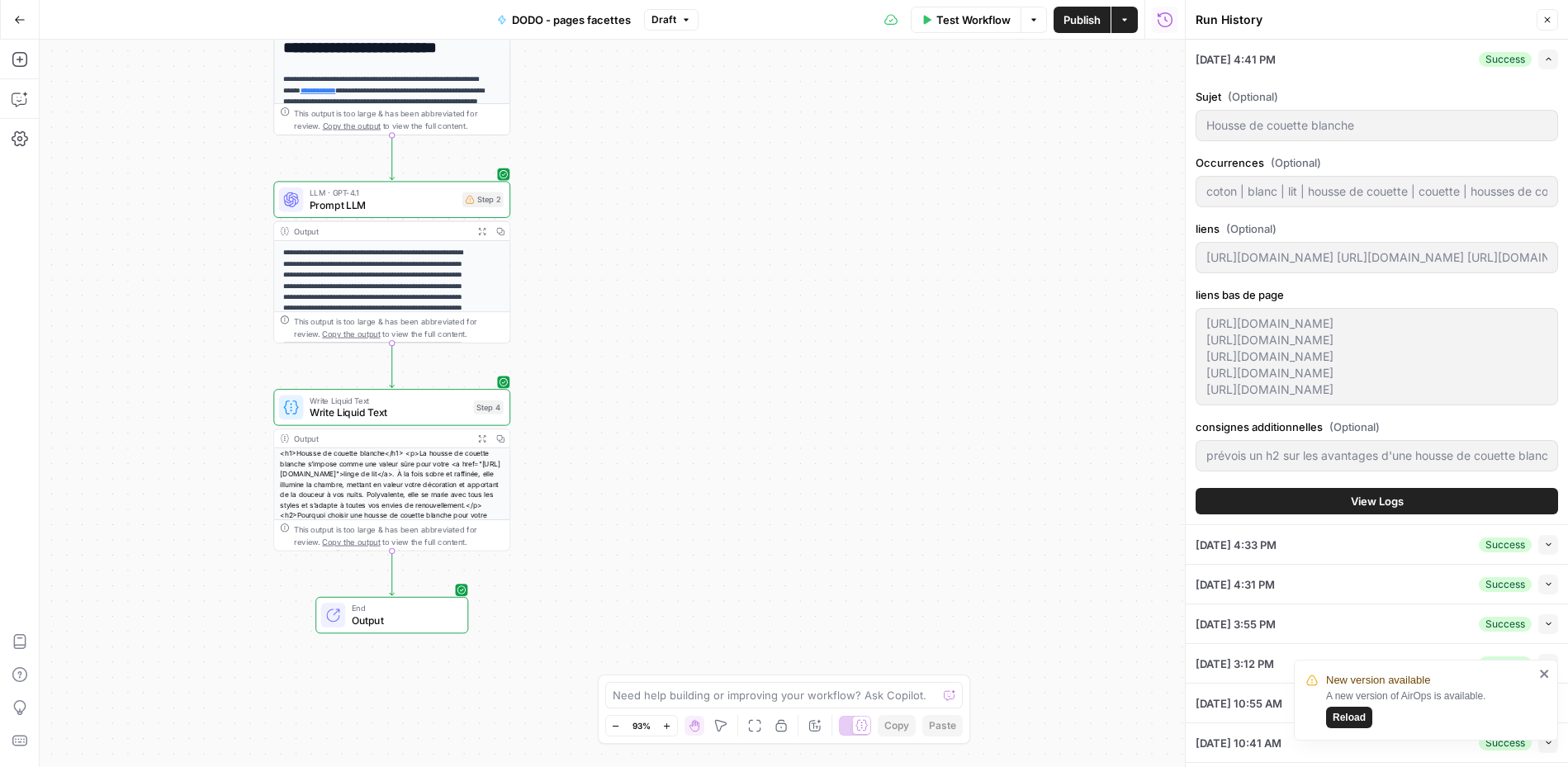
click at [963, 16] on span "Test Workflow" at bounding box center [974, 20] width 74 height 17
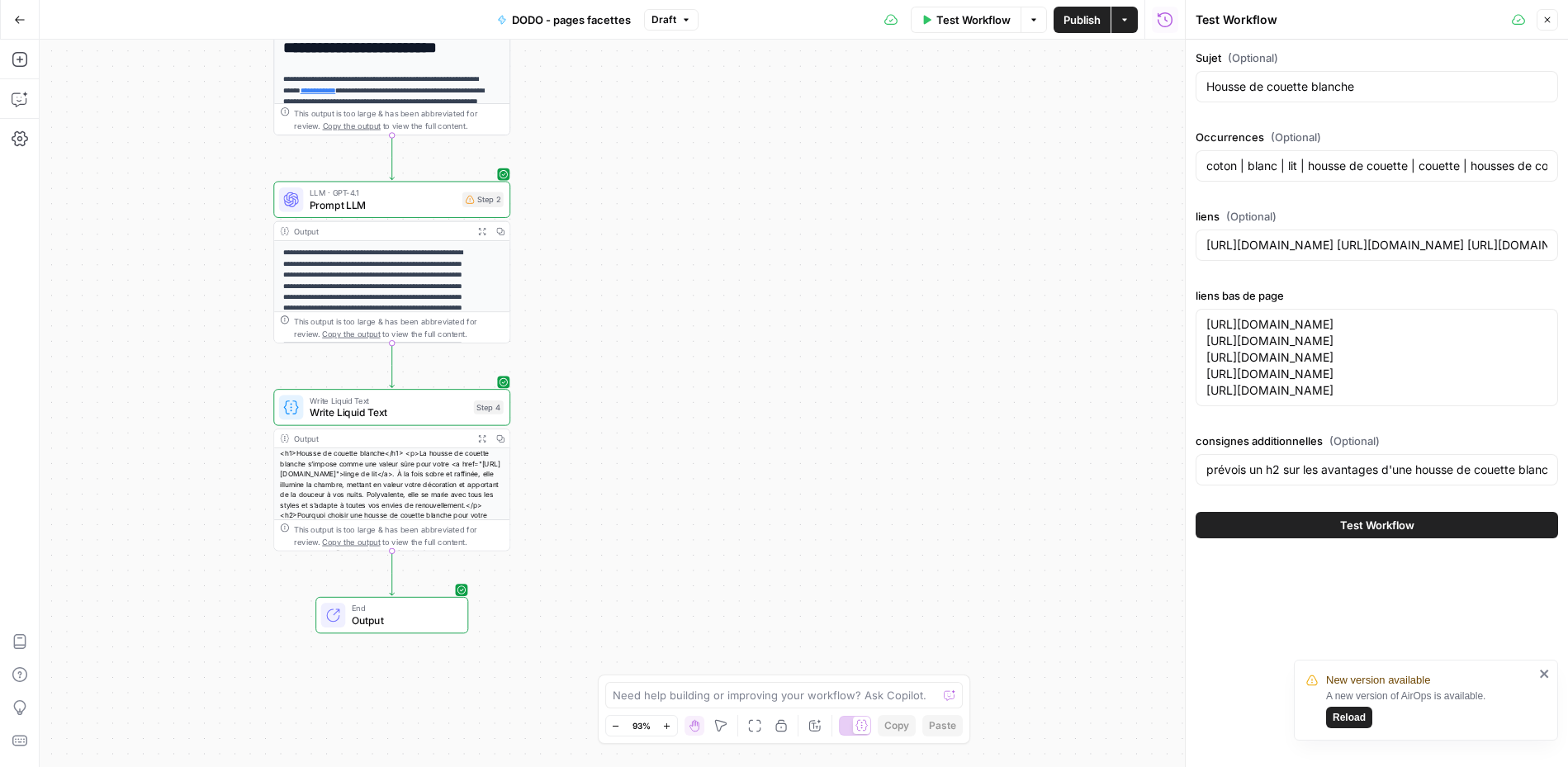
click at [1166, 76] on div "Housse de couette blanche" at bounding box center [1377, 87] width 363 height 31
click at [1166, 90] on input "Housse de couette blanche" at bounding box center [1377, 87] width 341 height 17
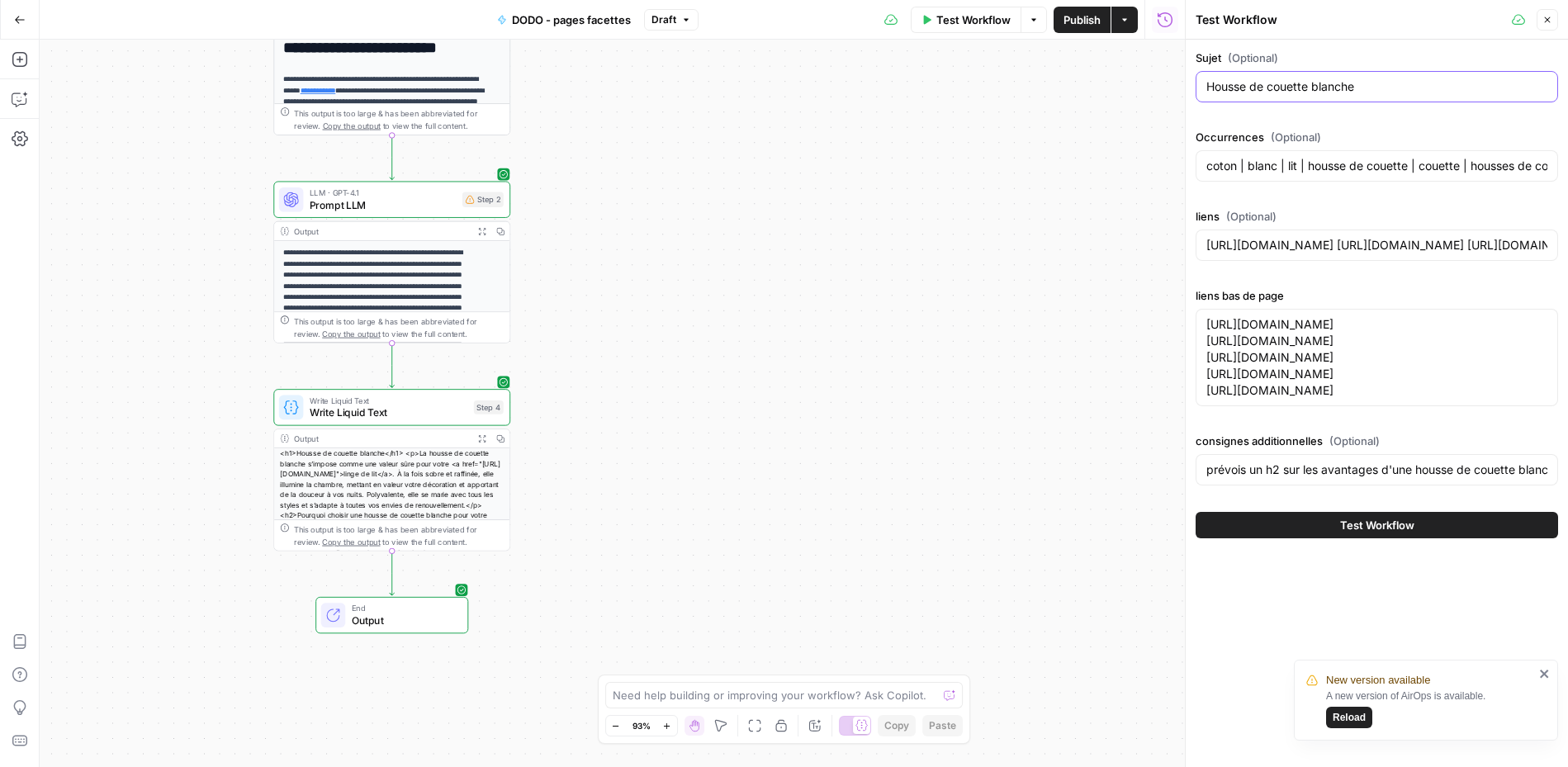
click at [1166, 90] on input "Housse de couette blanche" at bounding box center [1377, 87] width 341 height 17
paste input "vert"
type input "Housse de couette verte"
drag, startPoint x: 1523, startPoint y: 551, endPoint x: 1328, endPoint y: 548, distance: 195.0
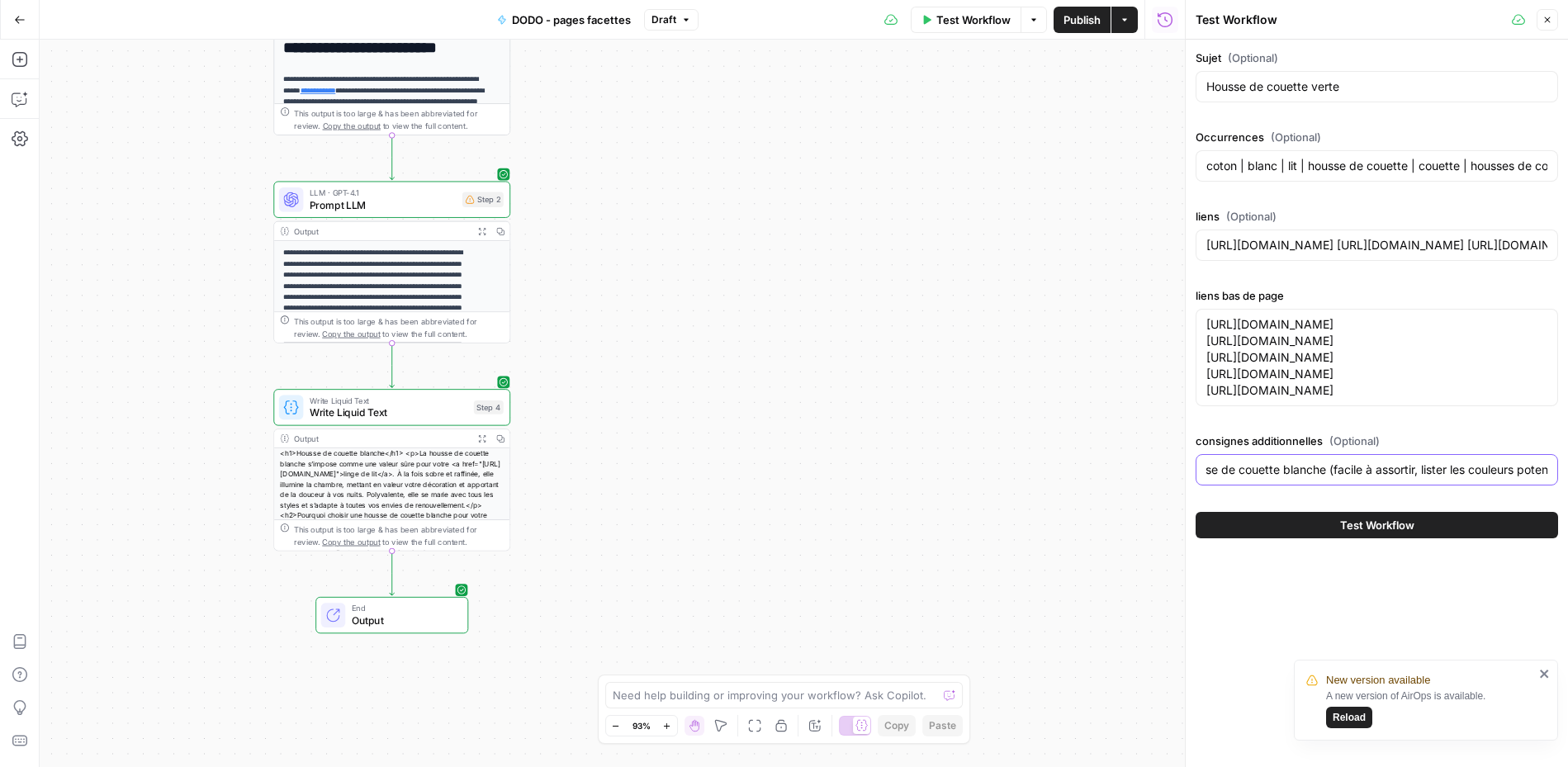
click at [1166, 478] on input "prévois un h2 sur les avantages d'une housse de couette blanche (facile à assor…" at bounding box center [1377, 469] width 341 height 17
drag, startPoint x: 1319, startPoint y: 555, endPoint x: 1399, endPoint y: 554, distance: 80.0
click at [1166, 478] on input "prévois un h2 sur les avantages d'une housse de couette verte (facile à assorti…" at bounding box center [1377, 469] width 341 height 17
drag, startPoint x: 1404, startPoint y: 551, endPoint x: 1325, endPoint y: 546, distance: 79.2
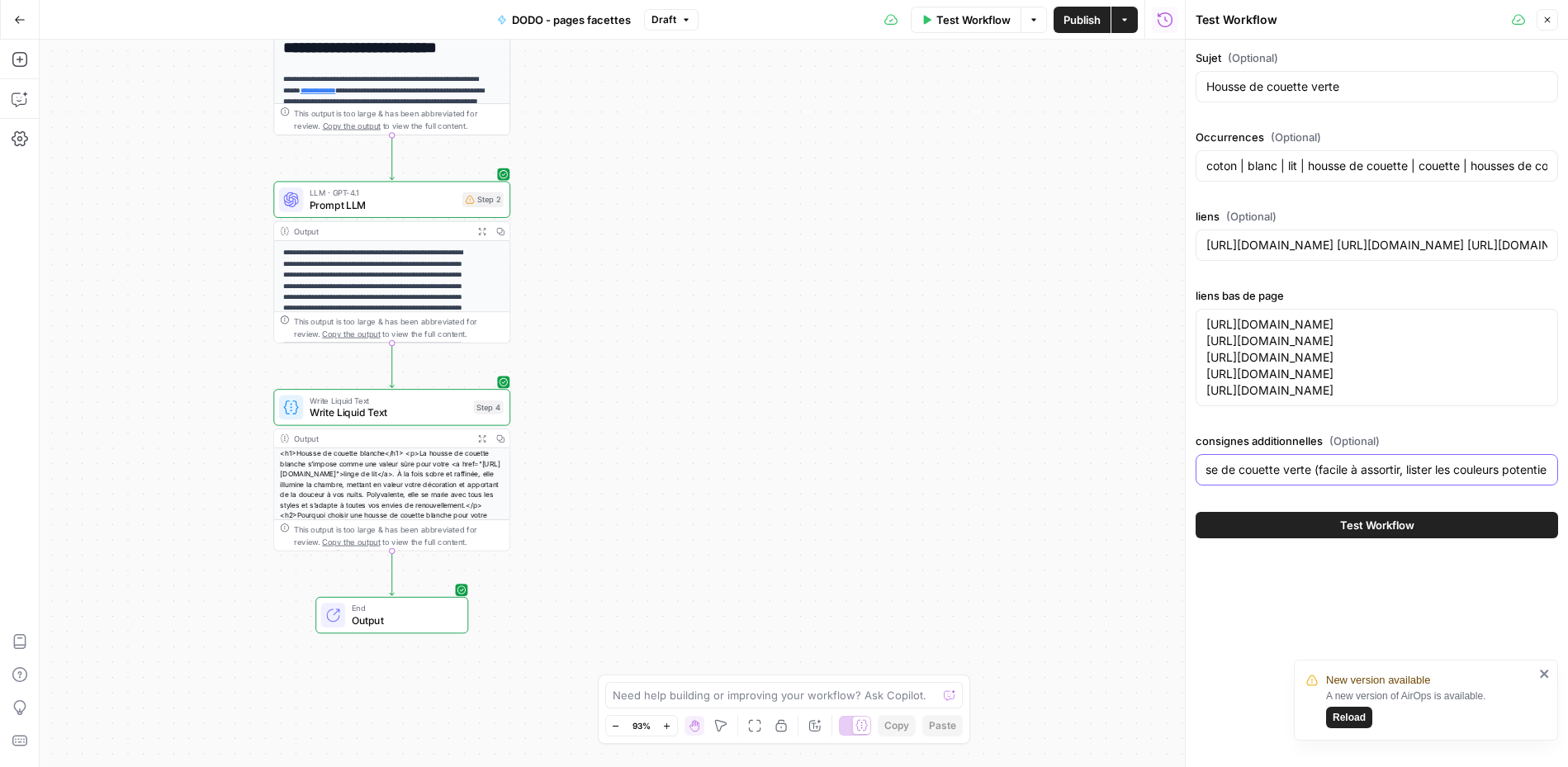
click at [1166, 478] on input "prévois un h2 sur les avantages d'une housse de couette verte (facile à assorti…" at bounding box center [1377, 469] width 341 height 17
drag, startPoint x: 1523, startPoint y: 548, endPoint x: 1563, endPoint y: 556, distance: 40.8
click at [1166, 548] on div "Sujet (Optional) Housse de couette verte Occurrences (Optional) coton | blanc |…" at bounding box center [1377, 293] width 383 height 508
click at [1166, 478] on input "prévois un h2 sur les avantages d'une housse de couette verte (différentes ambi…" at bounding box center [1377, 469] width 341 height 17
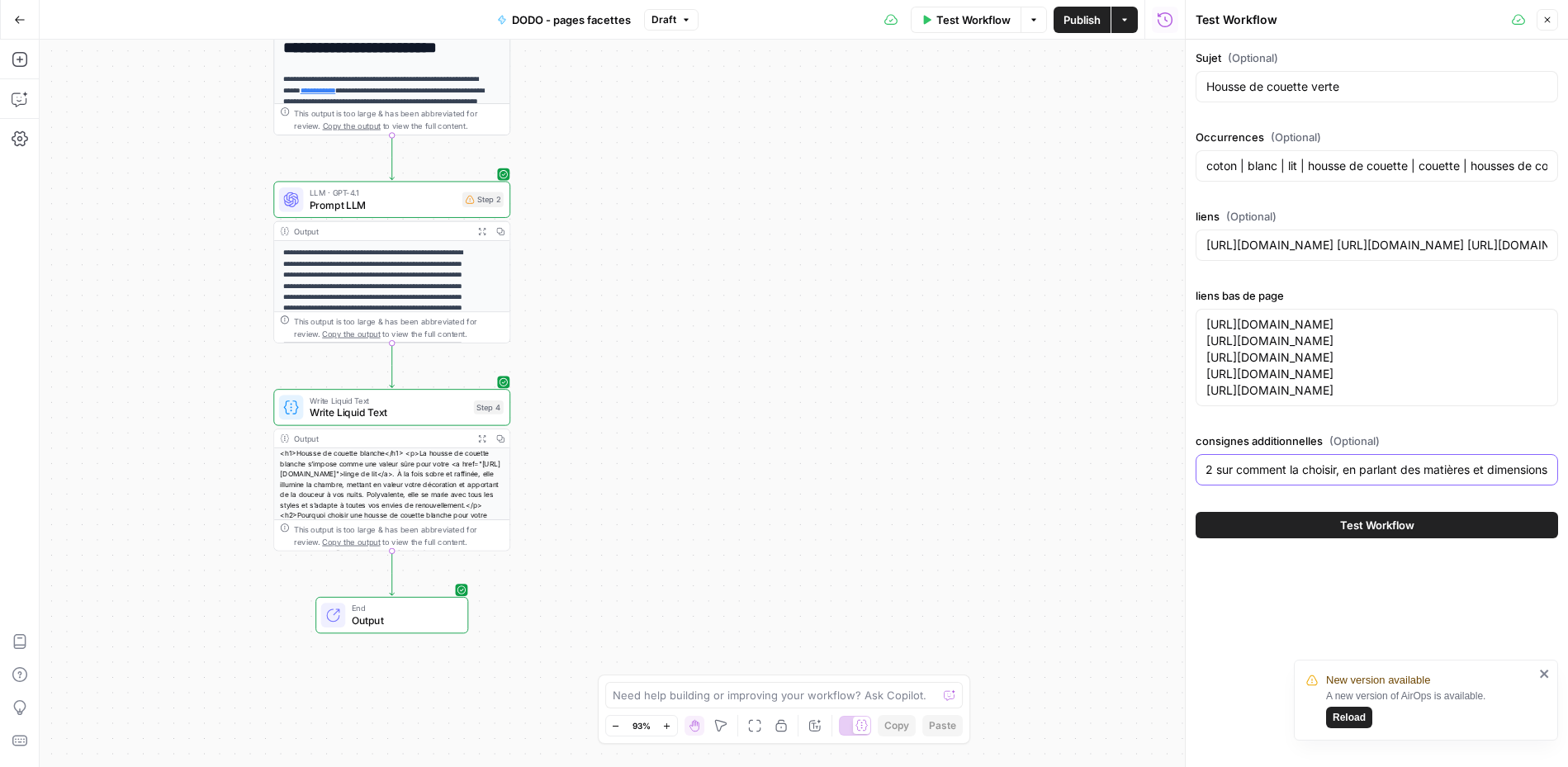
type input "prévois un h2 sur les avantages d'une housse de couette verte (différentes ambi…"
click at [1166, 350] on textarea "[URL][DOMAIN_NAME] [URL][DOMAIN_NAME] [URL][DOMAIN_NAME] [URL][DOMAIN_NAME] [UR…" at bounding box center [1377, 358] width 341 height 83
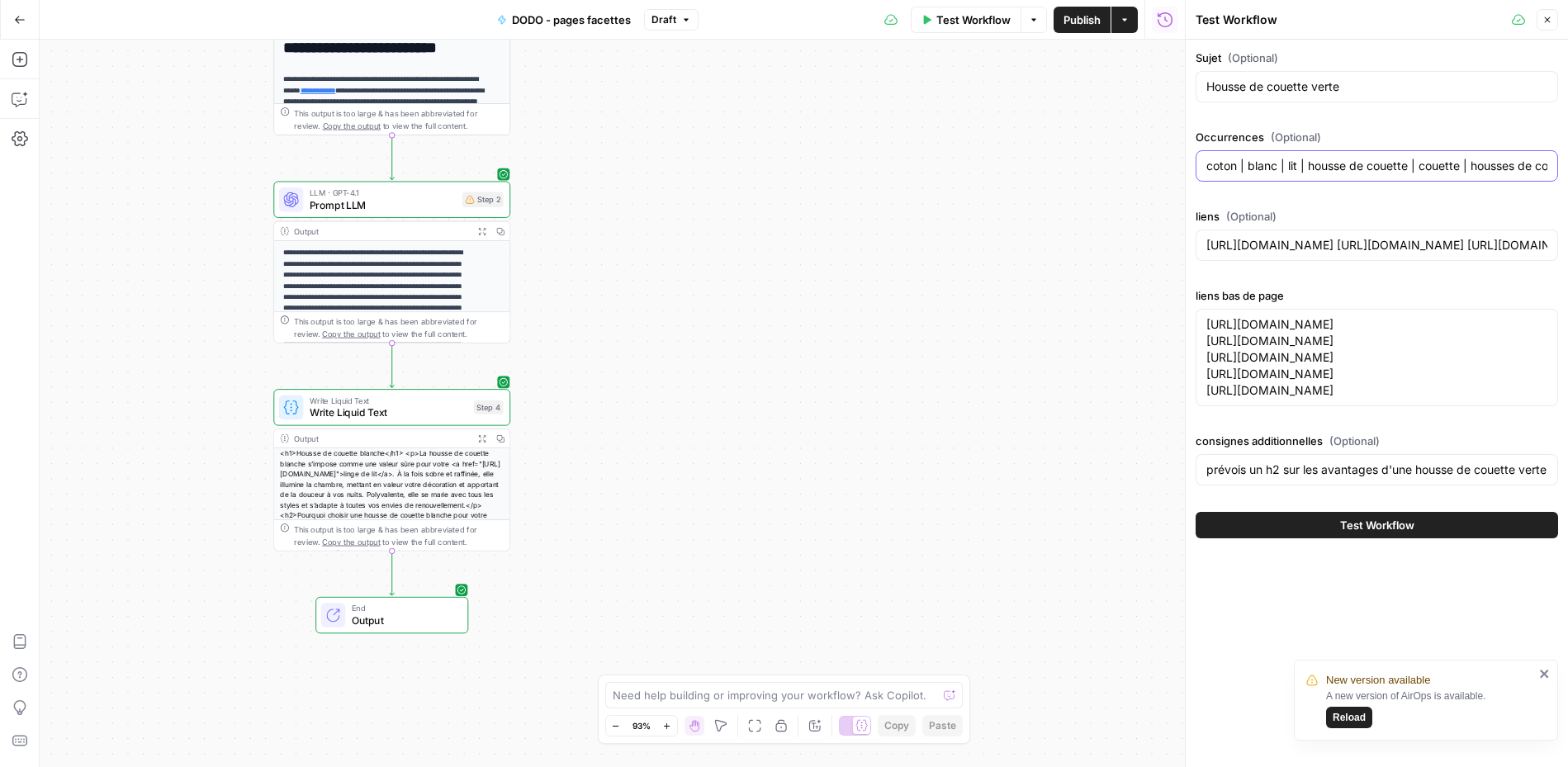
click at [1166, 164] on input "coton | blanc | lit | housse de couette | couette | housses de couette | percal…" at bounding box center [1377, 166] width 341 height 17
paste input "gris | blanc | style | lit | housse de couette | literie | vert | bleu | douceu…"
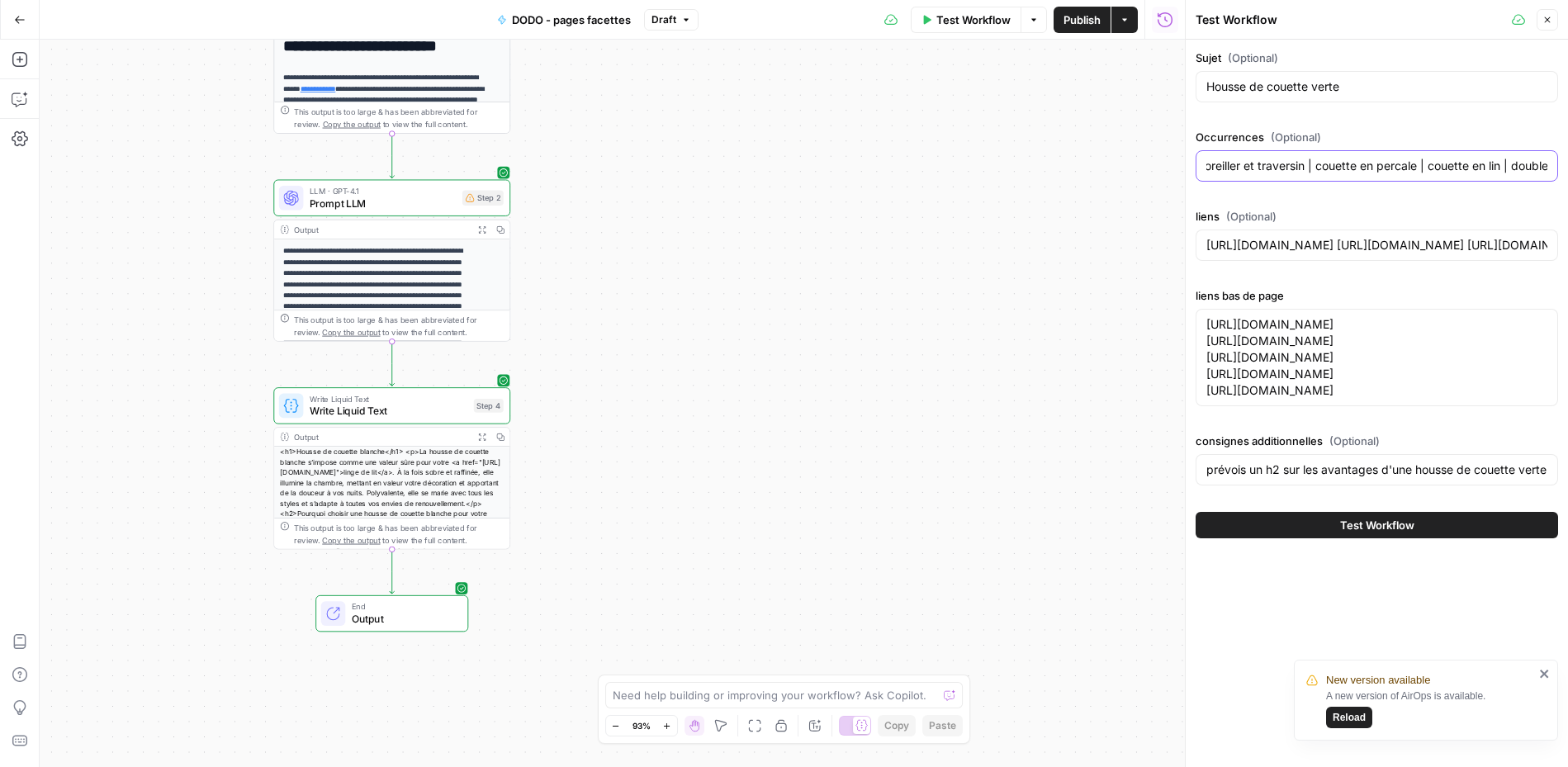
type input "coton | gris | blanc | style | lit | housse de couette | literie | vert | bleu …"
drag, startPoint x: 1270, startPoint y: 407, endPoint x: 1189, endPoint y: 386, distance: 83.7
click at [1166, 386] on div "Test Workflow Close Sujet (Optional) Housse de couette verte Occurrences (Optio…" at bounding box center [1377, 384] width 384 height 767
click at [1166, 399] on textarea "[URL][DOMAIN_NAME] [URL][DOMAIN_NAME] [URL][DOMAIN_NAME] [URL][DOMAIN_NAME]" at bounding box center [1377, 358] width 341 height 83
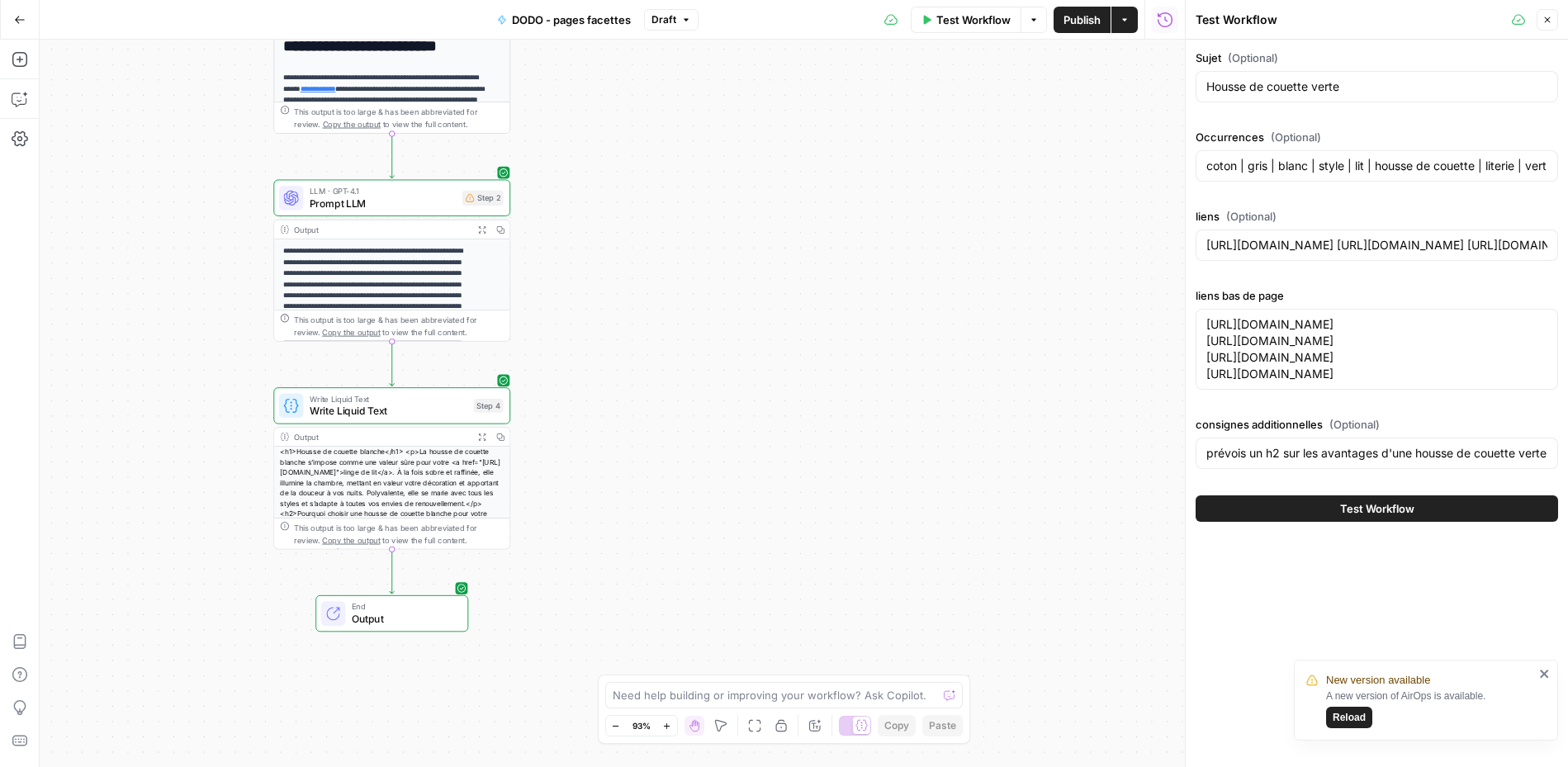
click at [1166, 390] on div "[URL][DOMAIN_NAME] [URL][DOMAIN_NAME] [URL][DOMAIN_NAME] [URL][DOMAIN_NAME] [UR…" at bounding box center [1377, 350] width 363 height 81
click at [1166, 340] on textarea "[URL][DOMAIN_NAME] [URL][DOMAIN_NAME] [URL][DOMAIN_NAME] [URL][DOMAIN_NAME]" at bounding box center [1377, 350] width 341 height 66
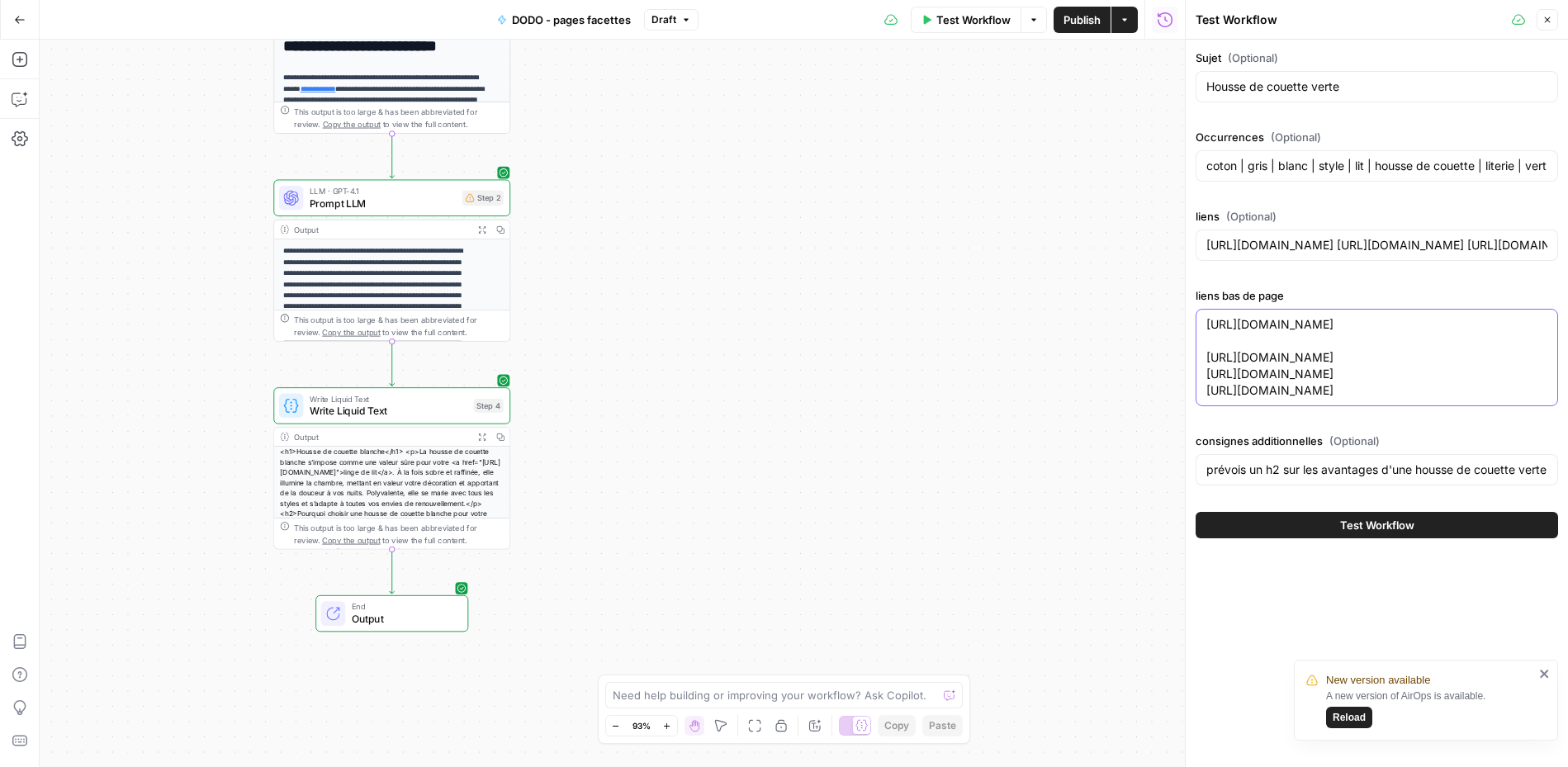
paste textarea "[URL][DOMAIN_NAME]"
click at [1166, 399] on textarea "[URL][DOMAIN_NAME] [URL][DOMAIN_NAME] [URL][DOMAIN_NAME] [URL][DOMAIN_NAME] [UR…" at bounding box center [1377, 358] width 341 height 83
type textarea "[URL][DOMAIN_NAME] [URL][DOMAIN_NAME] [URL][DOMAIN_NAME] [URL][DOMAIN_NAME] [UR…"
drag, startPoint x: 1537, startPoint y: 681, endPoint x: 1542, endPoint y: 673, distance: 9.4
click at [1166, 618] on div "New version available A new version of AirOps is available. Reload" at bounding box center [1420, 700] width 238 height 66
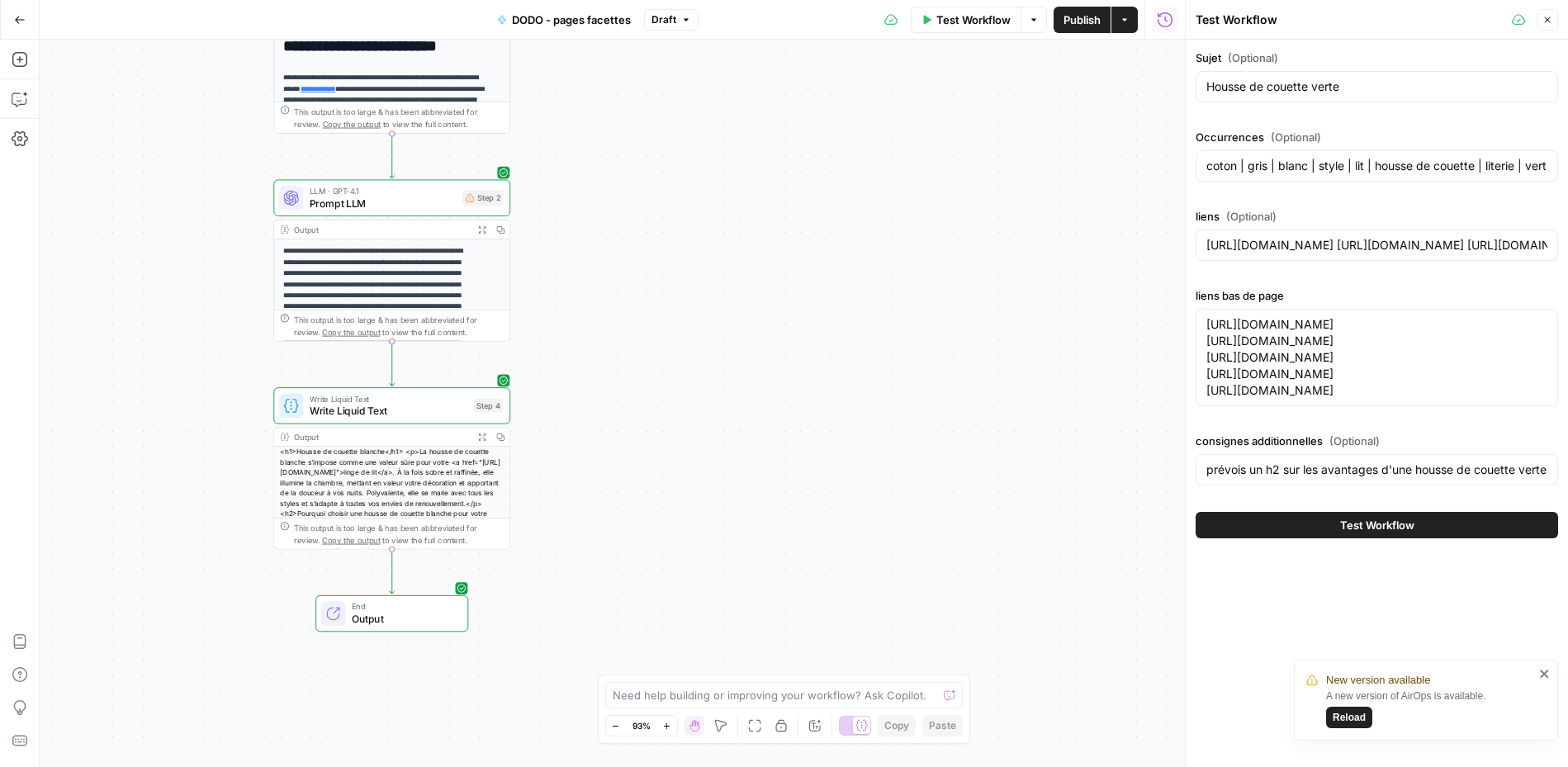
click at [1166, 618] on icon "close" at bounding box center [1545, 674] width 12 height 13
drag, startPoint x: 1373, startPoint y: 175, endPoint x: 1508, endPoint y: 167, distance: 135.2
click at [1166, 167] on div "coton | gris | blanc | style | lit | housse de couette | literie | vert | bleu …" at bounding box center [1377, 166] width 363 height 31
click at [1166, 169] on input "coton | gris | blanc | style | lit | housse de couette | literie | vert | bleu …" at bounding box center [1377, 166] width 341 height 17
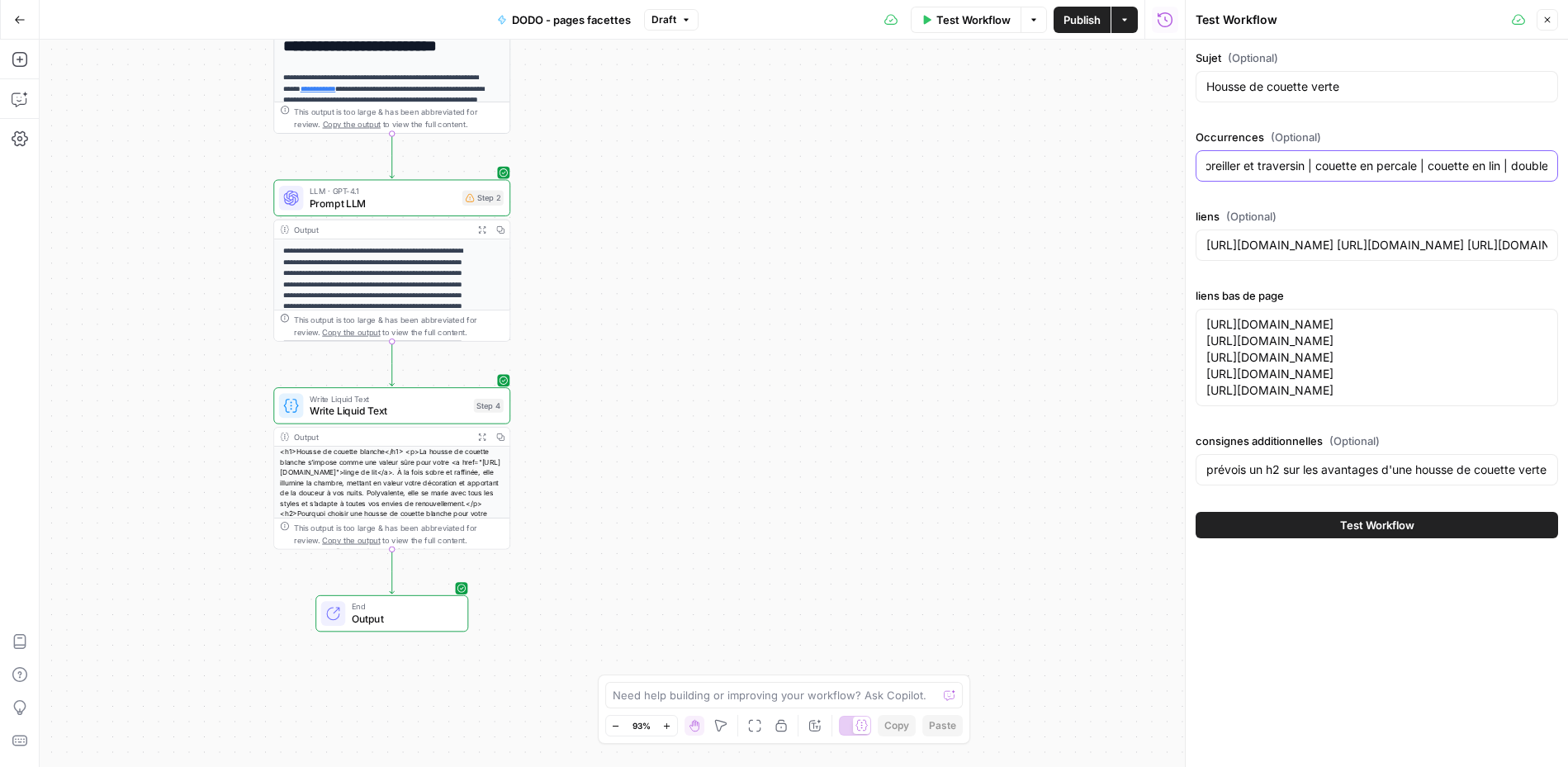
drag, startPoint x: 1489, startPoint y: 166, endPoint x: 1666, endPoint y: 207, distance: 181.7
click at [1166, 207] on html "**********" at bounding box center [784, 384] width 1568 height 767
click at [1166, 538] on button "Test Workflow" at bounding box center [1377, 525] width 363 height 26
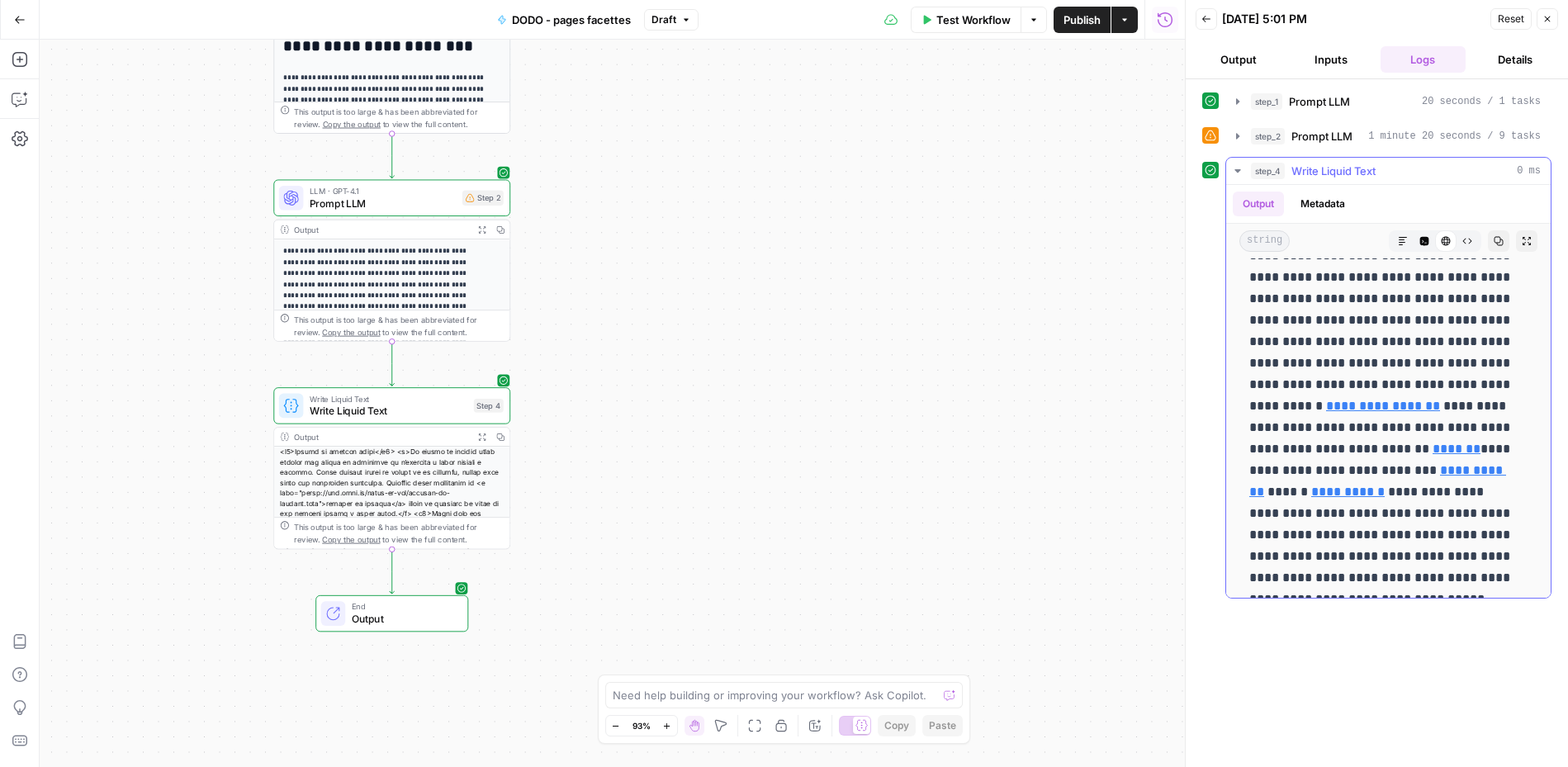
scroll to position [1461, 0]
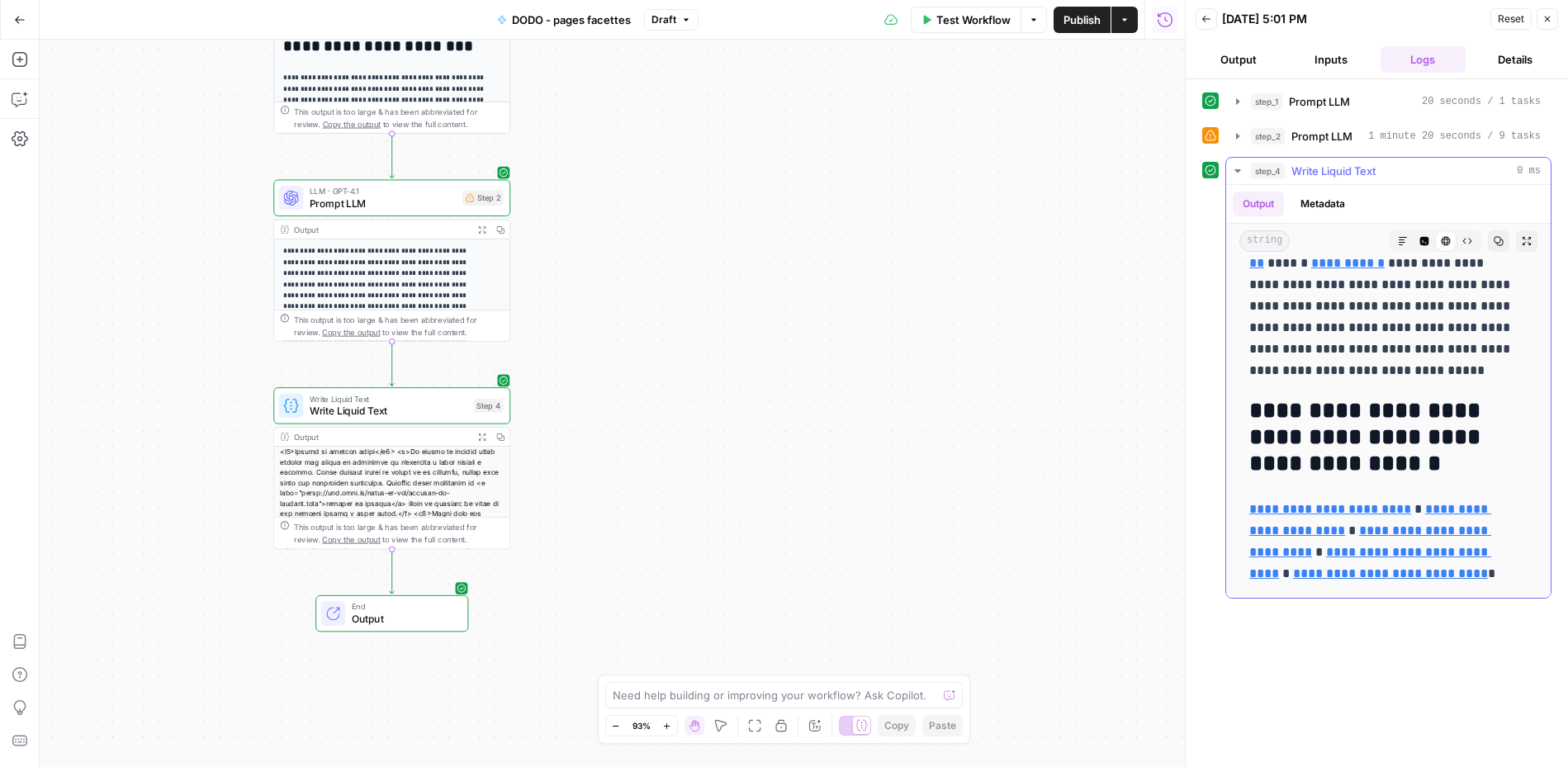
drag, startPoint x: 1304, startPoint y: 323, endPoint x: 1566, endPoint y: 602, distance: 382.7
